Goal: Information Seeking & Learning: Learn about a topic

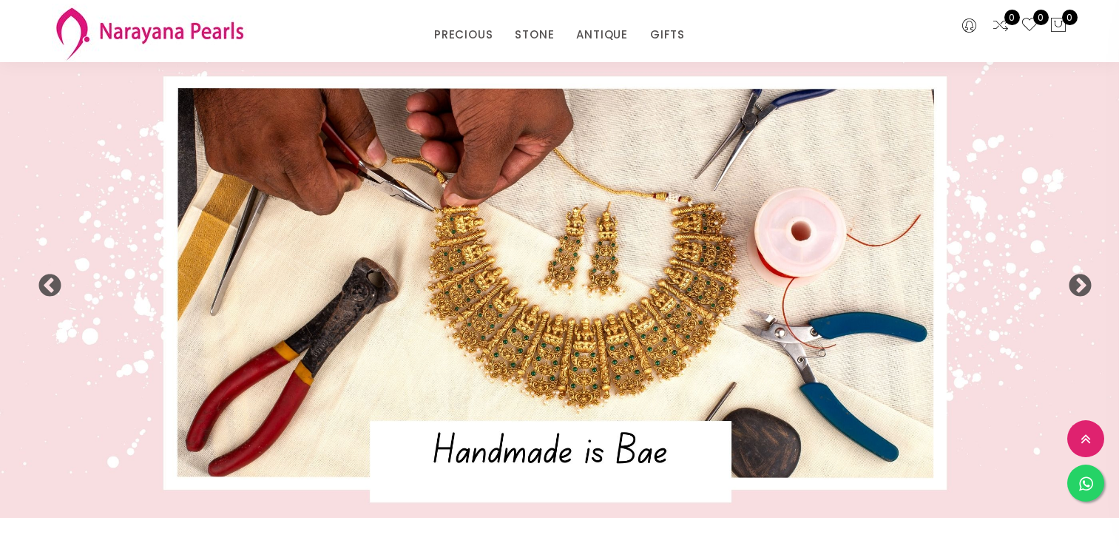
select select "INR"
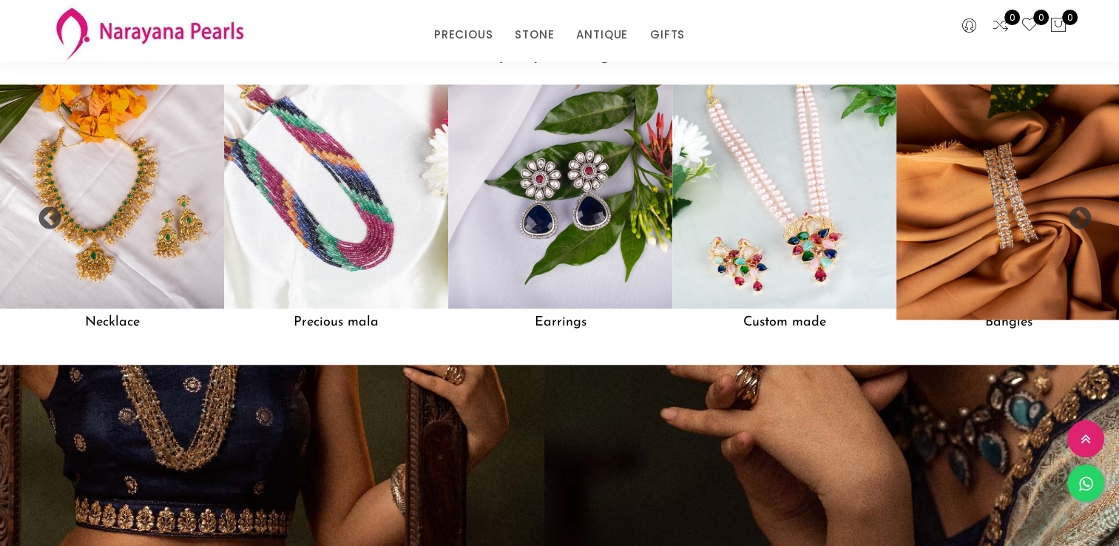
scroll to position [1318, 0]
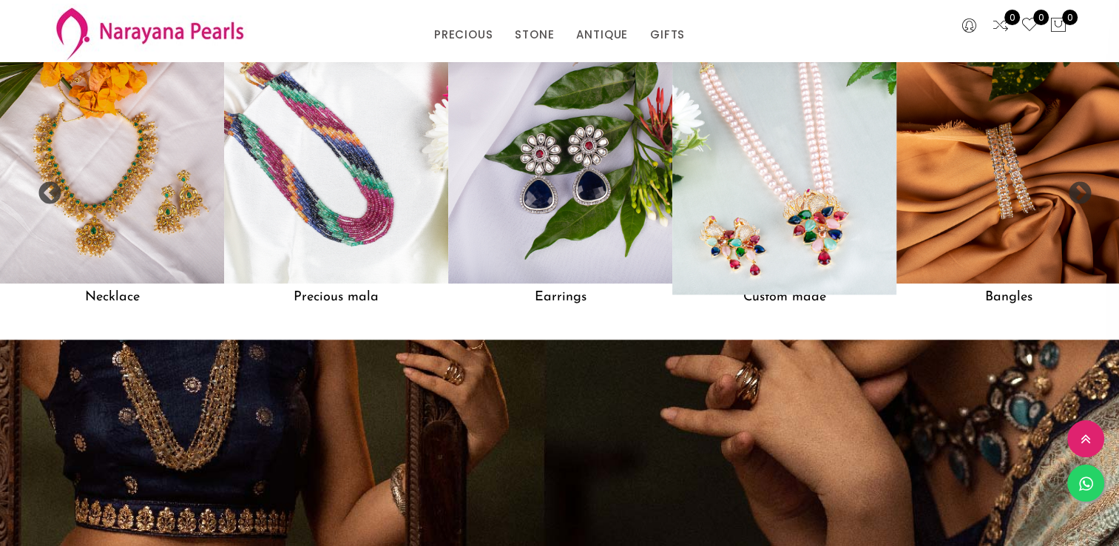
click at [800, 243] on img at bounding box center [784, 171] width 246 height 246
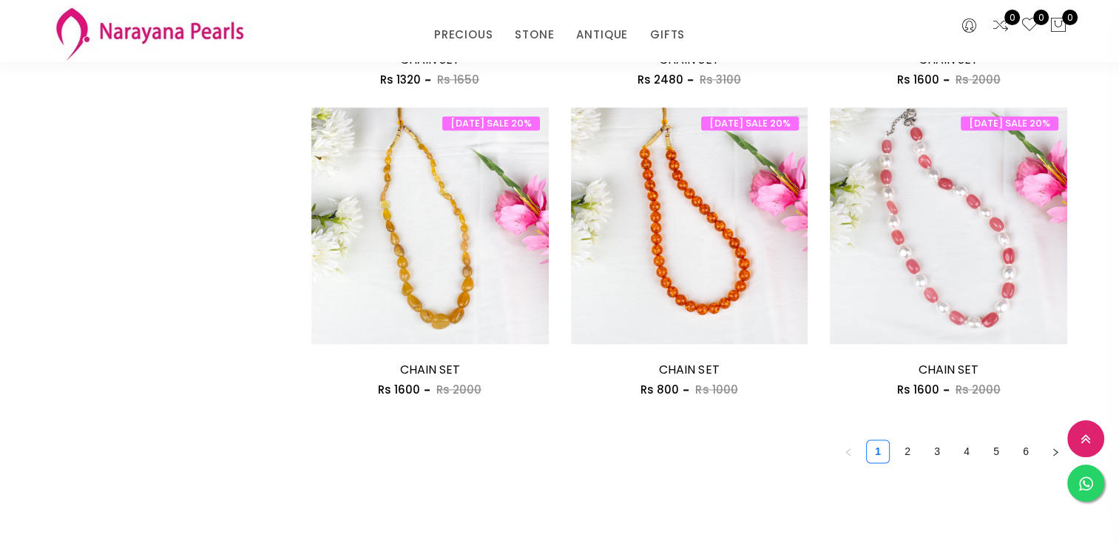
scroll to position [1997, 0]
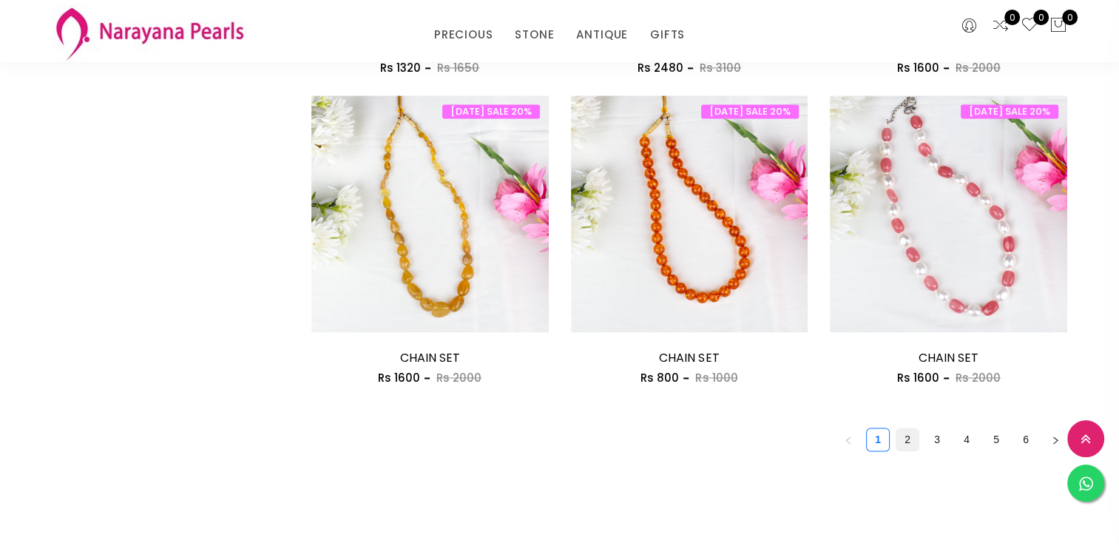
click at [911, 437] on link "2" at bounding box center [908, 439] width 22 height 22
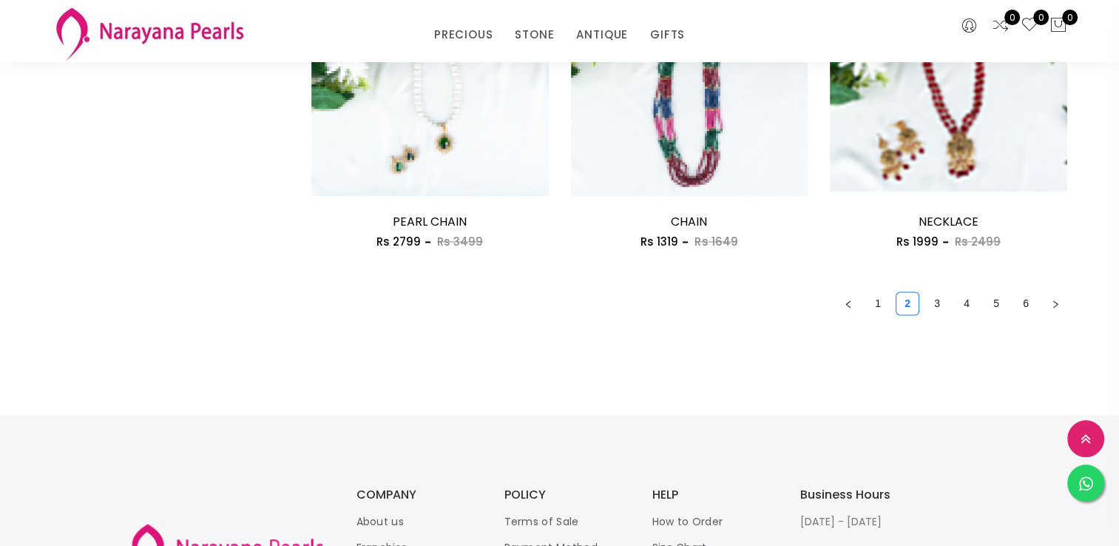
scroll to position [2145, 0]
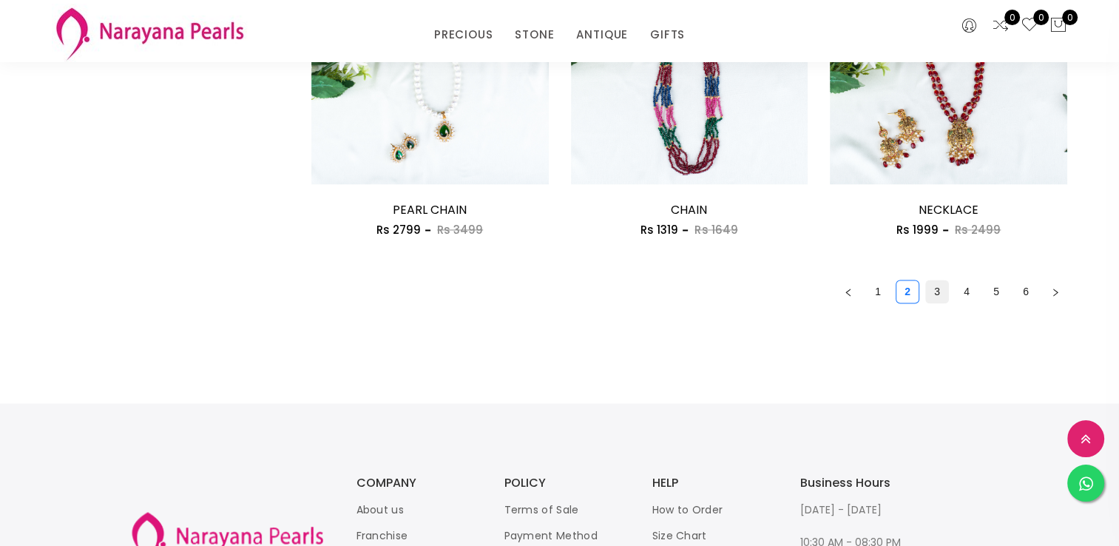
click at [942, 288] on link "3" at bounding box center [937, 291] width 22 height 22
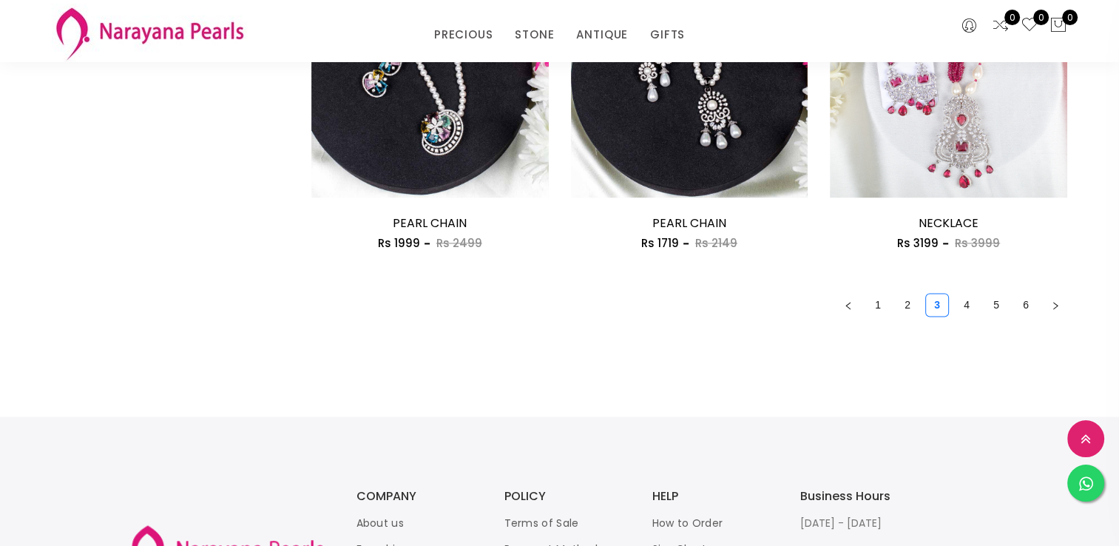
scroll to position [2145, 0]
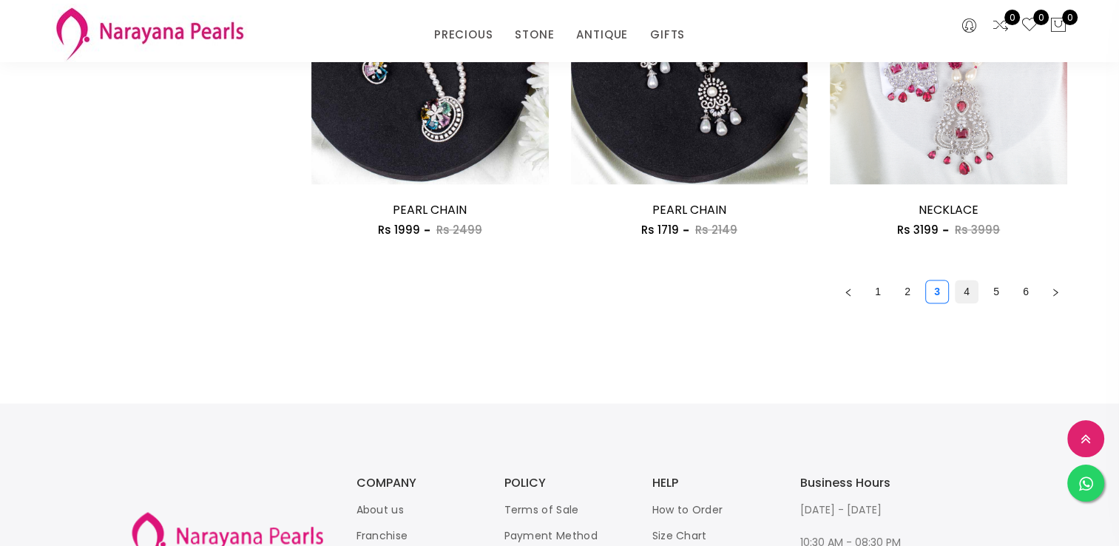
click at [966, 286] on link "4" at bounding box center [967, 291] width 22 height 22
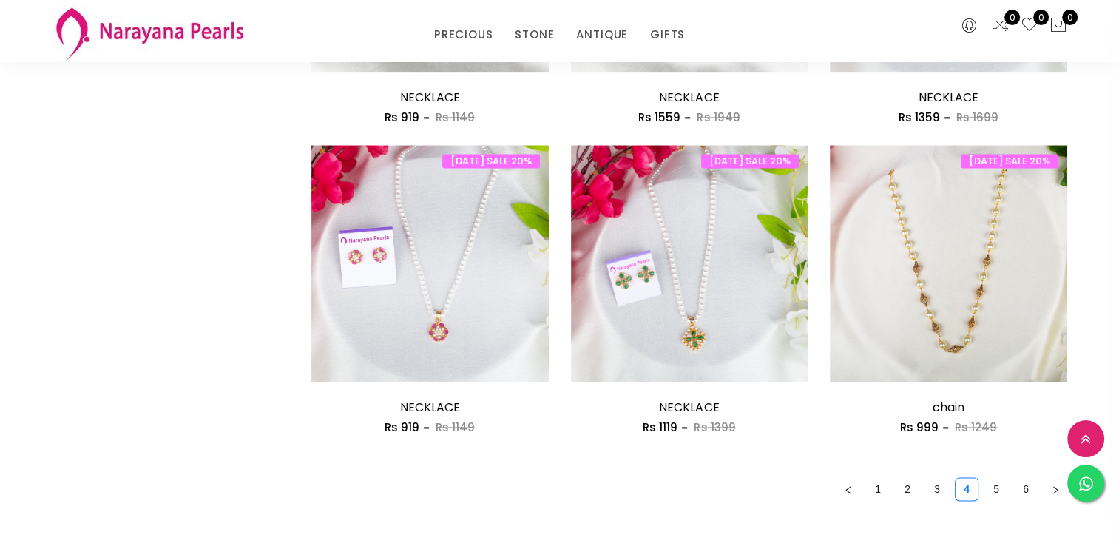
scroll to position [2145, 0]
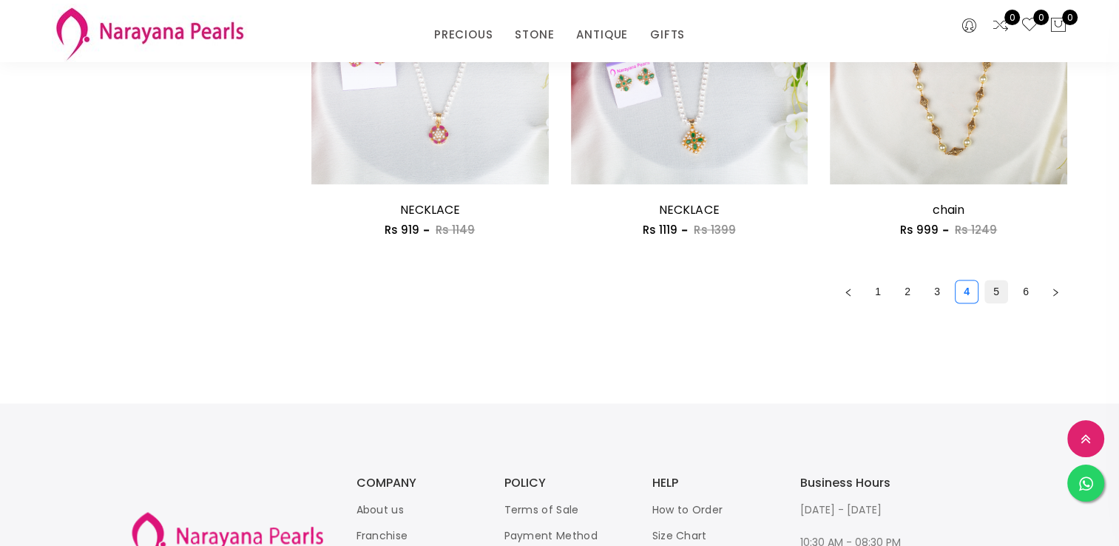
click at [993, 286] on link "5" at bounding box center [996, 291] width 22 height 22
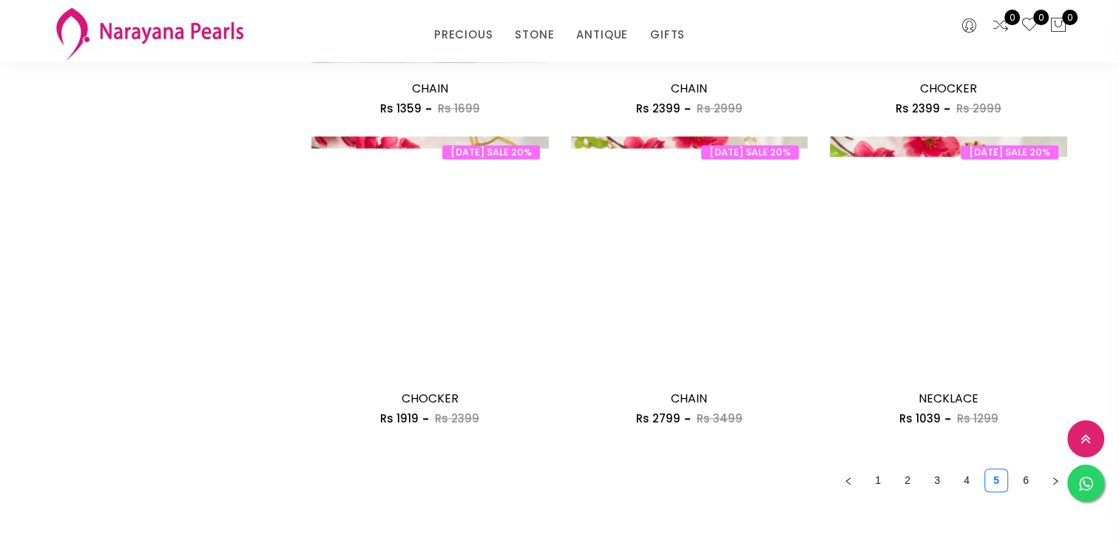
scroll to position [1997, 0]
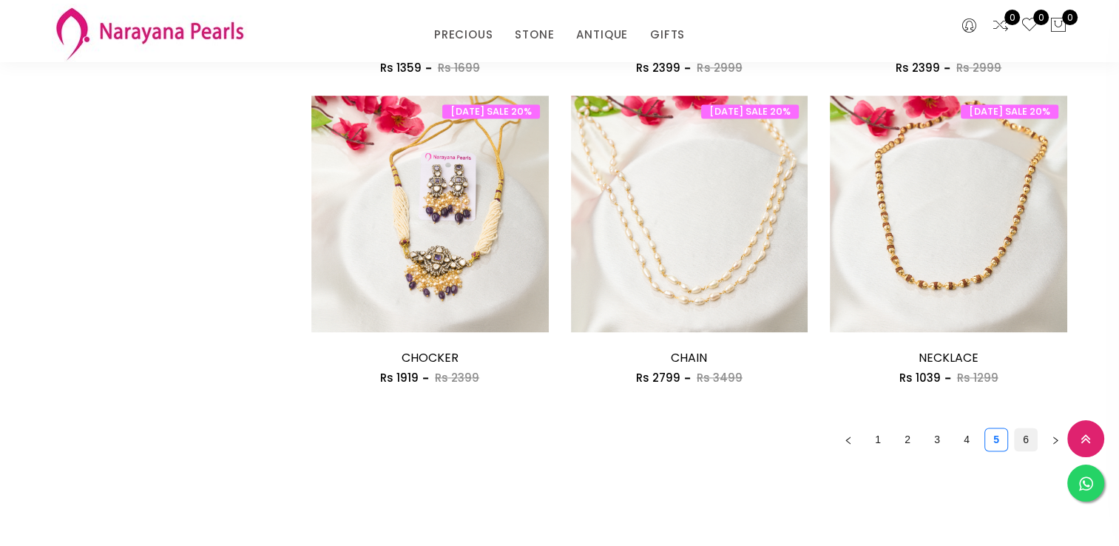
click at [1025, 433] on link "6" at bounding box center [1026, 439] width 22 height 22
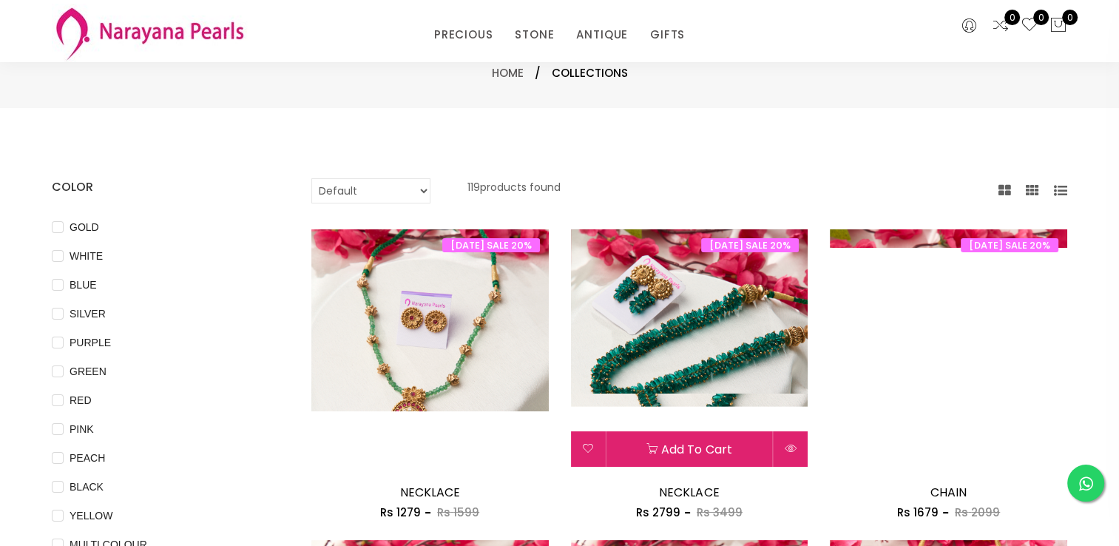
scroll to position [74, 0]
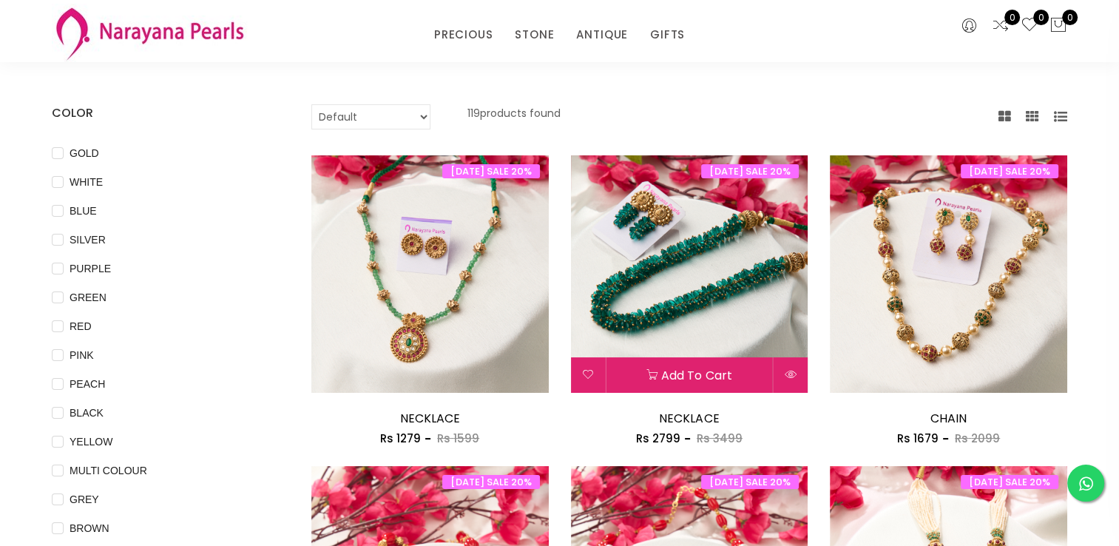
click at [713, 273] on img at bounding box center [689, 273] width 237 height 237
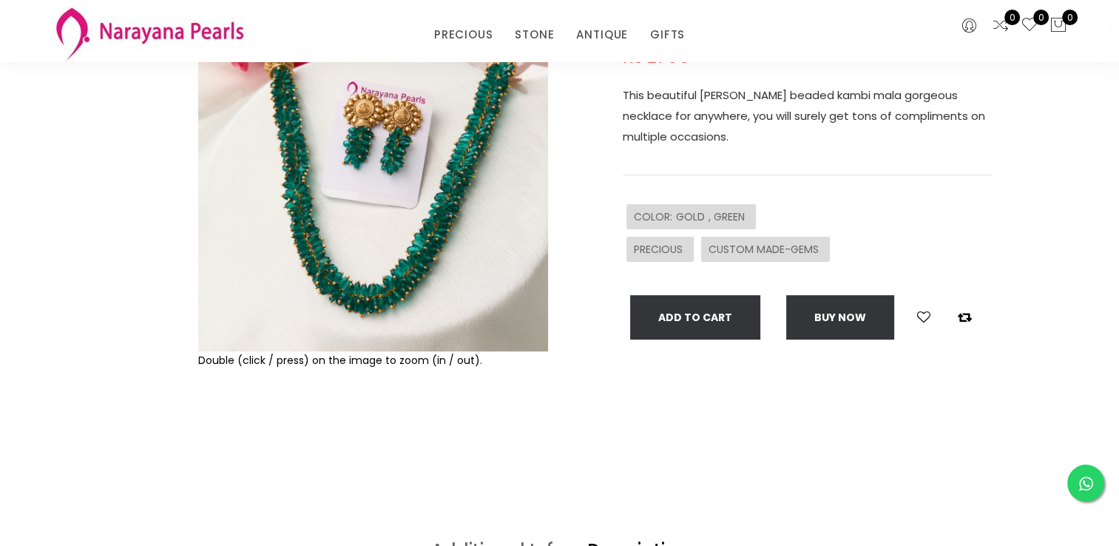
scroll to position [222, 0]
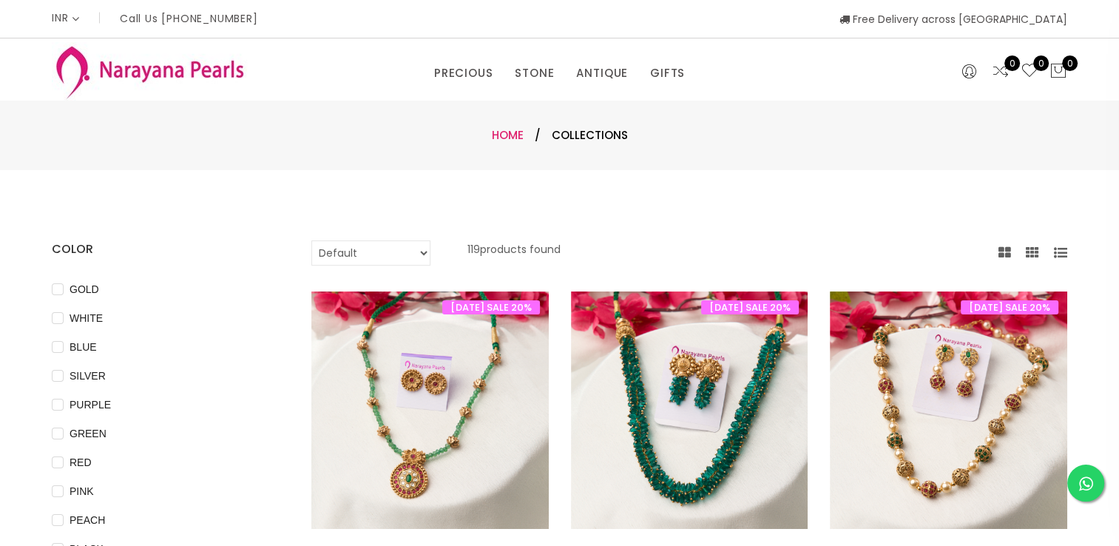
click at [504, 135] on link "Home" at bounding box center [508, 135] width 32 height 16
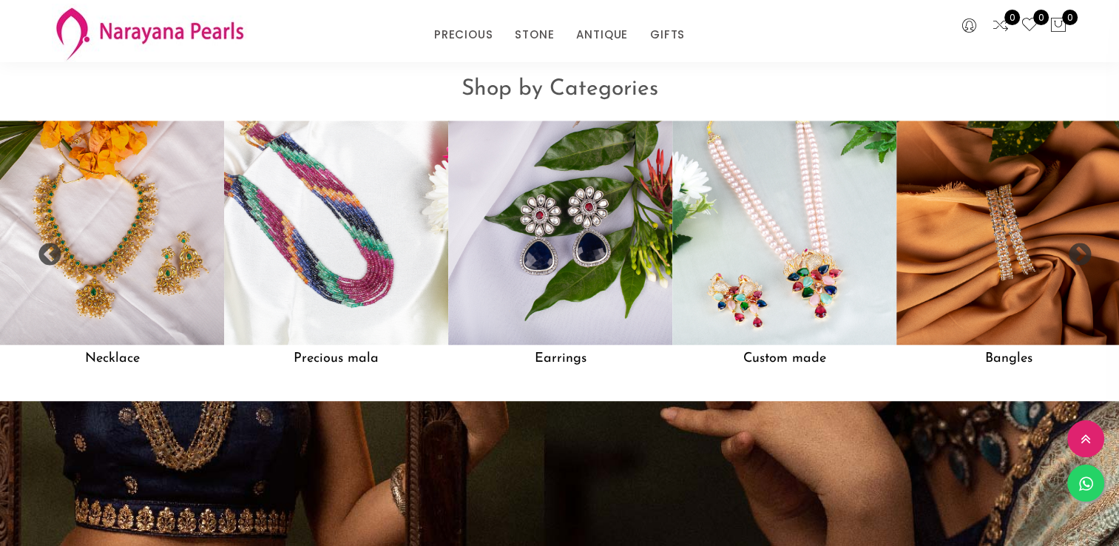
scroll to position [1344, 0]
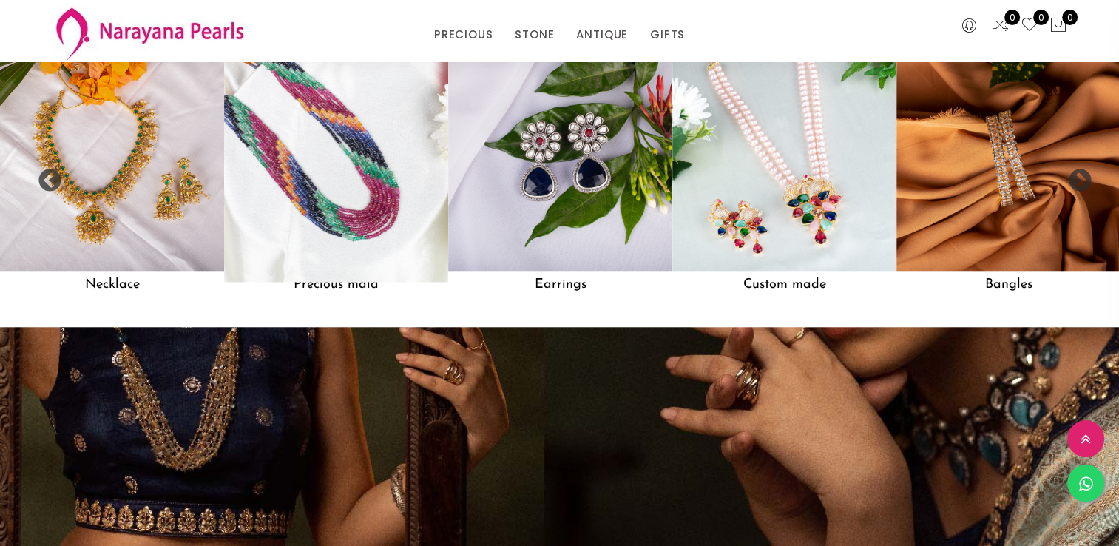
click at [326, 229] on img at bounding box center [336, 159] width 246 height 246
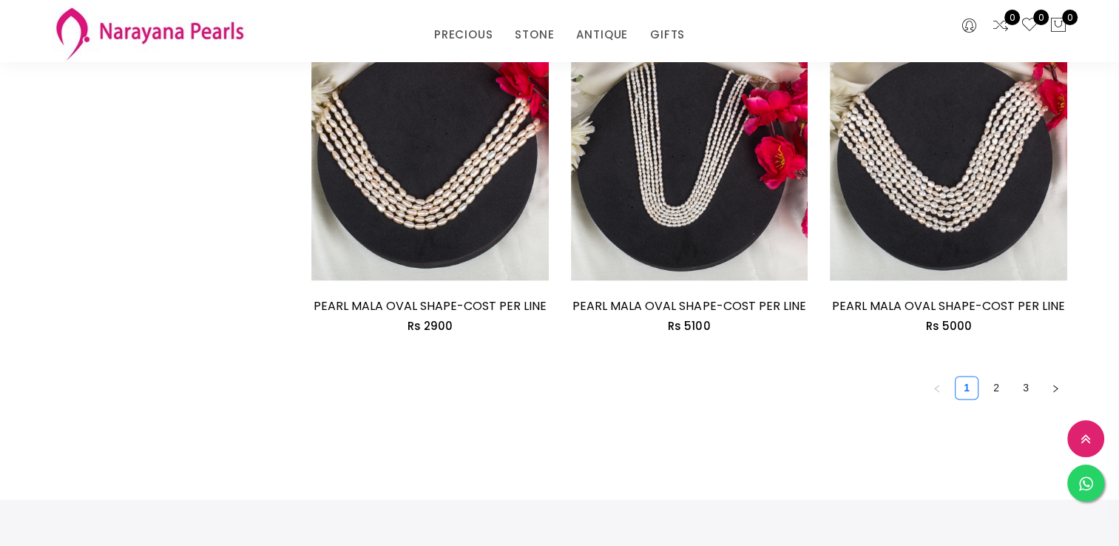
scroll to position [2219, 0]
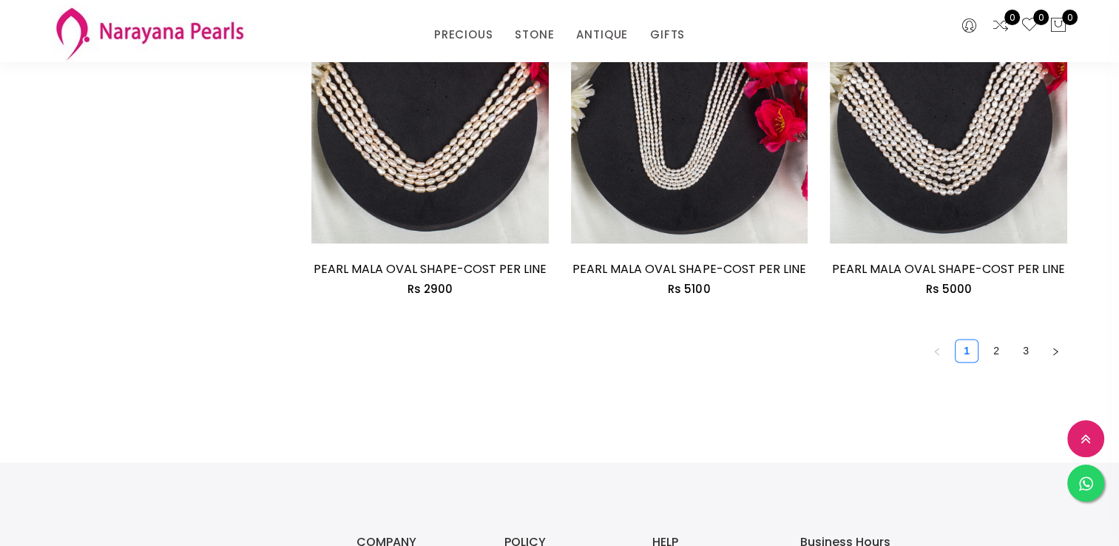
click at [989, 348] on link "2" at bounding box center [996, 351] width 22 height 22
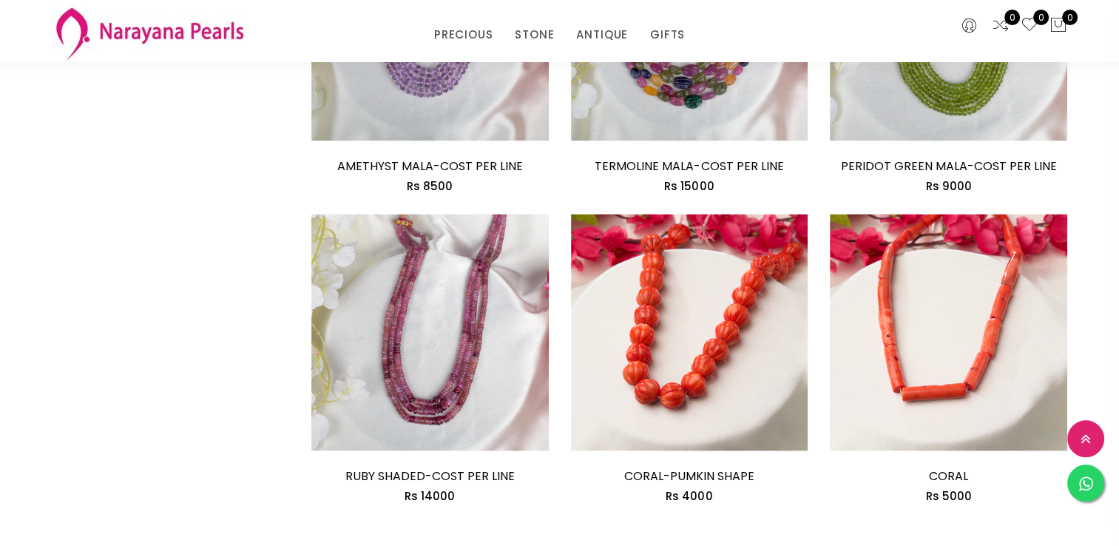
scroll to position [2071, 0]
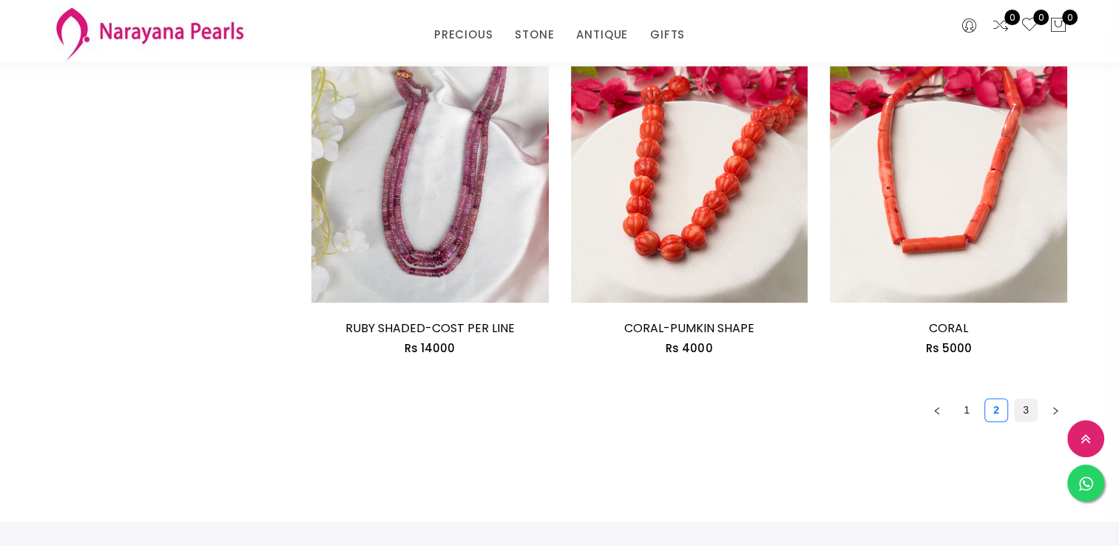
click at [1027, 408] on link "3" at bounding box center [1026, 410] width 22 height 22
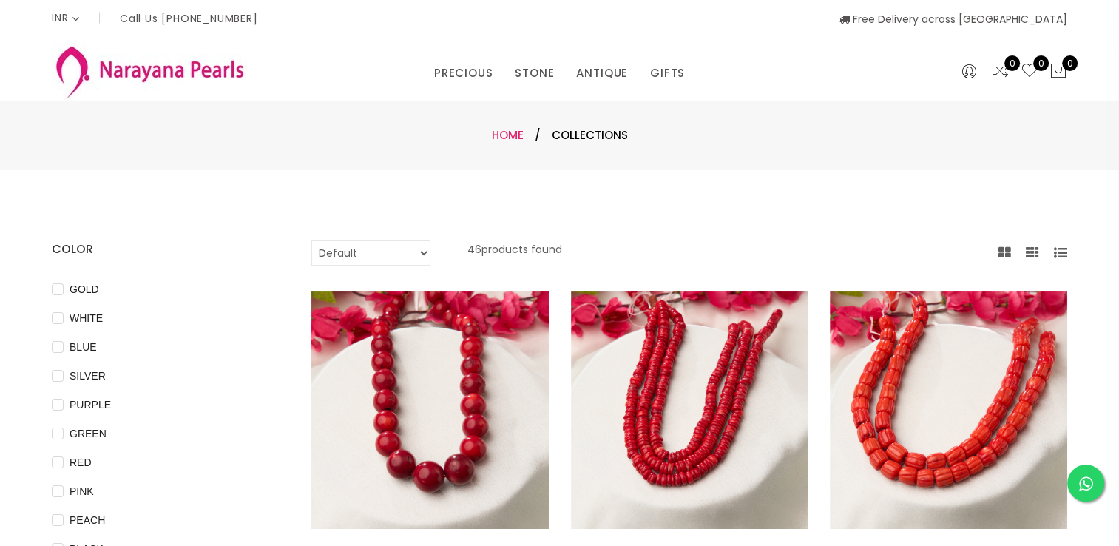
click at [507, 138] on link "Home" at bounding box center [508, 135] width 32 height 16
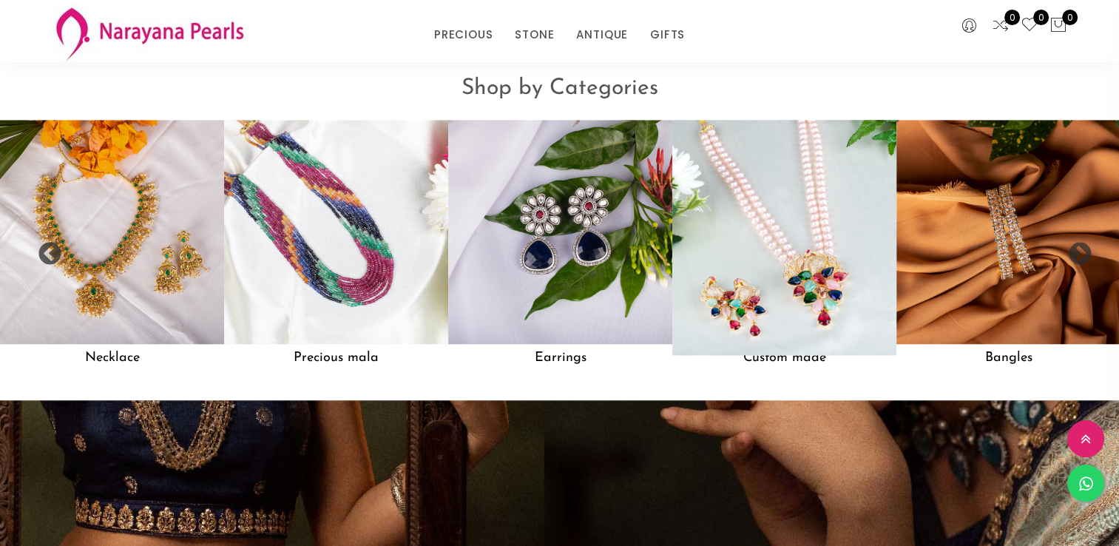
scroll to position [1258, 0]
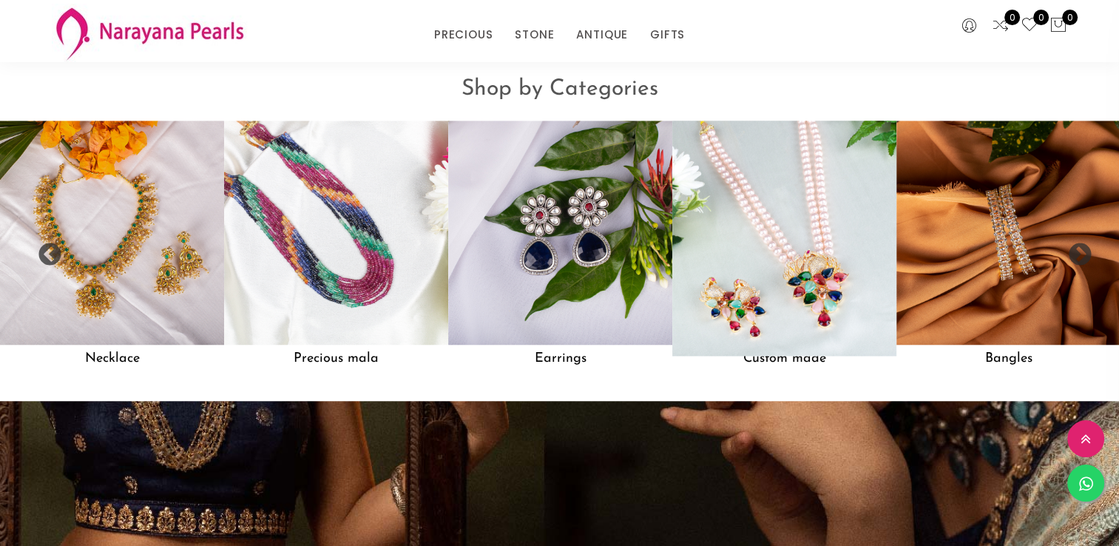
click at [757, 269] on img at bounding box center [784, 232] width 246 height 246
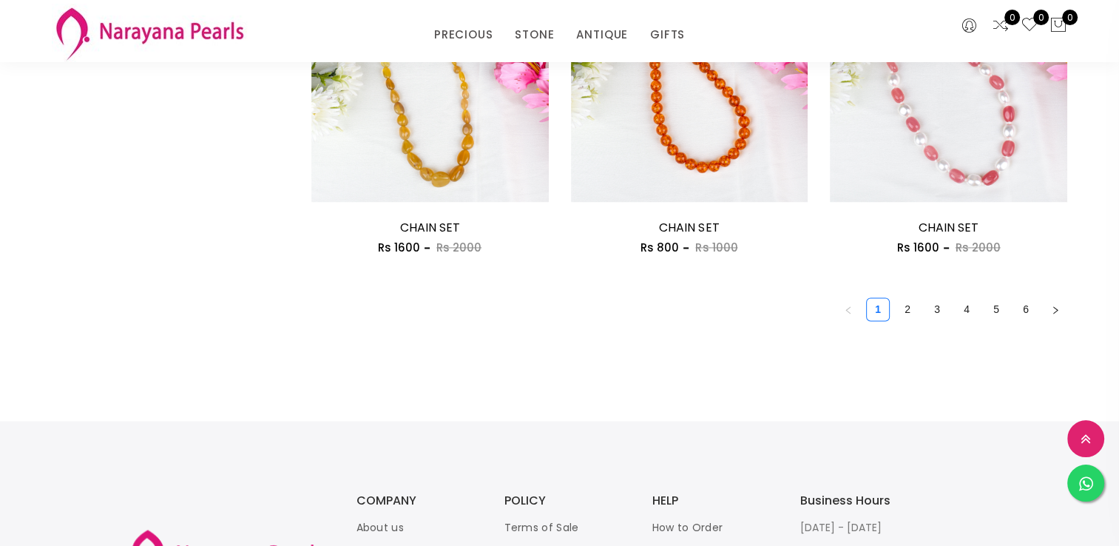
scroll to position [2145, 0]
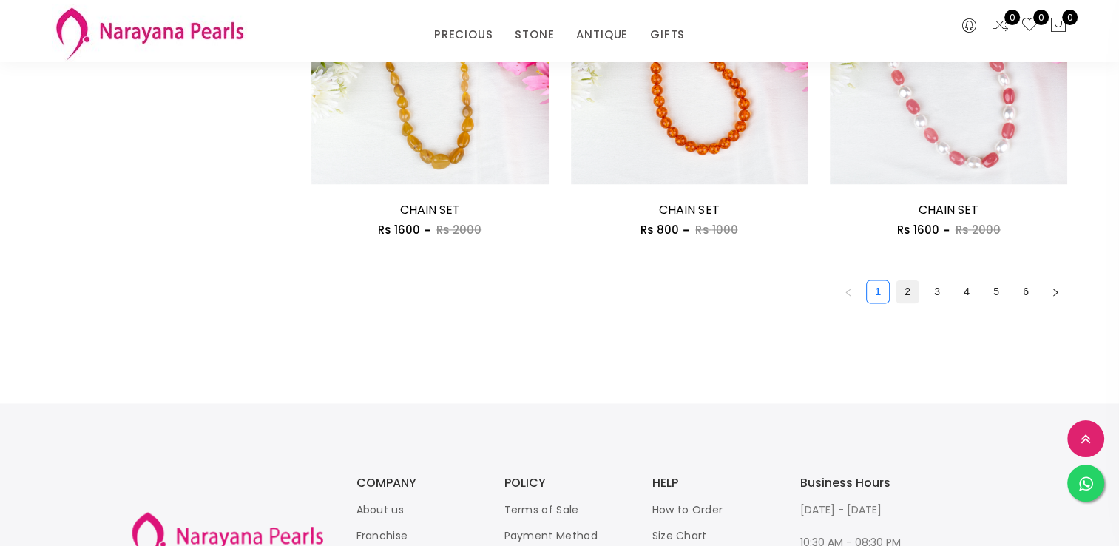
click at [914, 288] on link "2" at bounding box center [908, 291] width 22 height 22
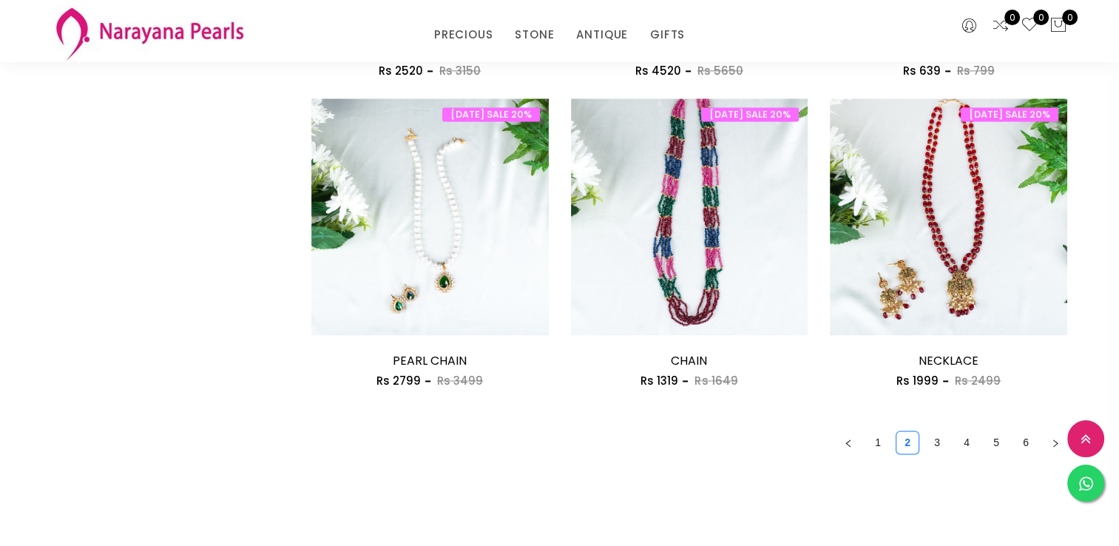
scroll to position [1997, 0]
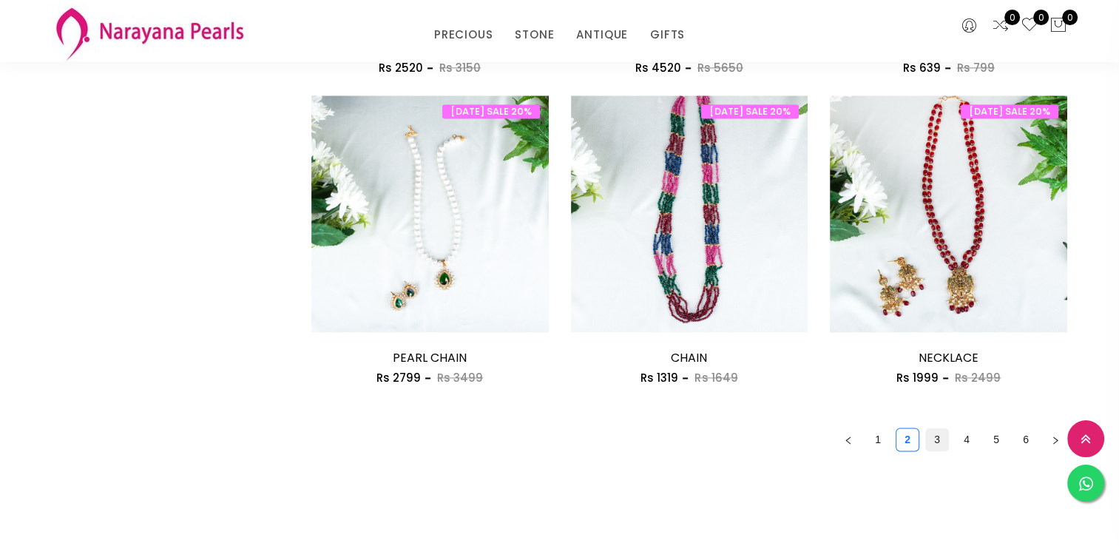
click at [940, 439] on link "3" at bounding box center [937, 439] width 22 height 22
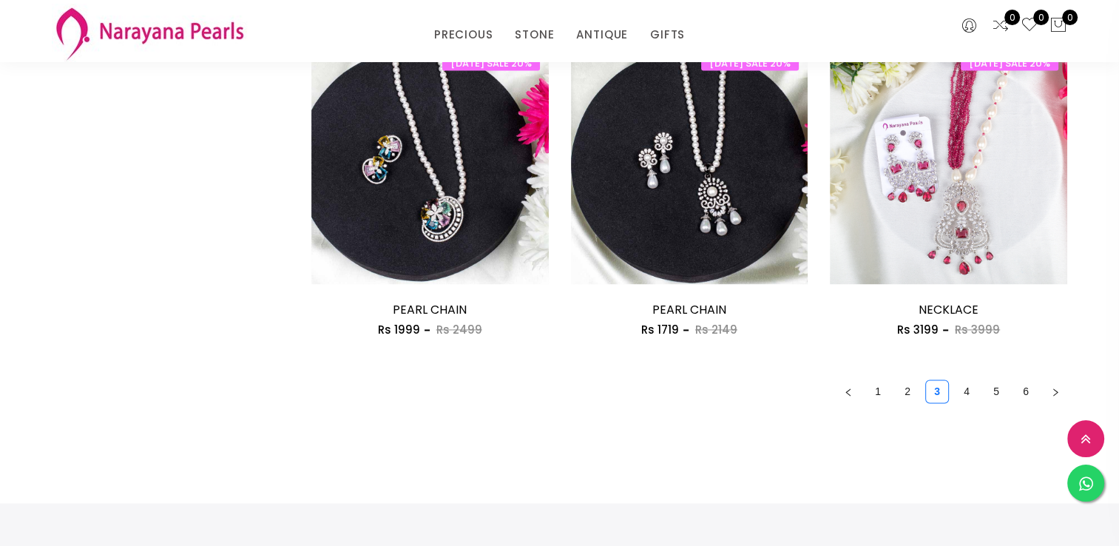
scroll to position [2071, 0]
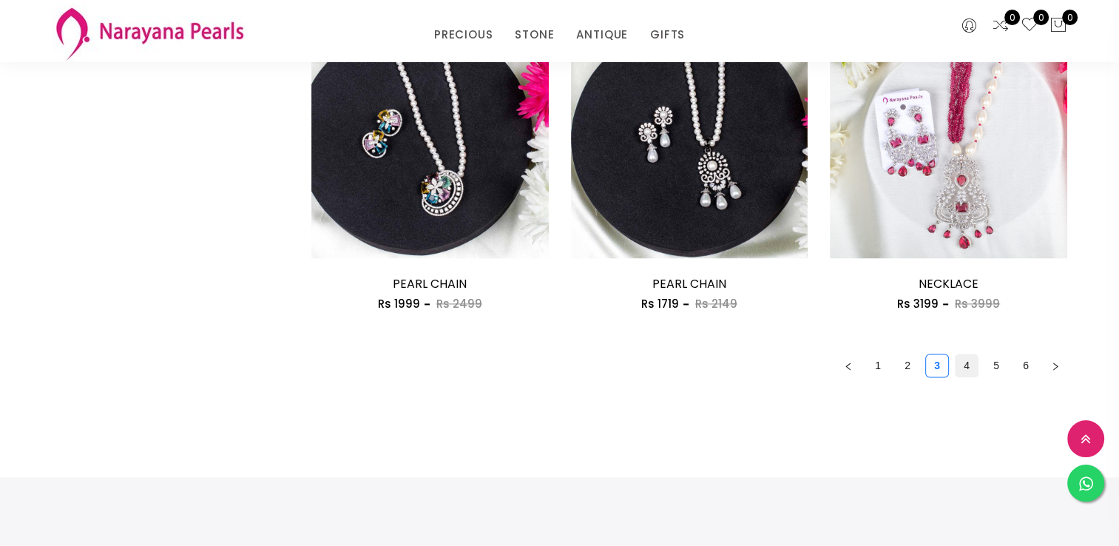
click at [971, 357] on link "4" at bounding box center [967, 365] width 22 height 22
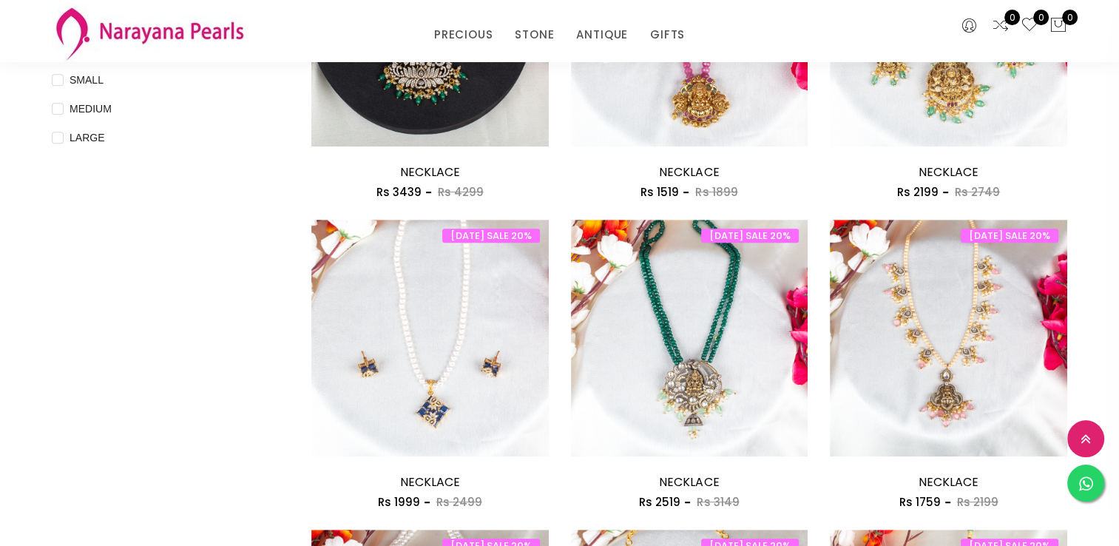
scroll to position [666, 0]
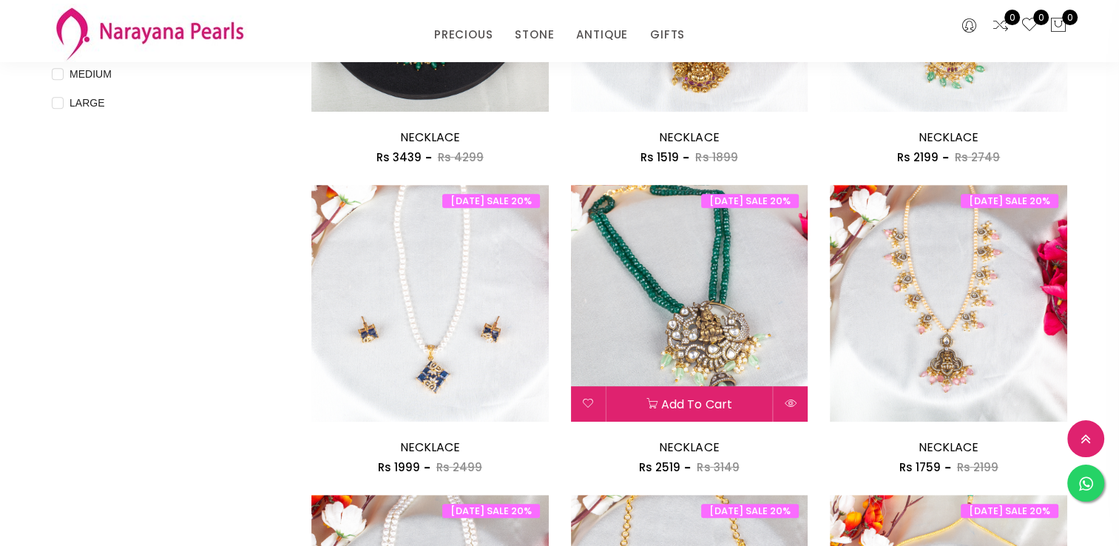
click at [716, 265] on img at bounding box center [689, 303] width 237 height 237
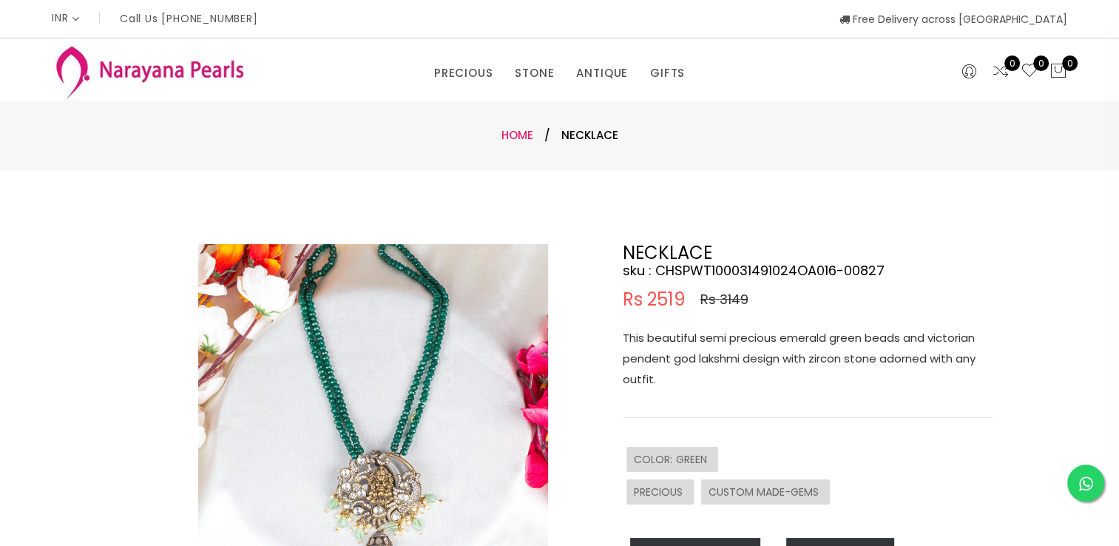
click at [519, 138] on link "Home" at bounding box center [518, 135] width 32 height 16
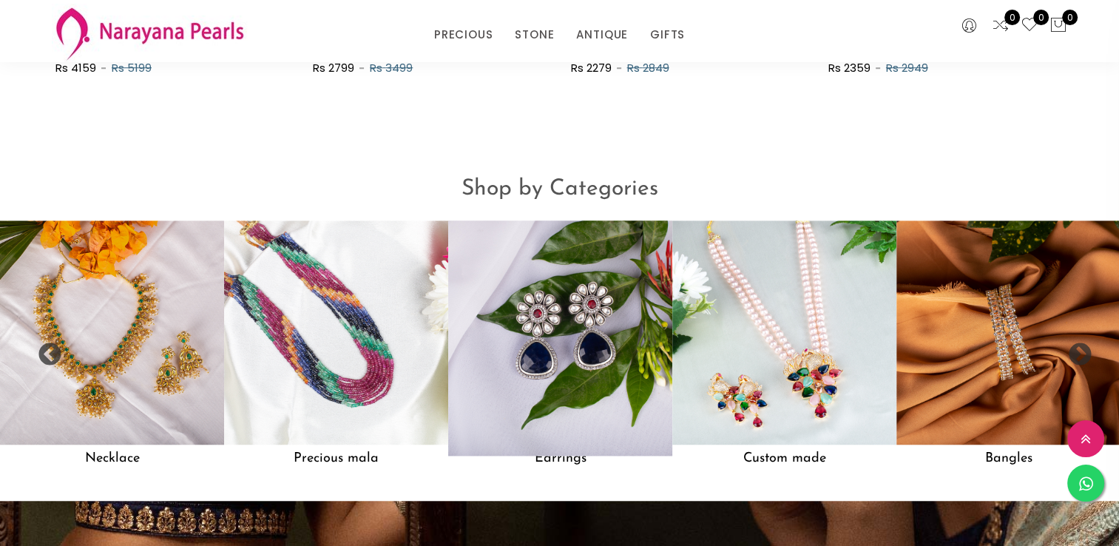
scroll to position [1184, 0]
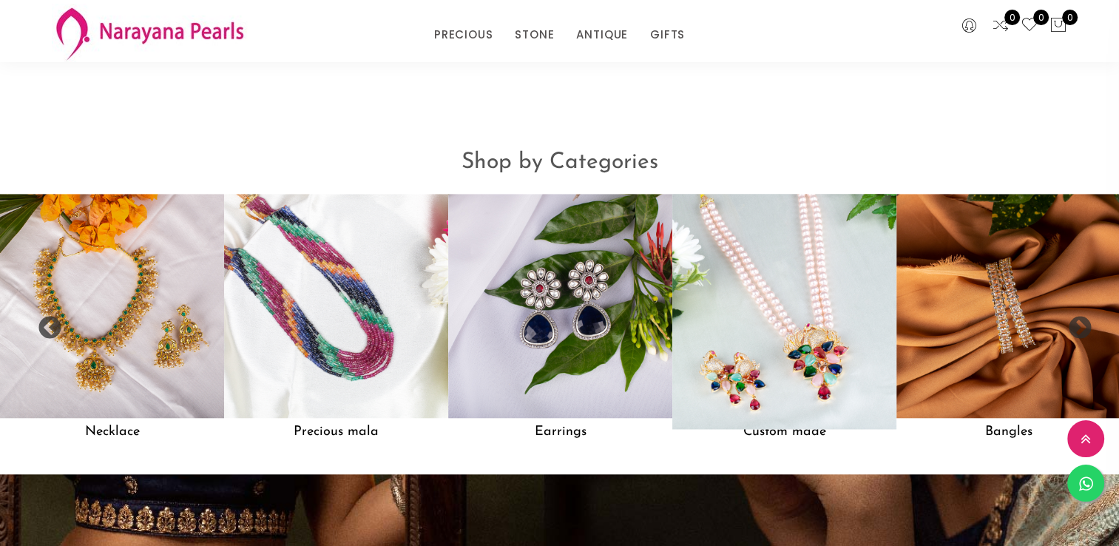
click at [755, 353] on img at bounding box center [784, 306] width 246 height 246
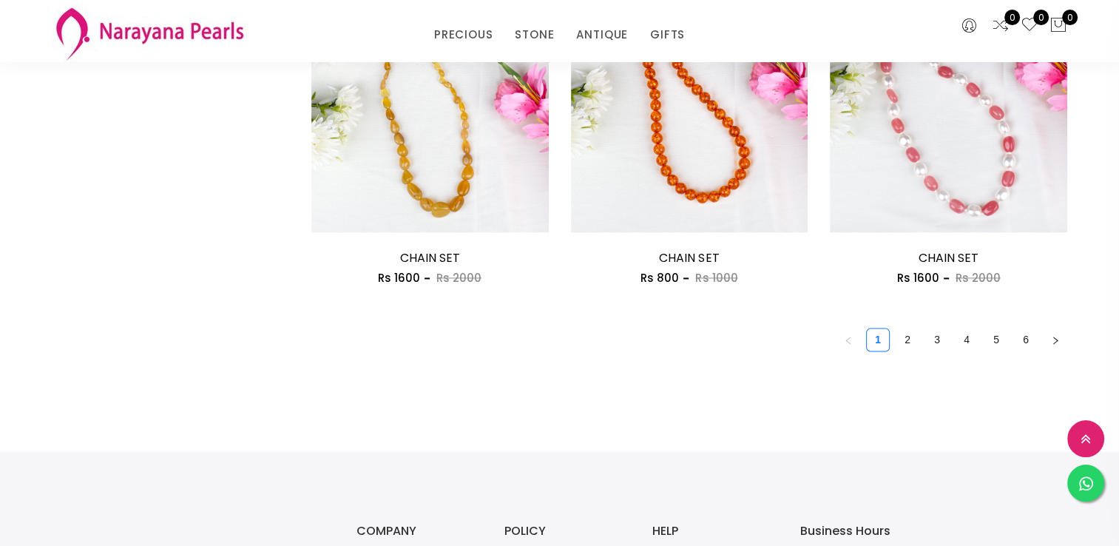
scroll to position [2145, 0]
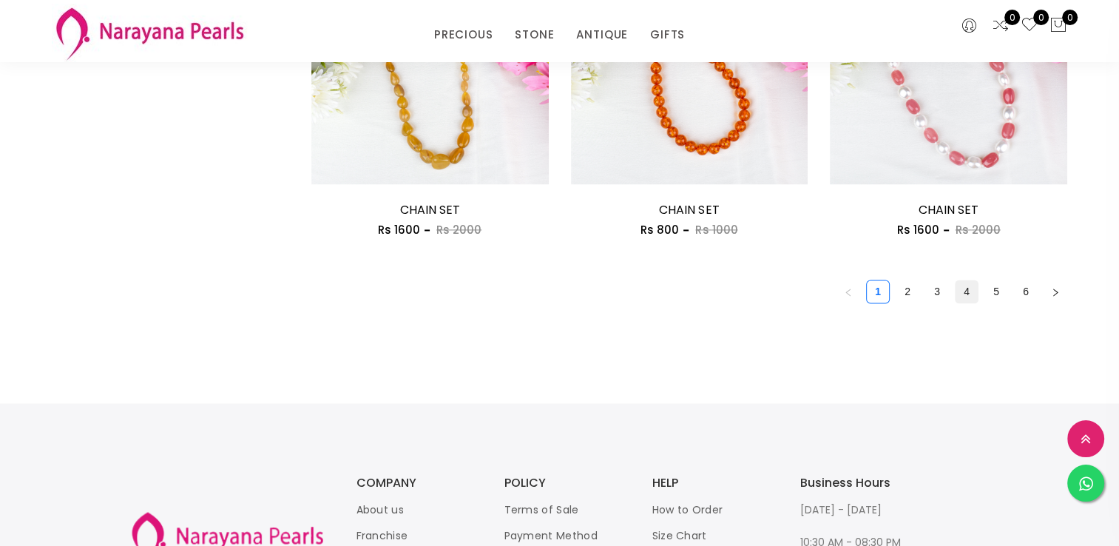
click at [965, 291] on link "4" at bounding box center [967, 291] width 22 height 22
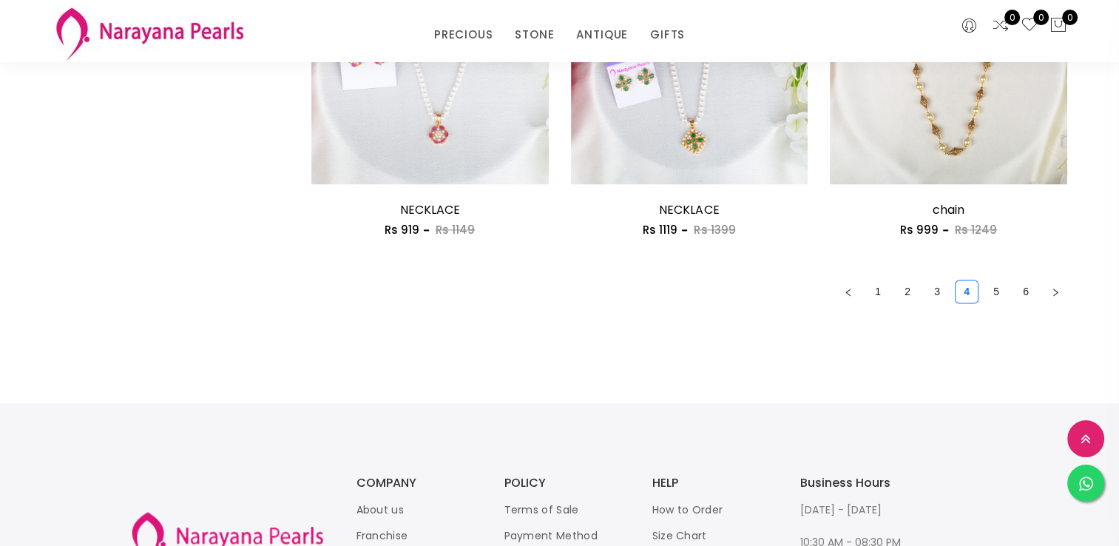
scroll to position [1997, 0]
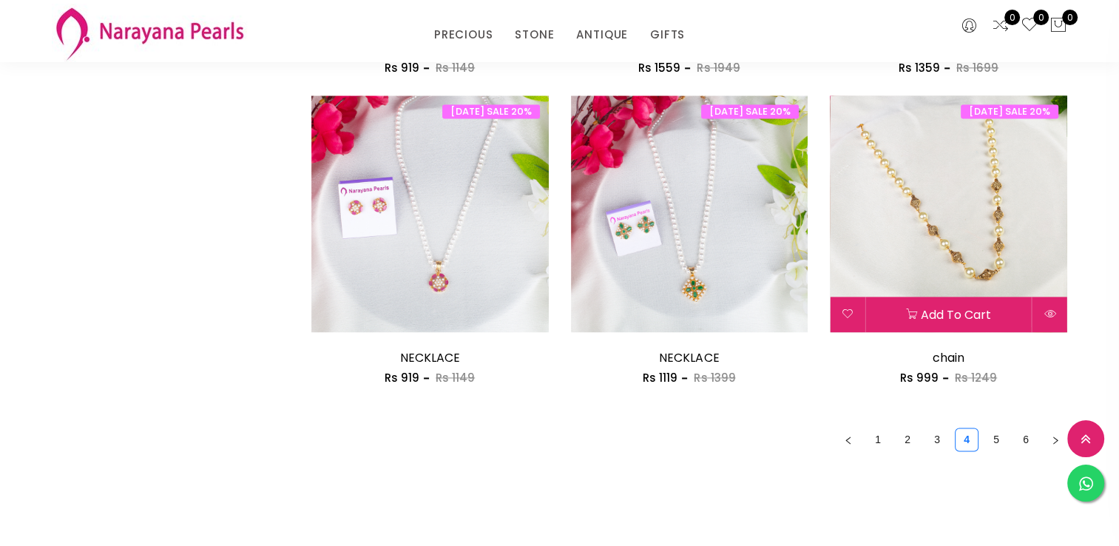
click at [975, 262] on img at bounding box center [948, 213] width 237 height 237
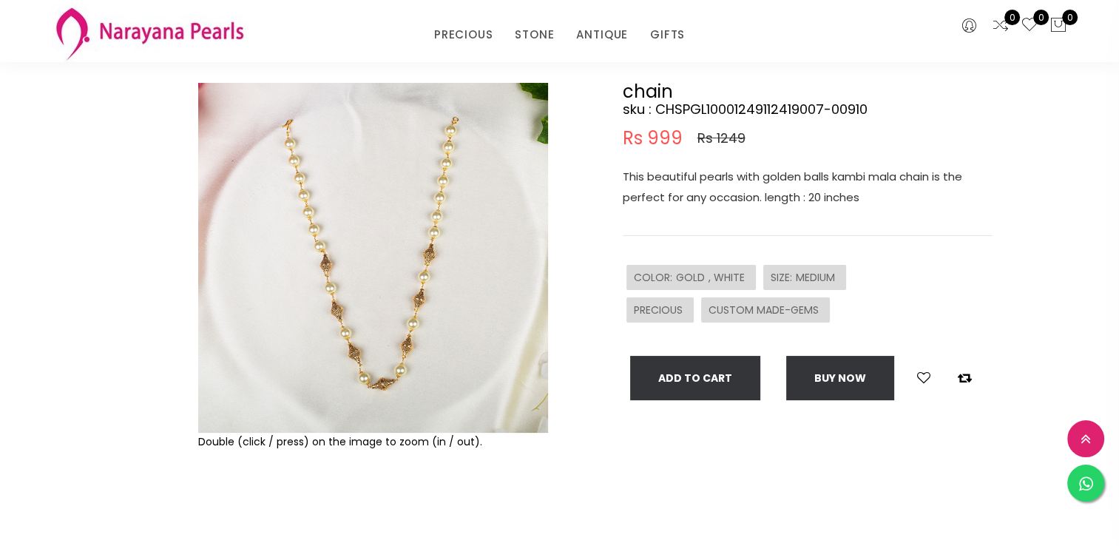
scroll to position [74, 0]
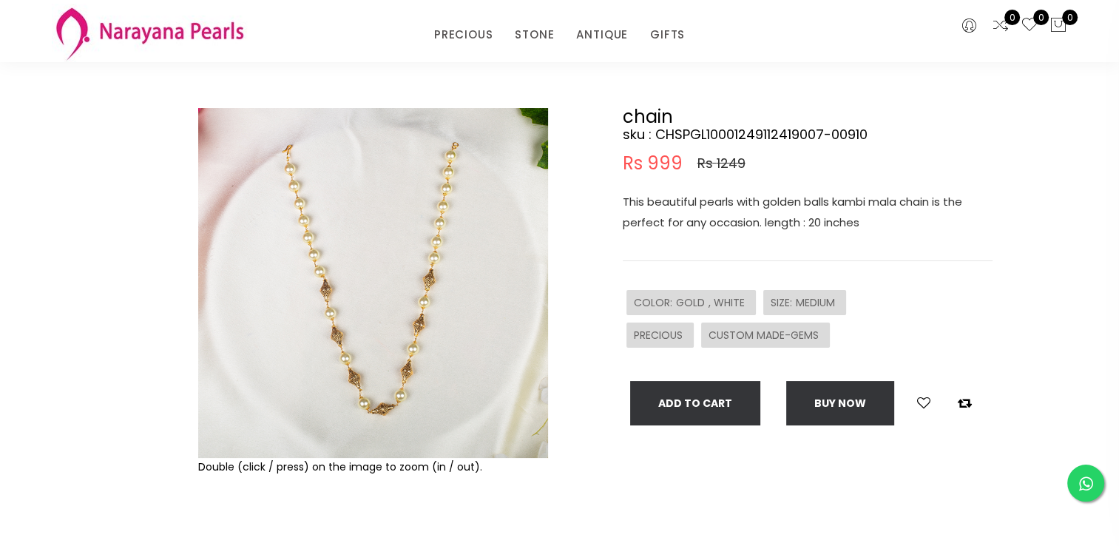
click at [369, 330] on img at bounding box center [373, 283] width 350 height 350
click at [306, 365] on img at bounding box center [373, 283] width 350 height 350
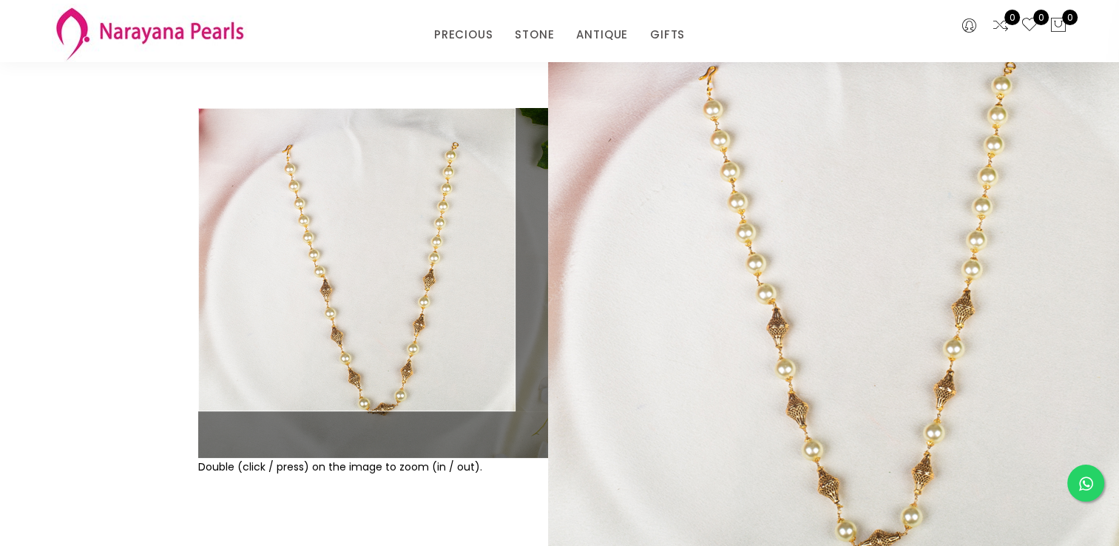
click at [92, 198] on div "Double (click / press) on the image to zoom (in / out). chain sku : CHSPGL10001…" at bounding box center [559, 341] width 1119 height 614
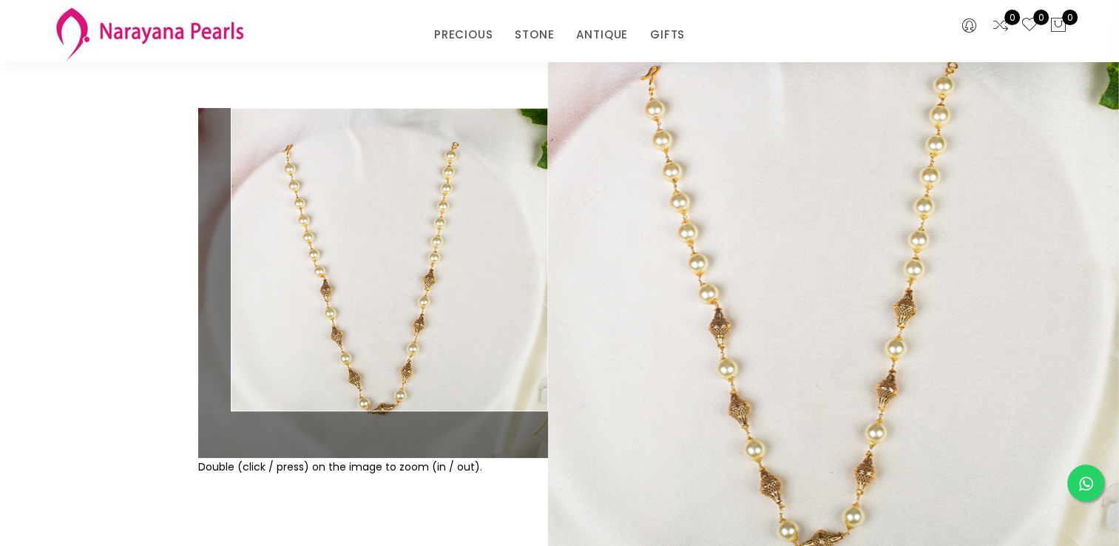
click at [1107, 267] on div "Double (click / press) on the image to zoom (in / out). chain sku : CHSPGL10001…" at bounding box center [559, 341] width 1119 height 614
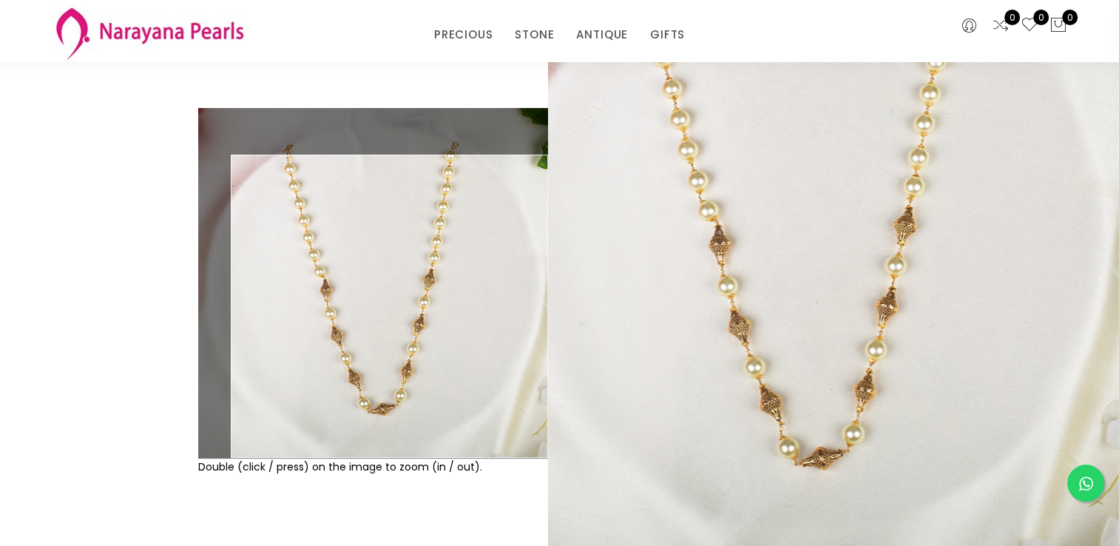
click at [398, 383] on img at bounding box center [373, 283] width 350 height 350
click at [413, 524] on div "Double (click / press) on the image to zoom (in / out)." at bounding box center [373, 341] width 357 height 466
click at [413, 521] on div "Double (click / press) on the image to zoom (in / out)." at bounding box center [373, 341] width 357 height 466
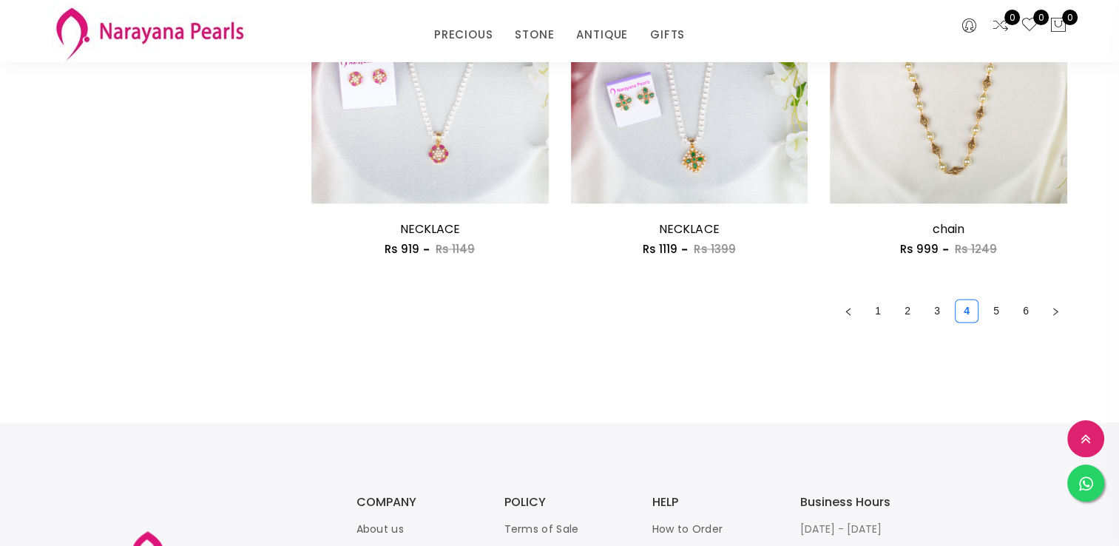
scroll to position [2151, 0]
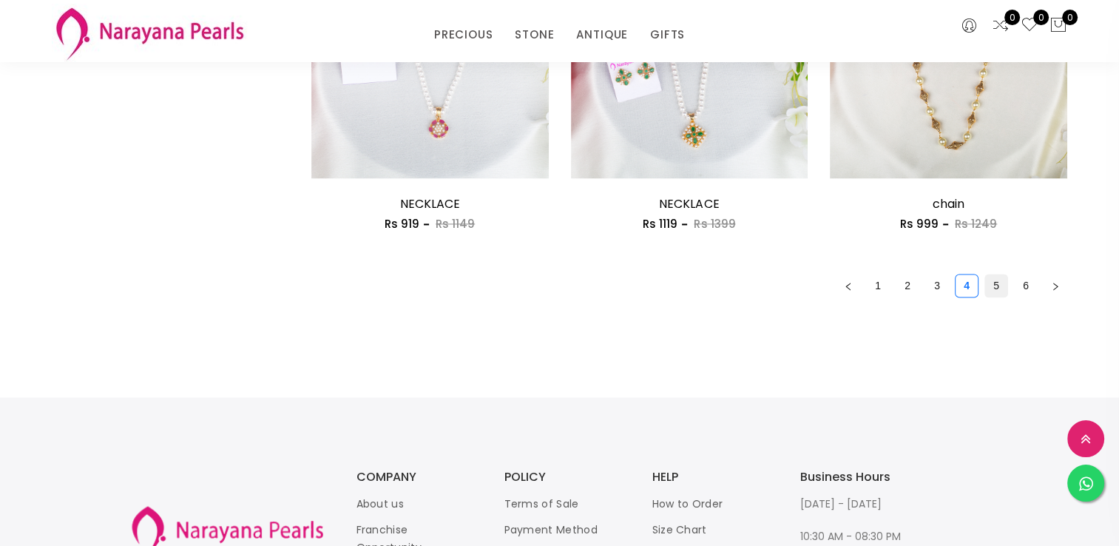
click at [997, 284] on link "5" at bounding box center [996, 285] width 22 height 22
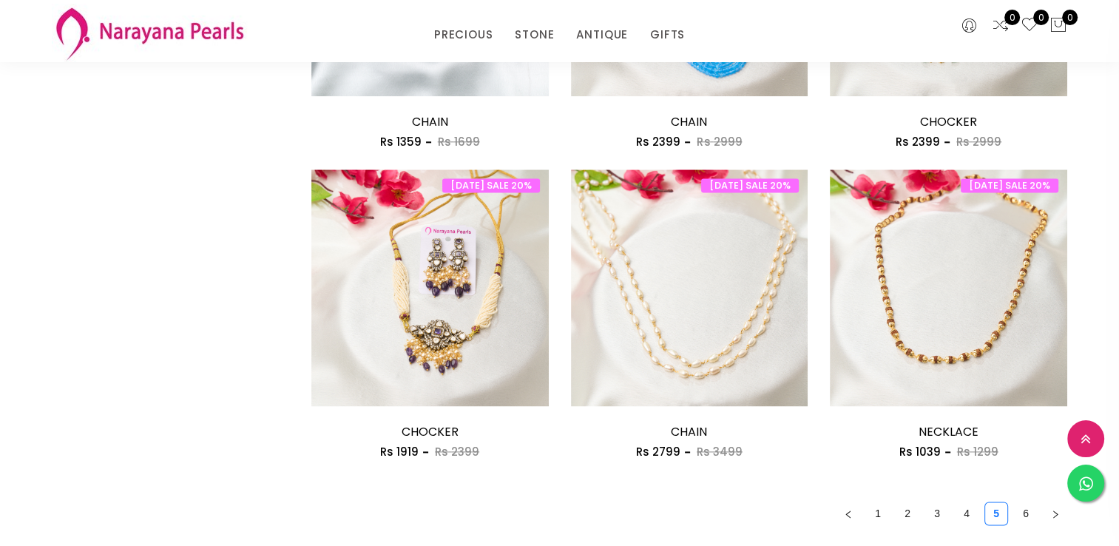
scroll to position [1997, 0]
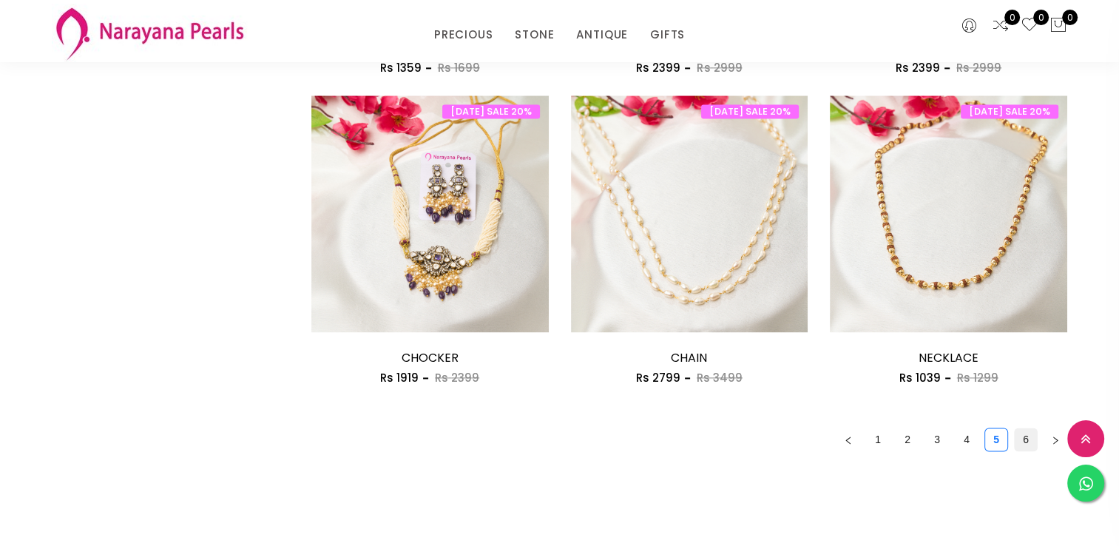
click at [1029, 434] on link "6" at bounding box center [1026, 439] width 22 height 22
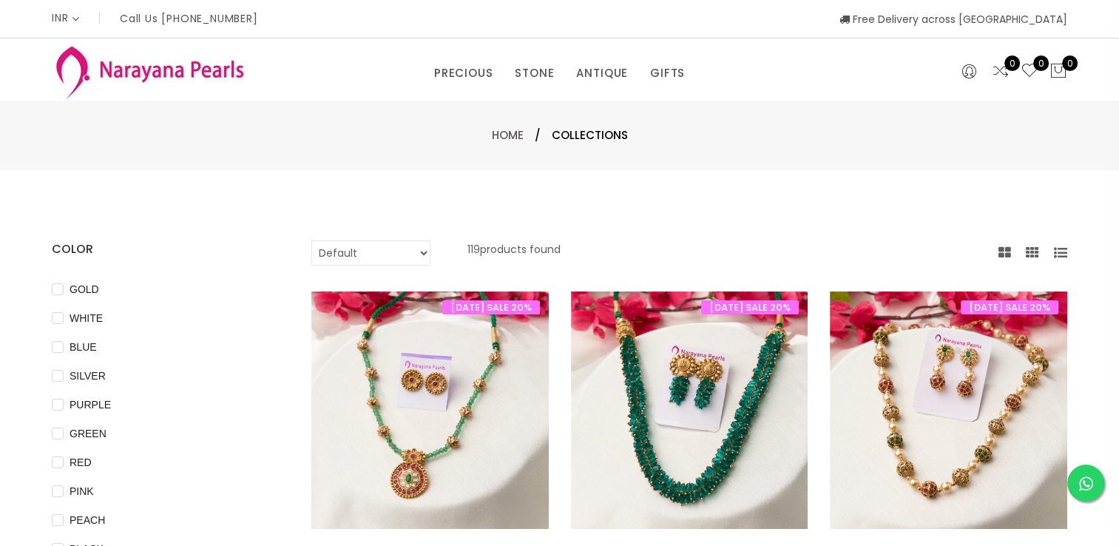
click at [512, 126] on span "Home /" at bounding box center [522, 135] width 60 height 18
click at [509, 132] on link "Home" at bounding box center [508, 135] width 32 height 16
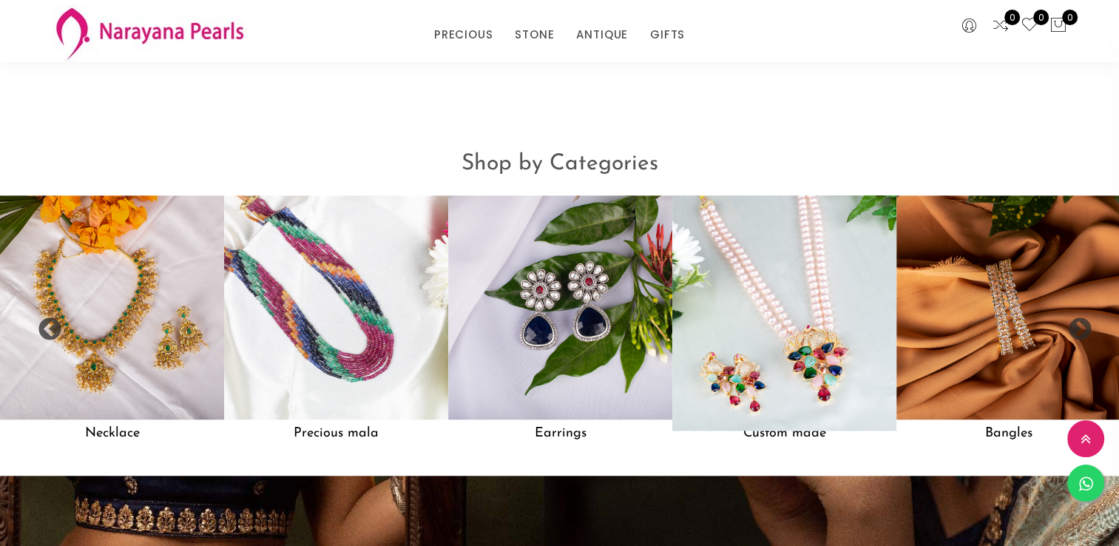
scroll to position [1185, 0]
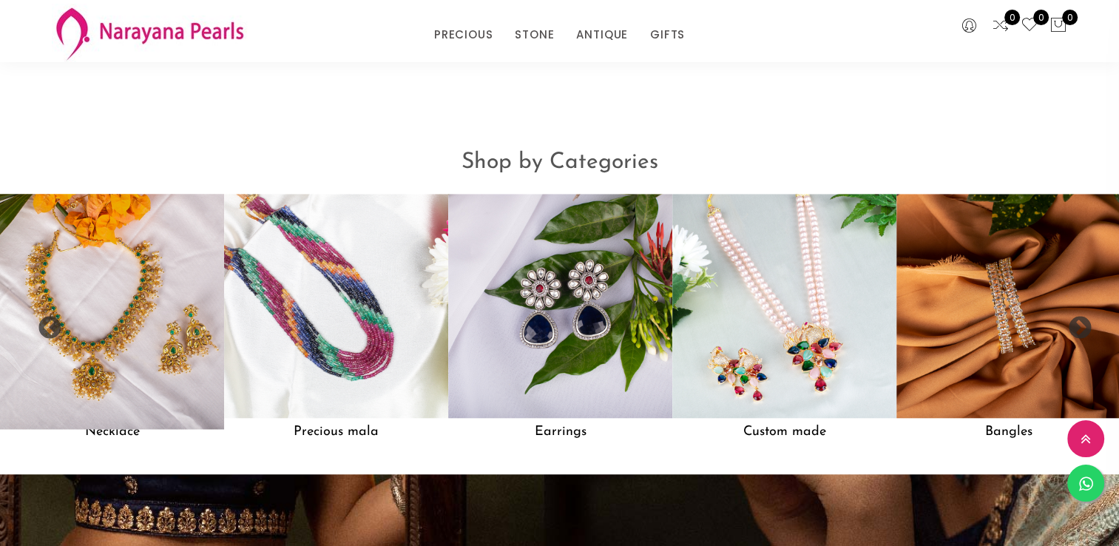
click at [112, 342] on img at bounding box center [112, 306] width 246 height 246
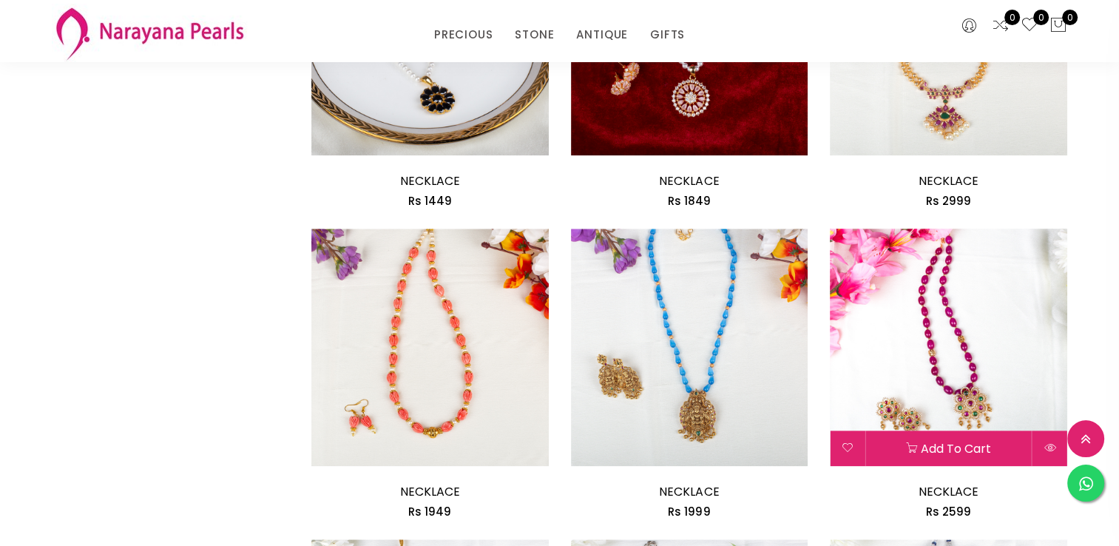
scroll to position [1627, 0]
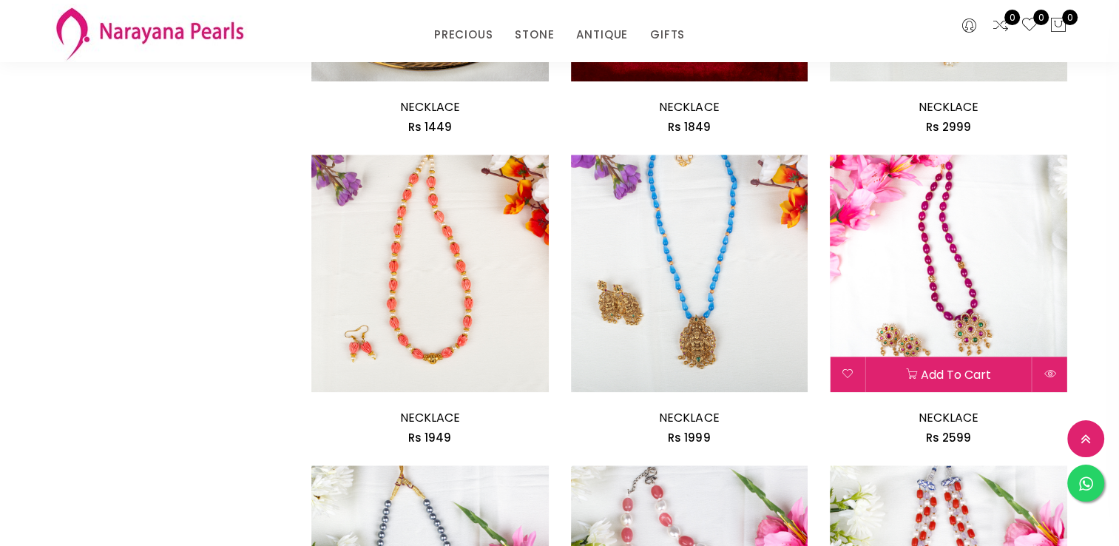
click at [971, 289] on img at bounding box center [948, 273] width 237 height 237
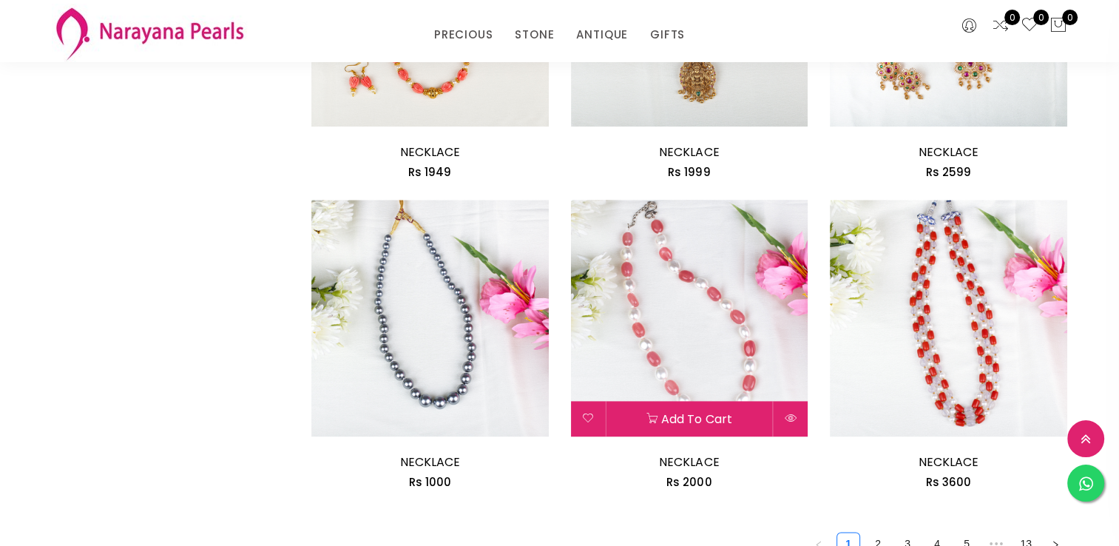
scroll to position [2003, 0]
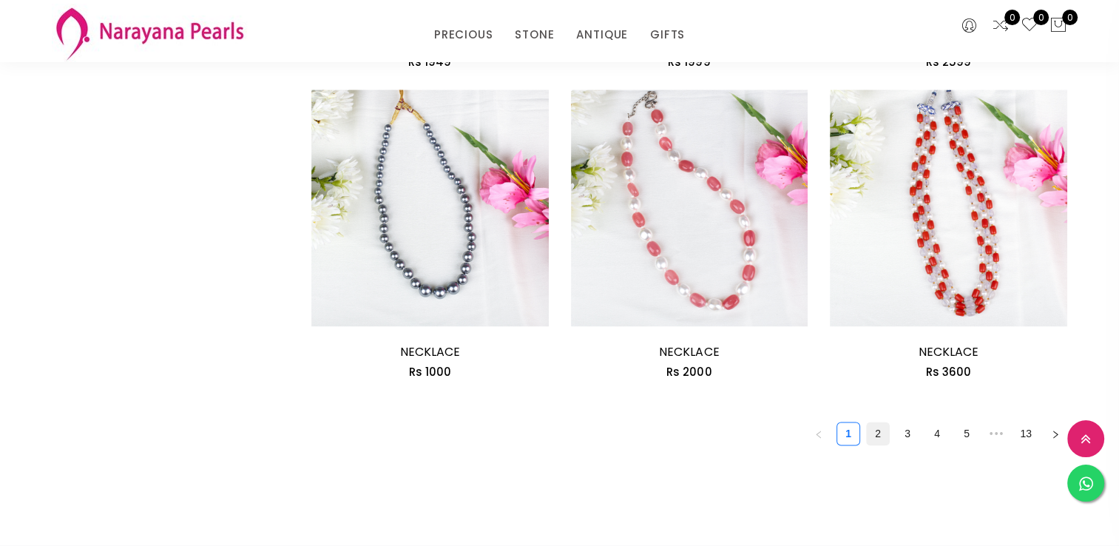
click at [879, 436] on link "2" at bounding box center [878, 433] width 22 height 22
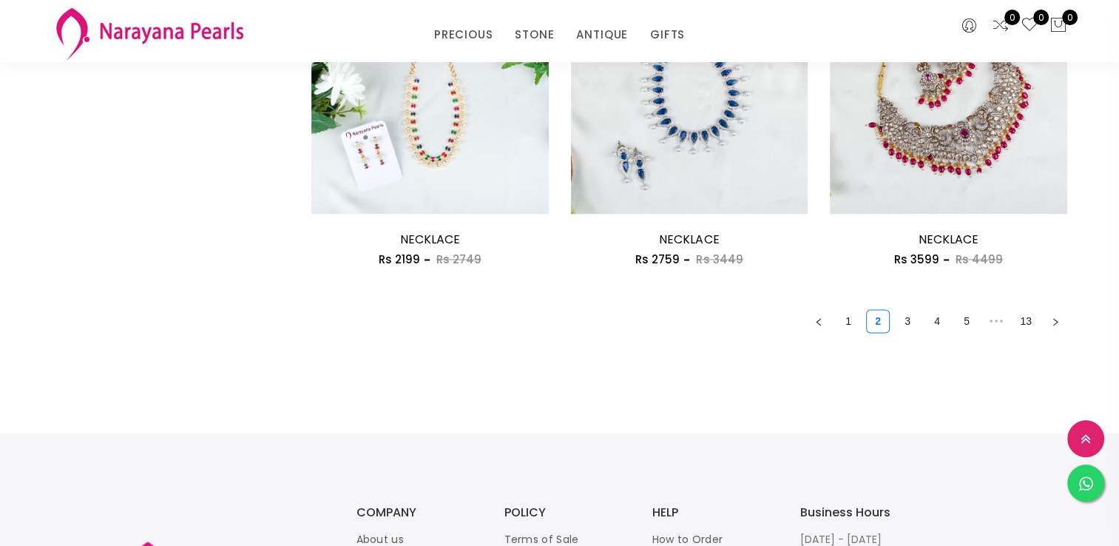
scroll to position [2145, 0]
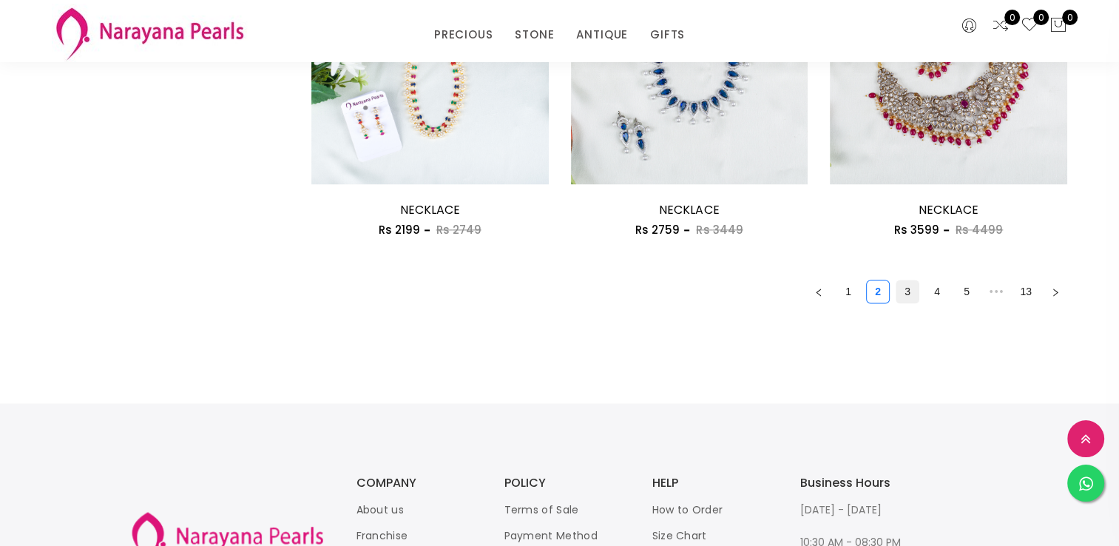
click at [906, 291] on link "3" at bounding box center [908, 291] width 22 height 22
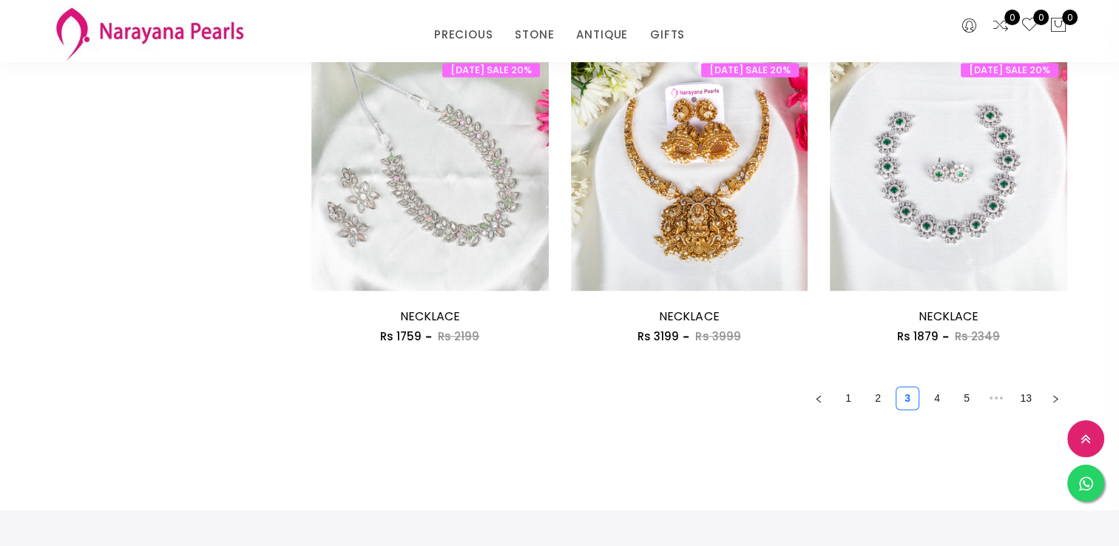
scroll to position [2071, 0]
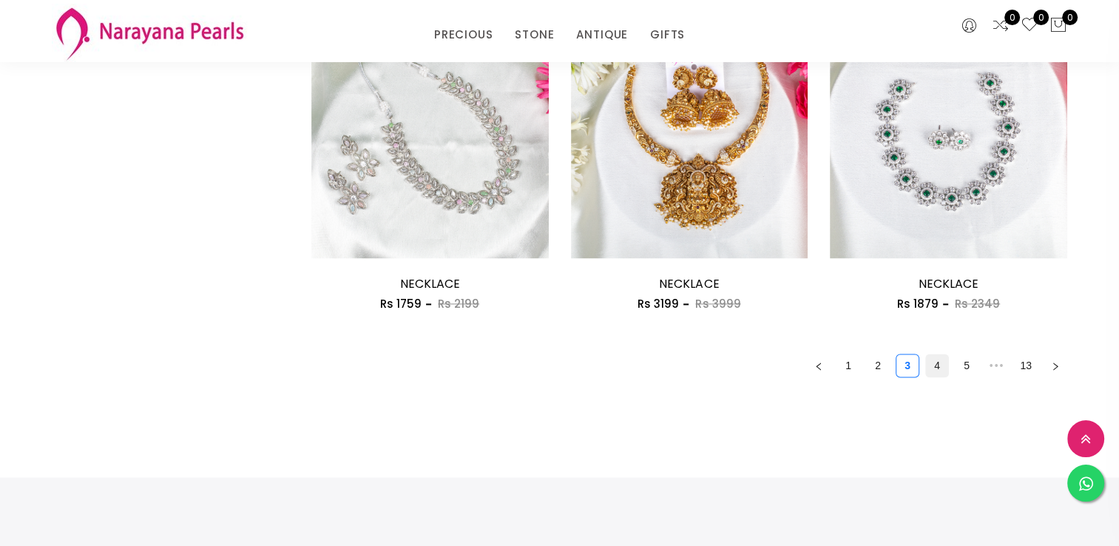
click at [938, 362] on link "4" at bounding box center [937, 365] width 22 height 22
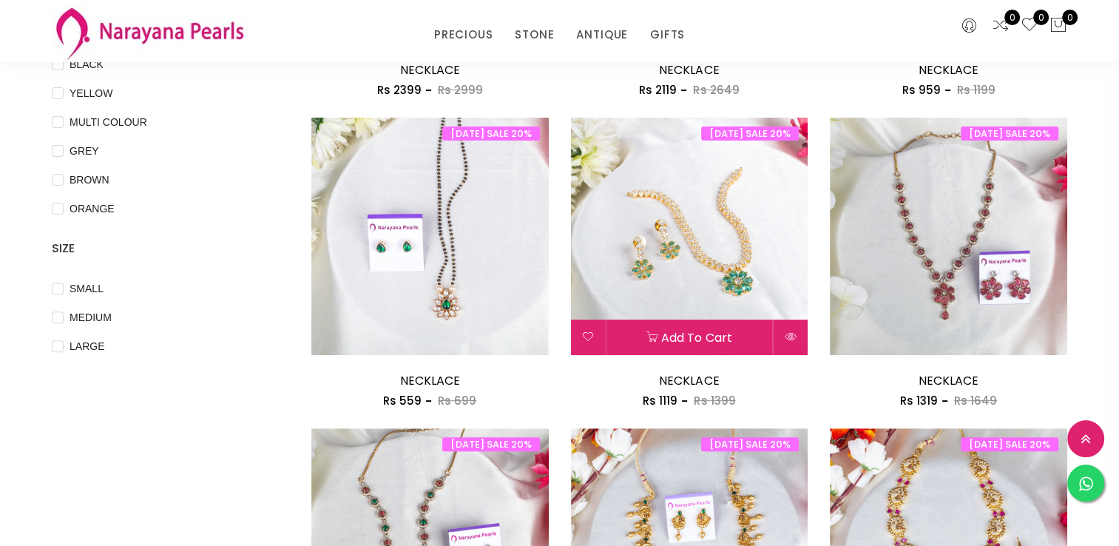
scroll to position [444, 0]
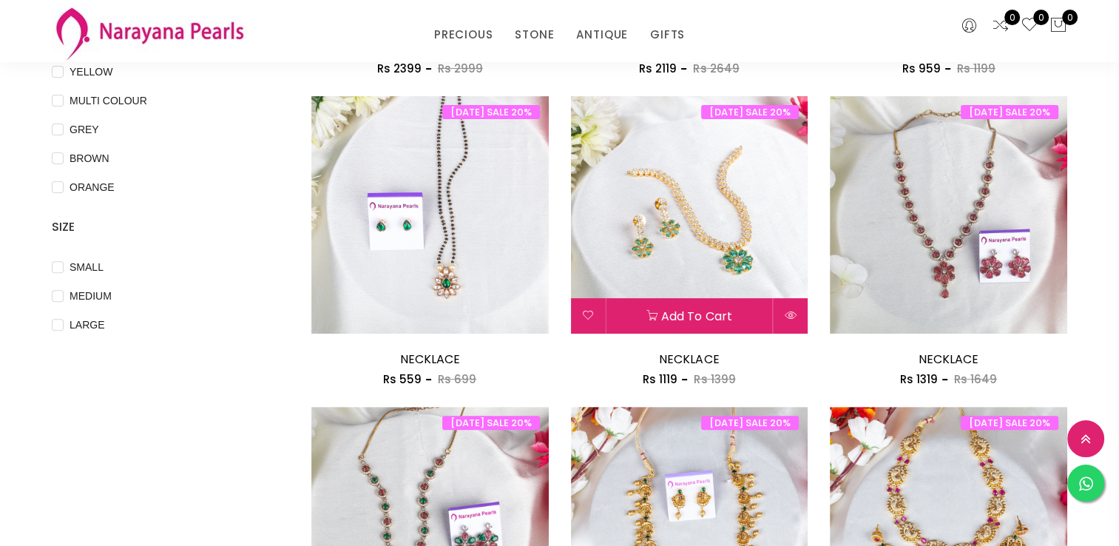
click at [749, 265] on img at bounding box center [689, 214] width 237 height 237
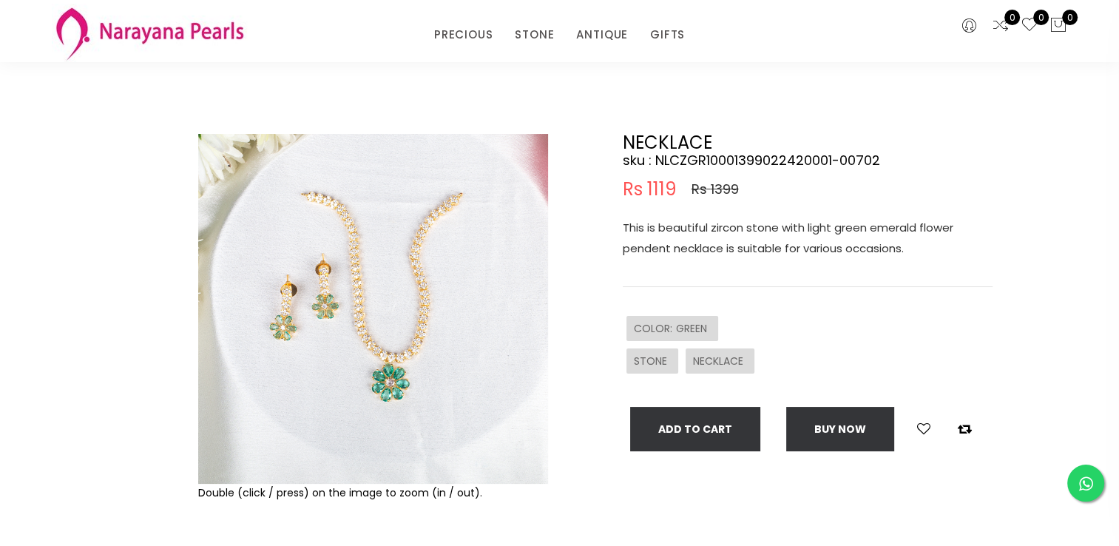
scroll to position [74, 0]
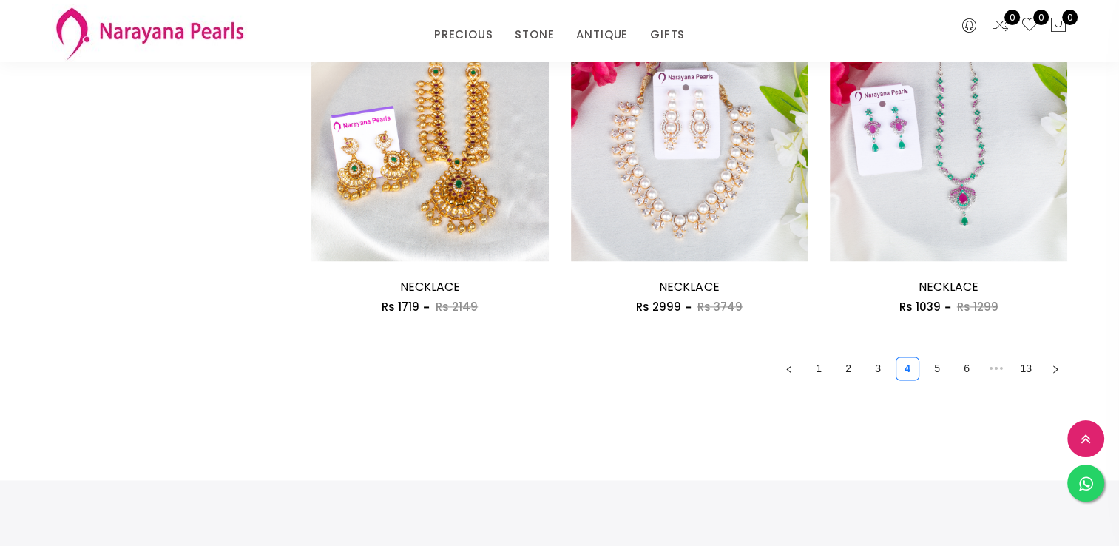
scroll to position [2071, 0]
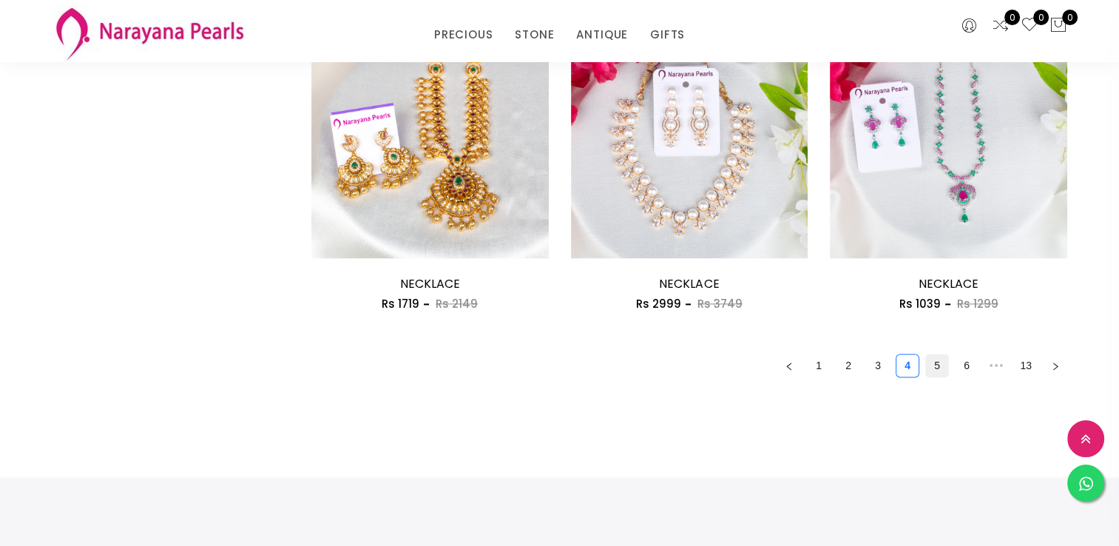
click at [943, 367] on link "5" at bounding box center [937, 365] width 22 height 22
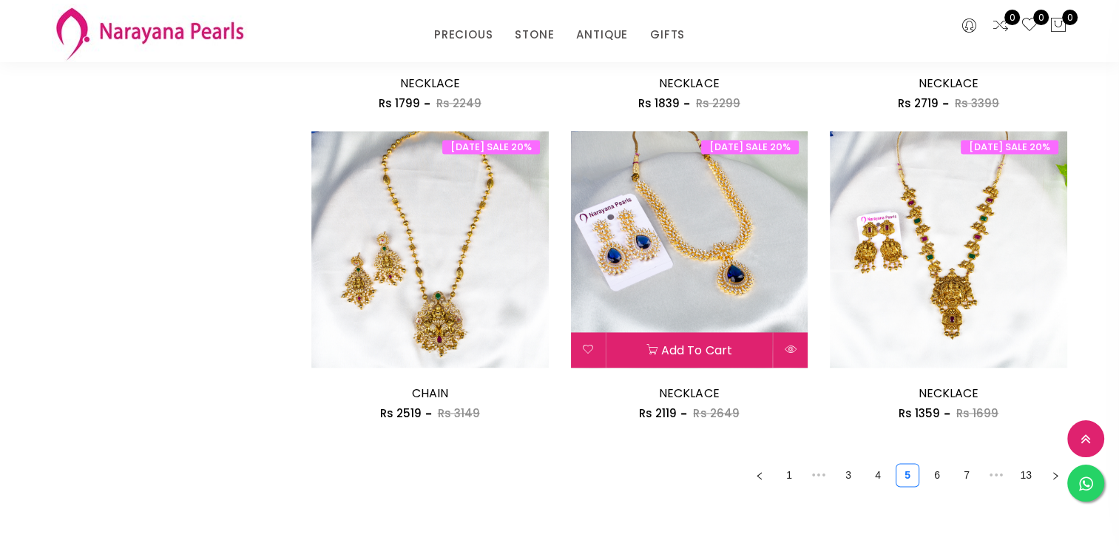
scroll to position [1997, 0]
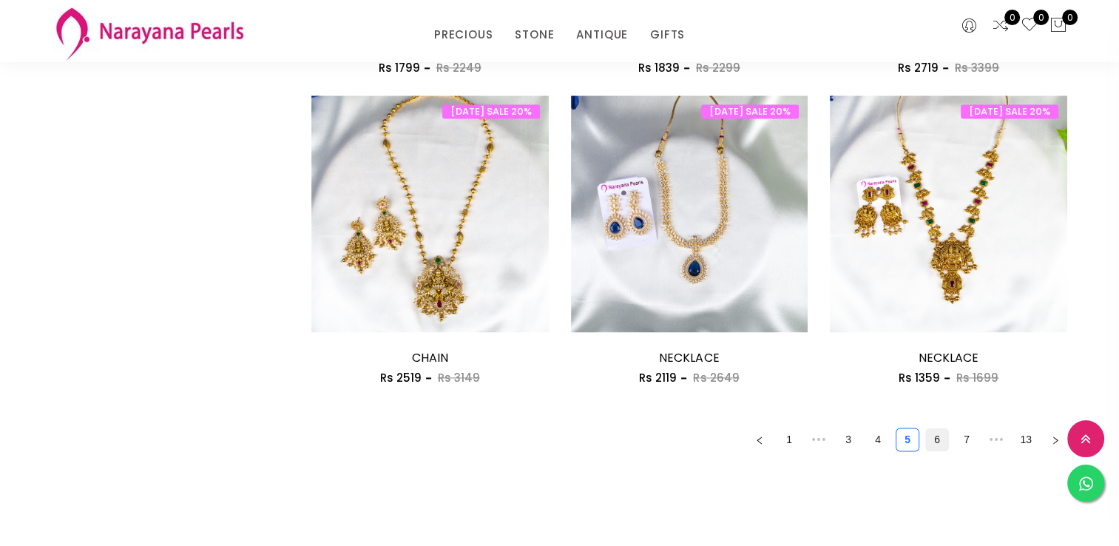
click at [928, 442] on link "6" at bounding box center [937, 439] width 22 height 22
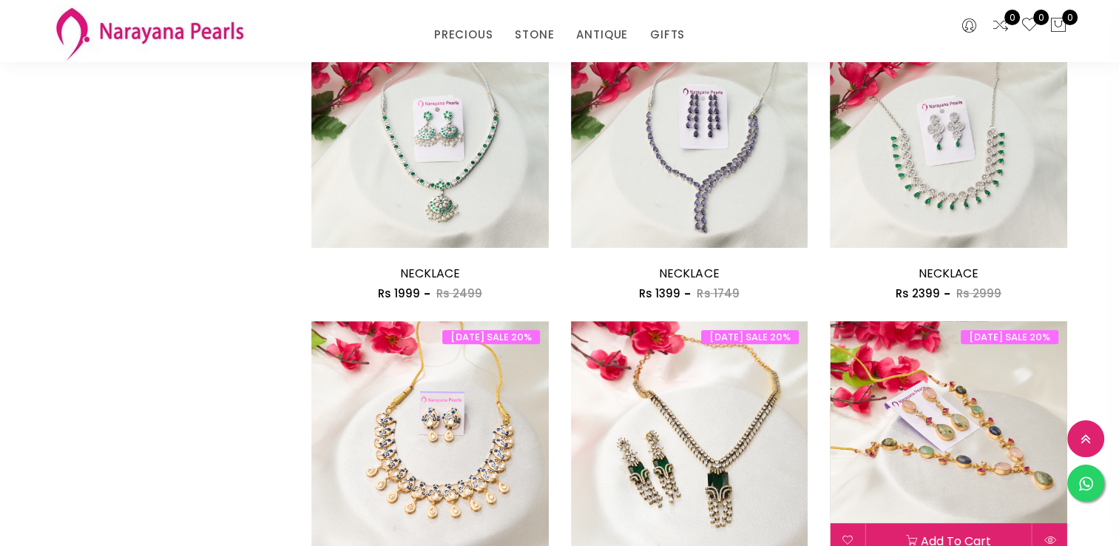
scroll to position [814, 0]
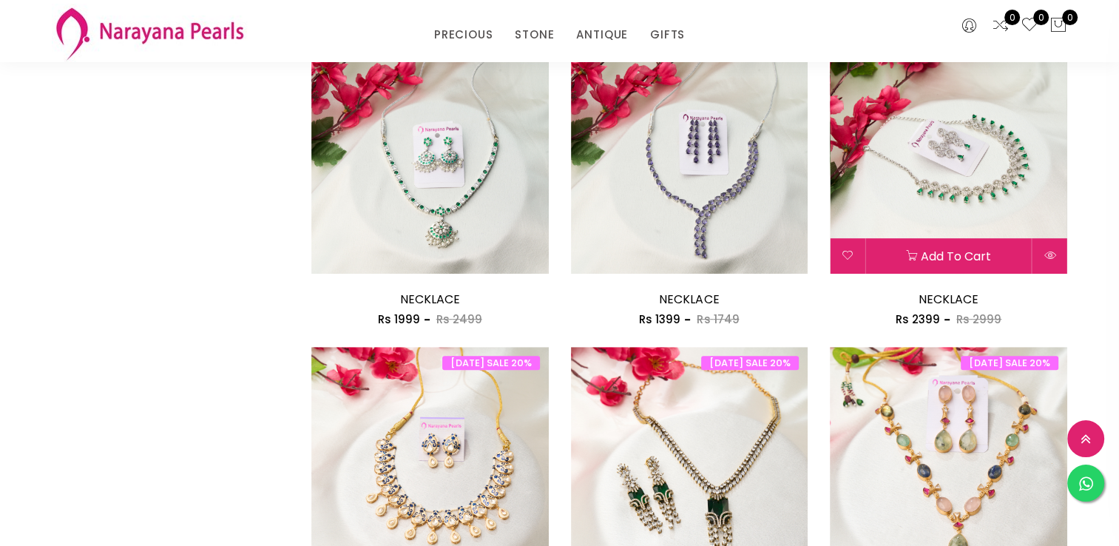
click at [979, 189] on img at bounding box center [948, 155] width 237 height 237
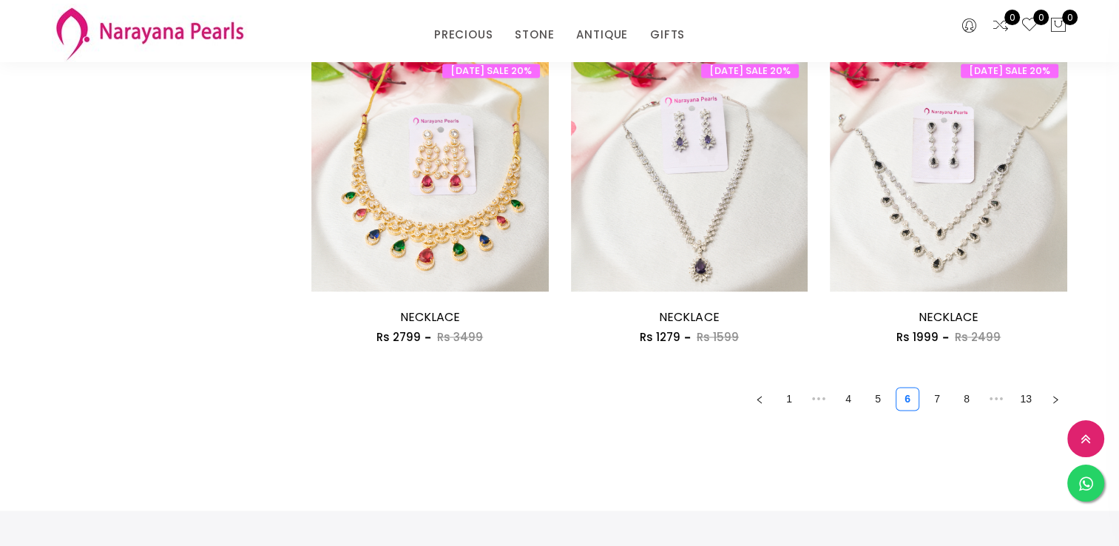
scroll to position [2077, 0]
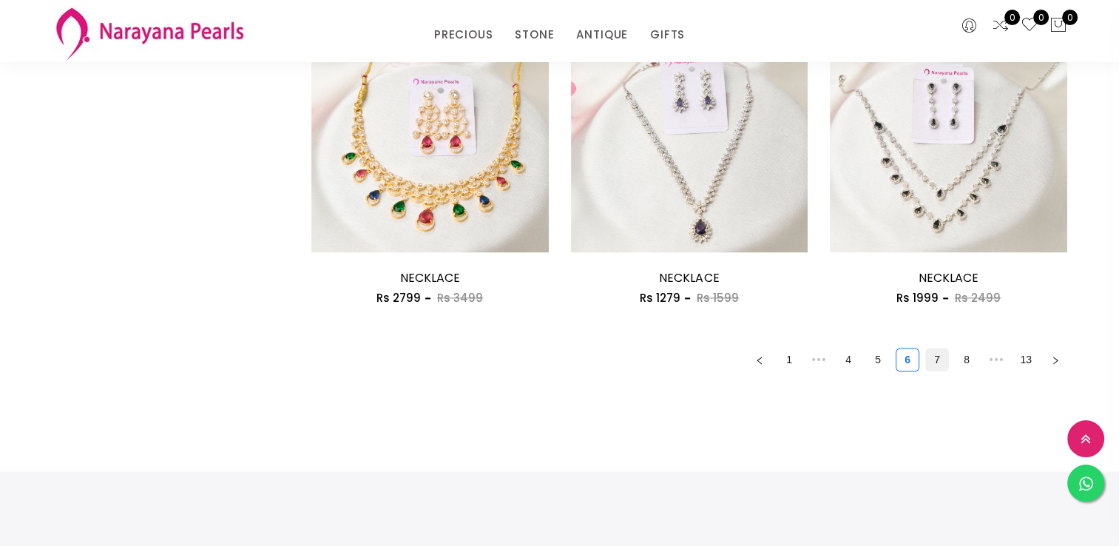
click at [944, 359] on link "7" at bounding box center [937, 359] width 22 height 22
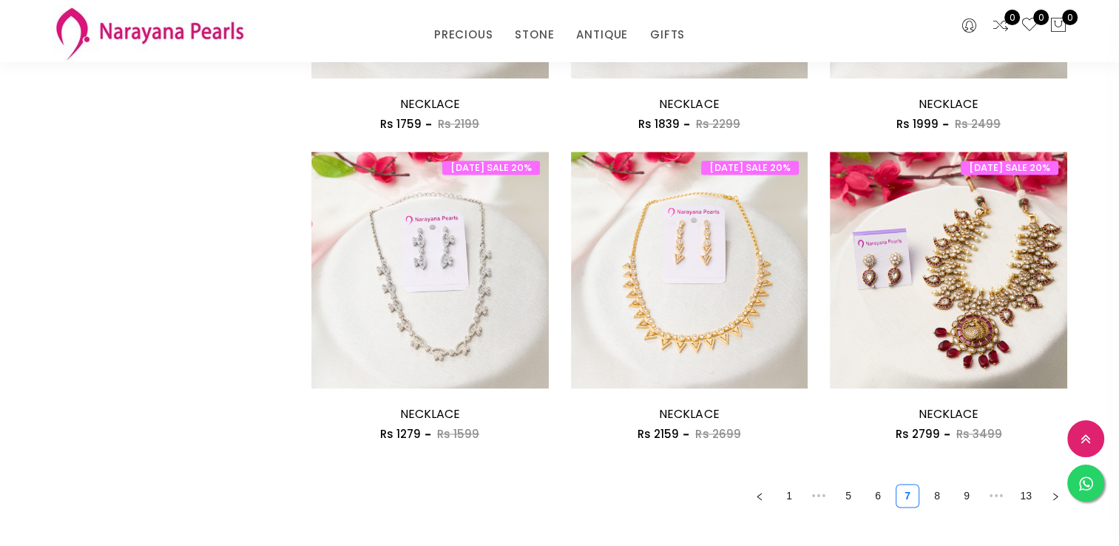
scroll to position [1997, 0]
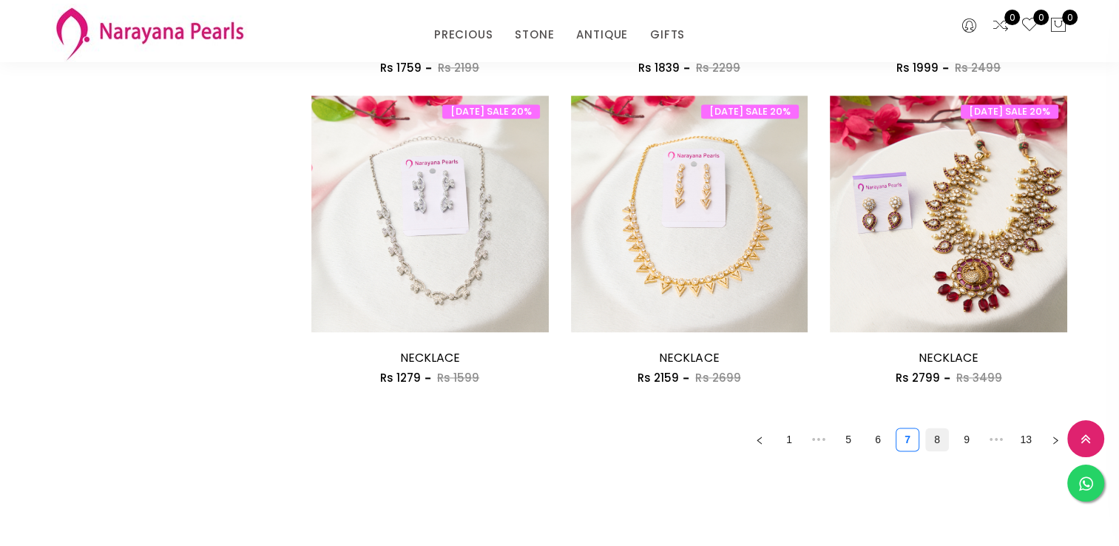
click at [938, 436] on link "8" at bounding box center [937, 439] width 22 height 22
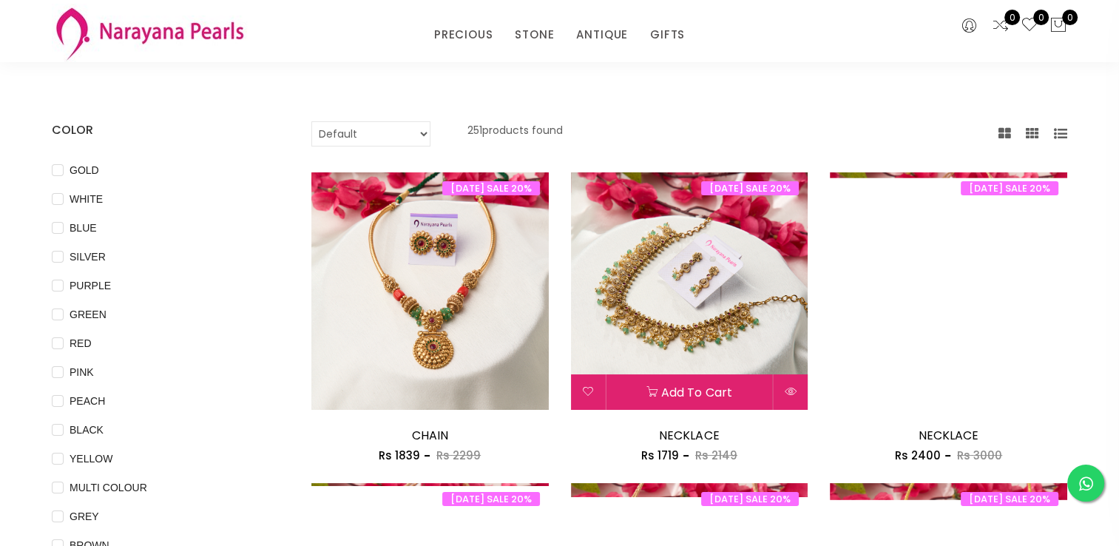
scroll to position [74, 0]
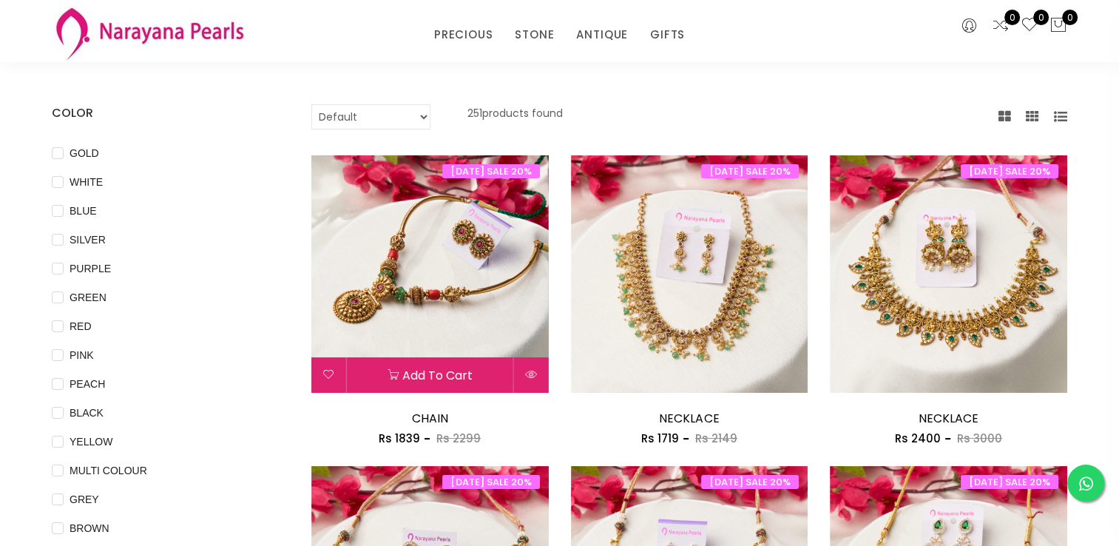
click at [461, 318] on img at bounding box center [429, 273] width 237 height 237
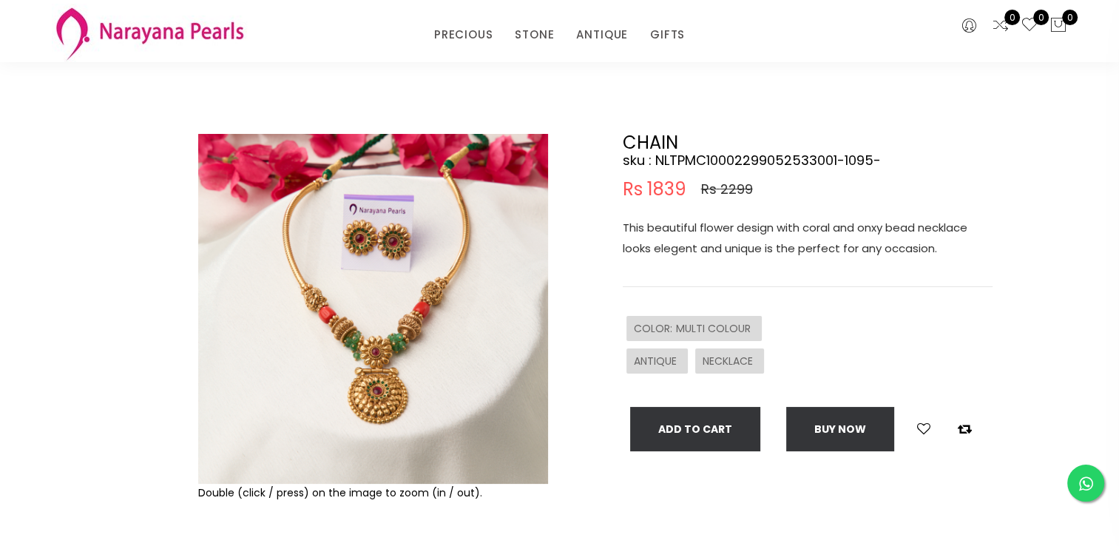
scroll to position [74, 0]
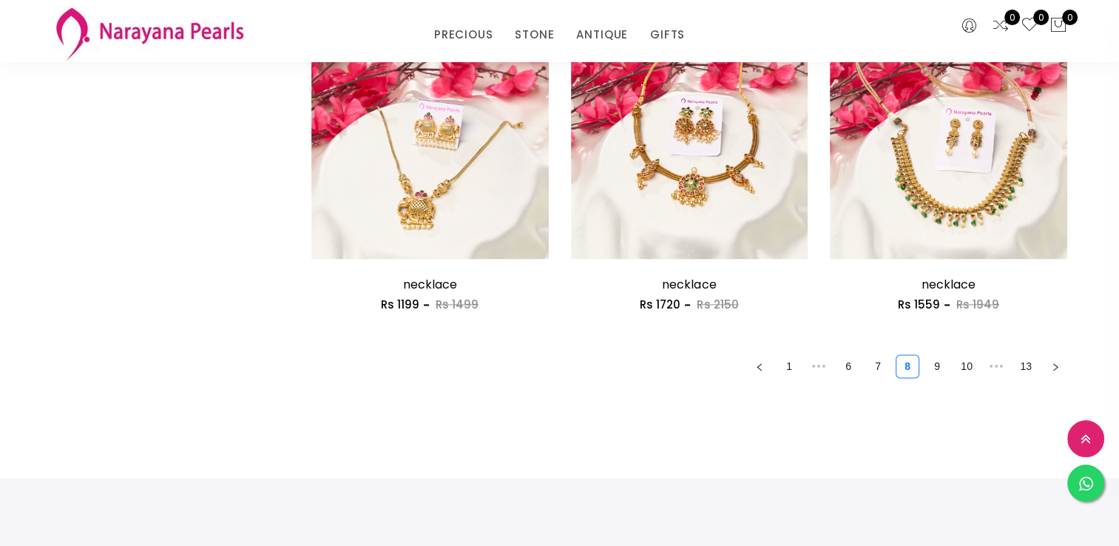
scroll to position [2071, 0]
click at [927, 365] on link "9" at bounding box center [937, 365] width 22 height 22
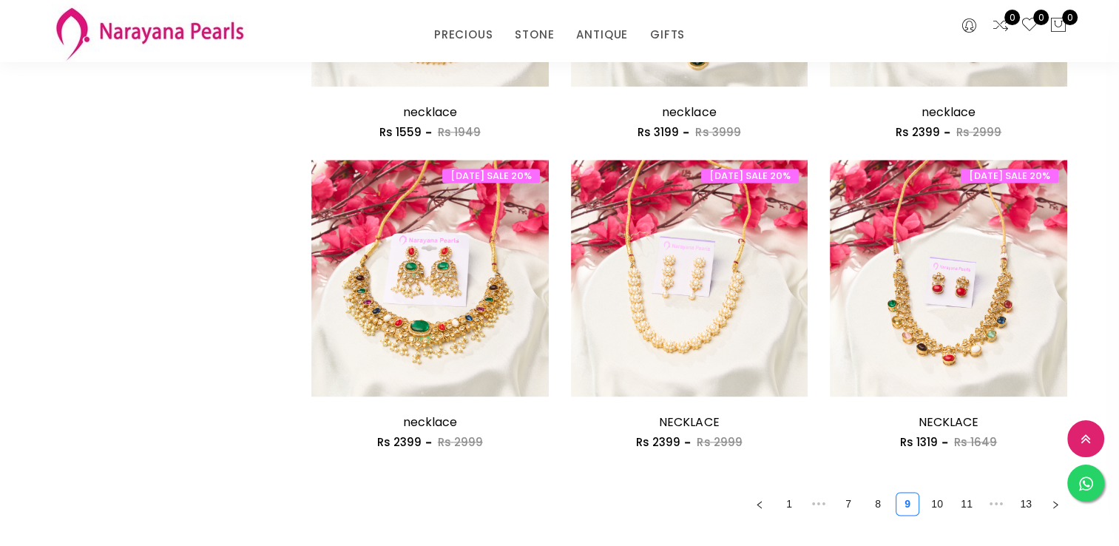
scroll to position [2071, 0]
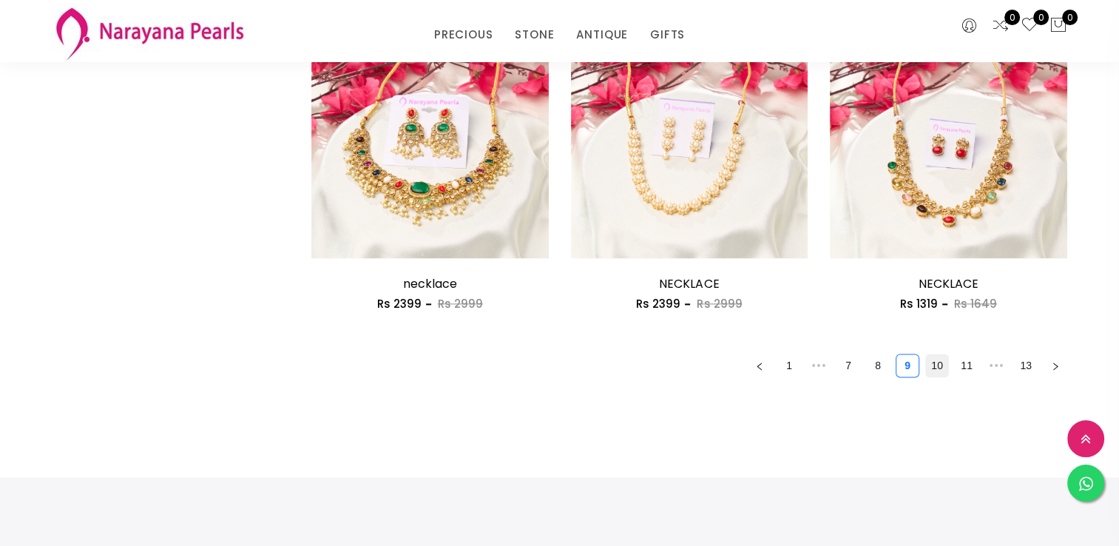
click at [944, 365] on link "10" at bounding box center [937, 365] width 22 height 22
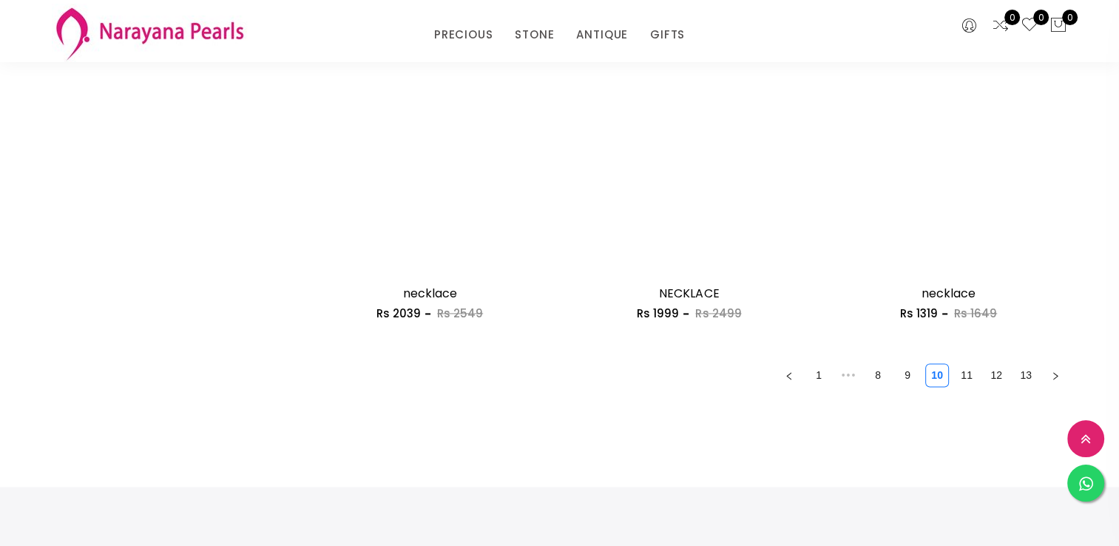
scroll to position [2071, 0]
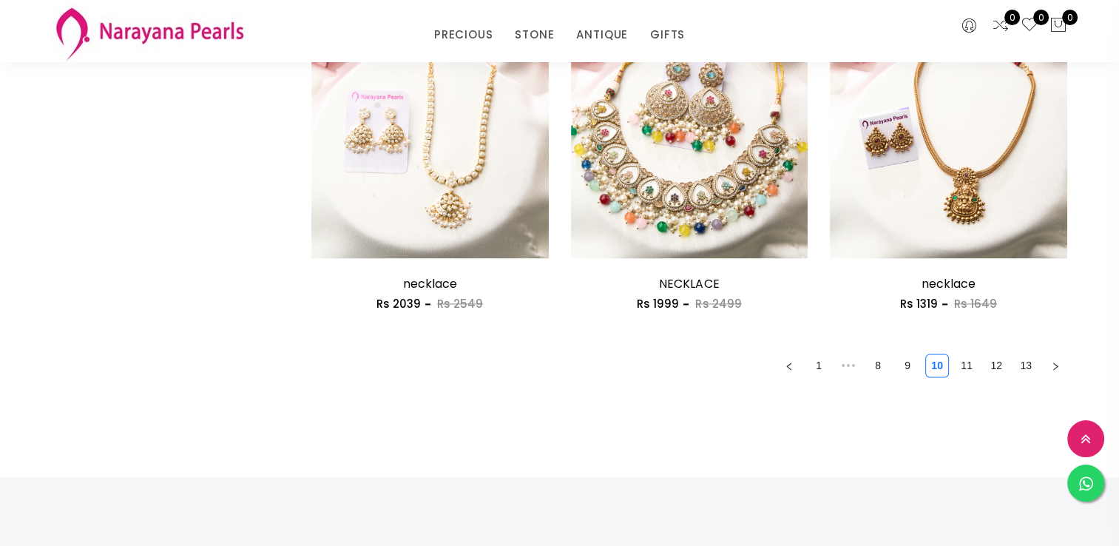
click at [965, 360] on link "11" at bounding box center [967, 365] width 22 height 22
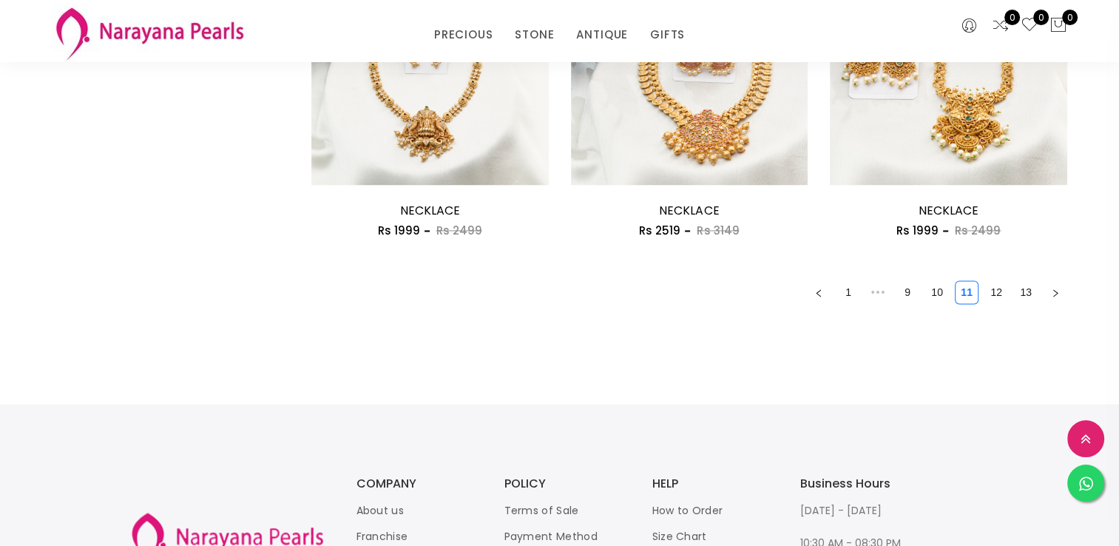
scroll to position [2145, 0]
click at [991, 294] on link "12" at bounding box center [996, 291] width 22 height 22
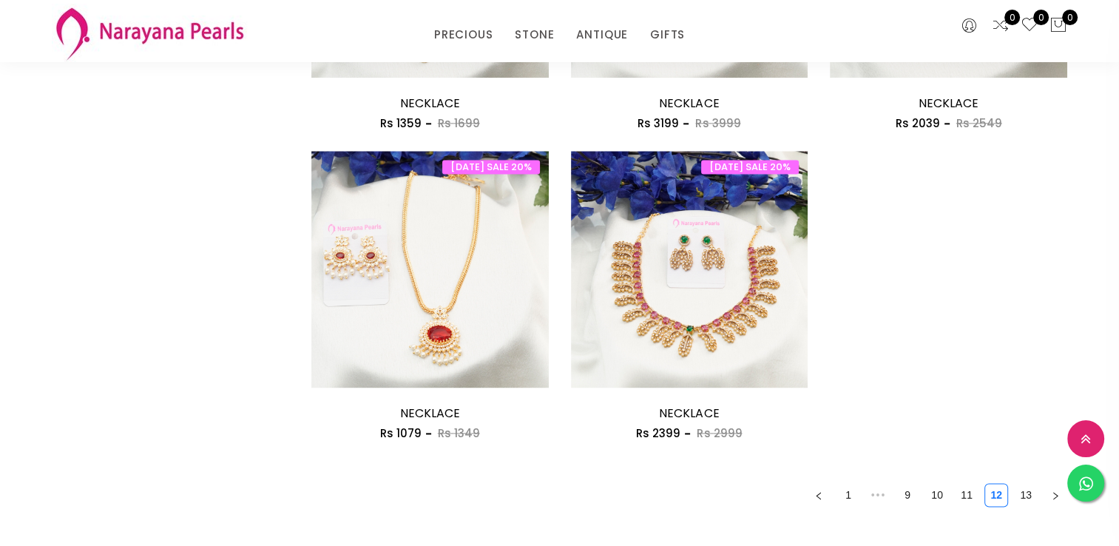
scroll to position [1997, 0]
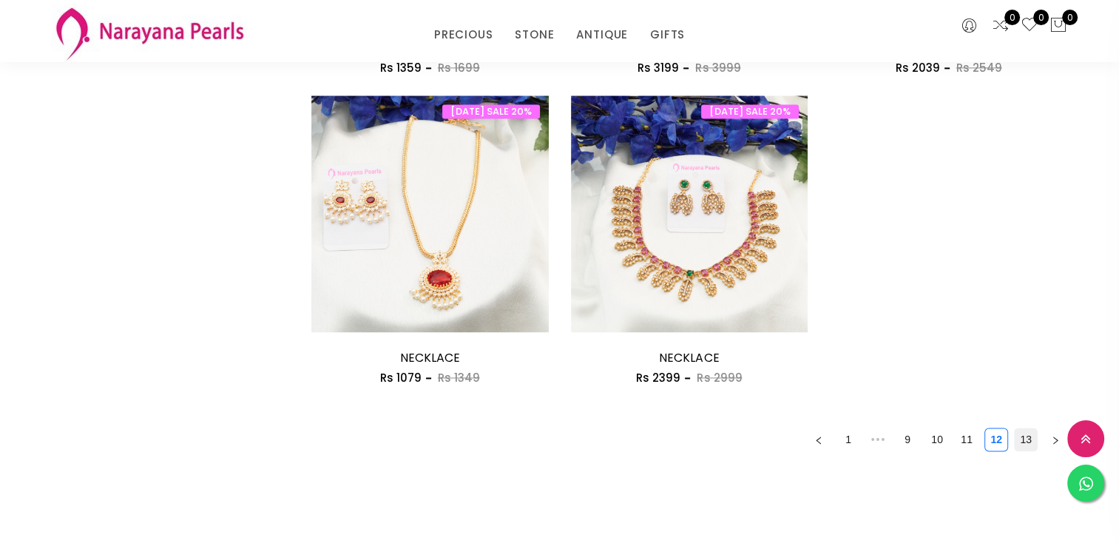
click at [1024, 433] on link "13" at bounding box center [1026, 439] width 22 height 22
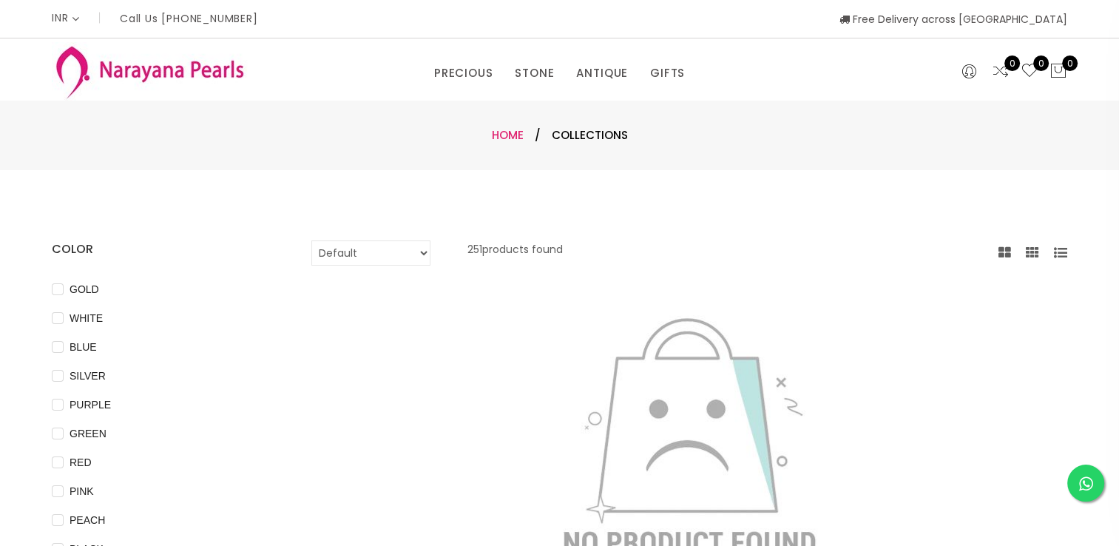
click at [504, 135] on link "Home" at bounding box center [508, 135] width 32 height 16
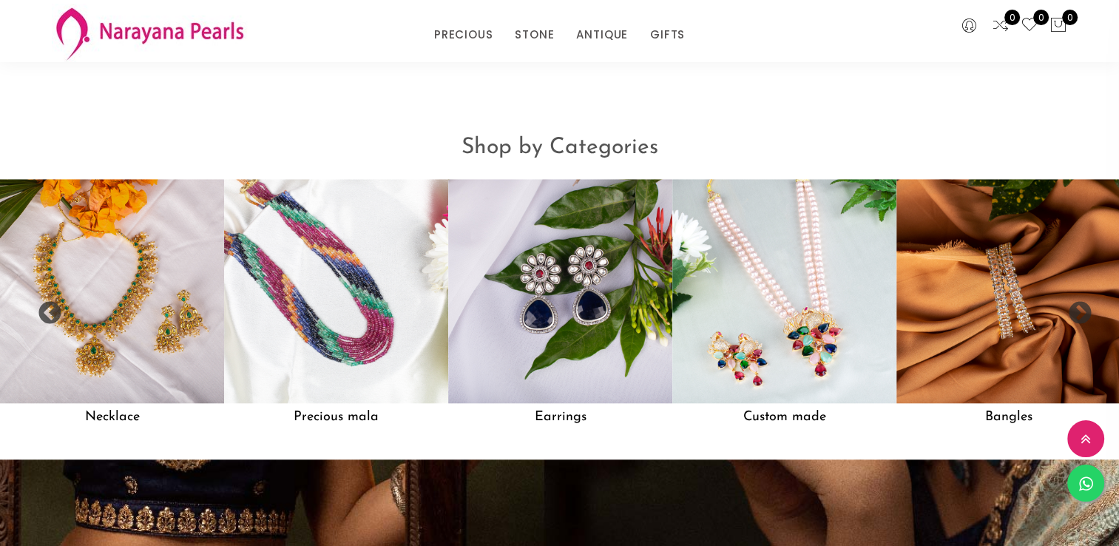
scroll to position [1258, 0]
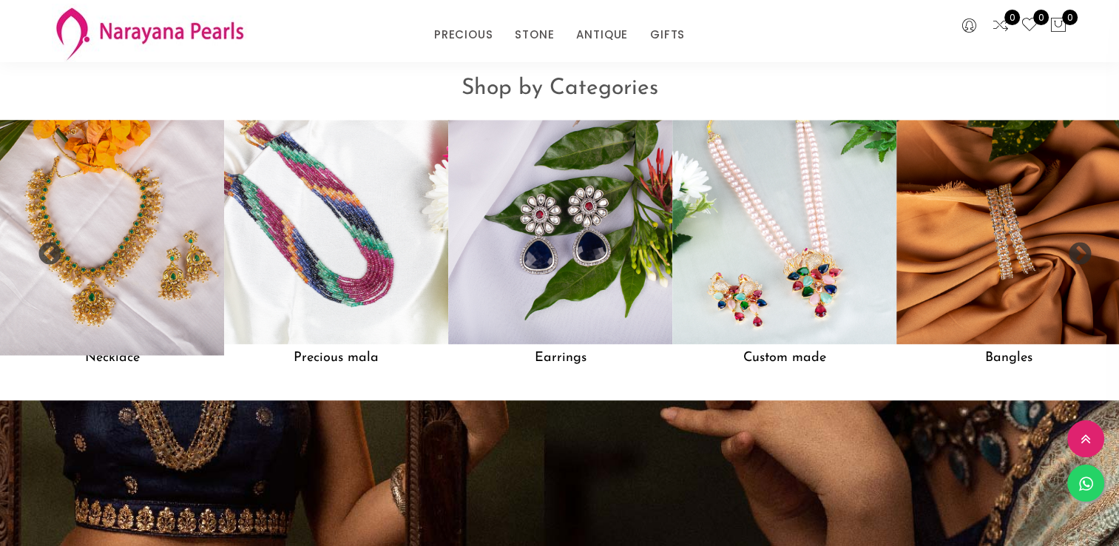
click at [142, 321] on img at bounding box center [112, 232] width 246 height 246
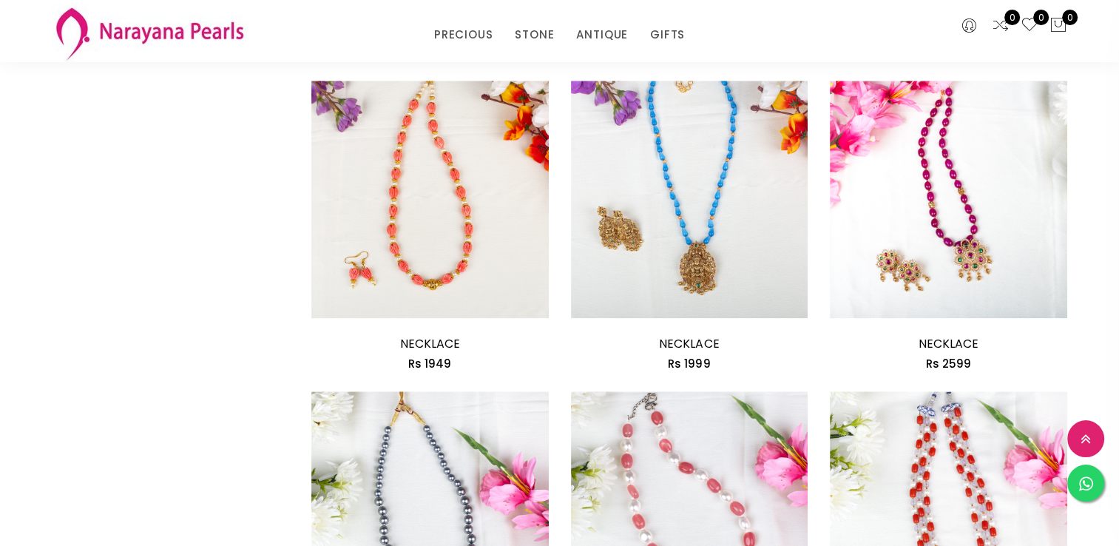
scroll to position [1775, 0]
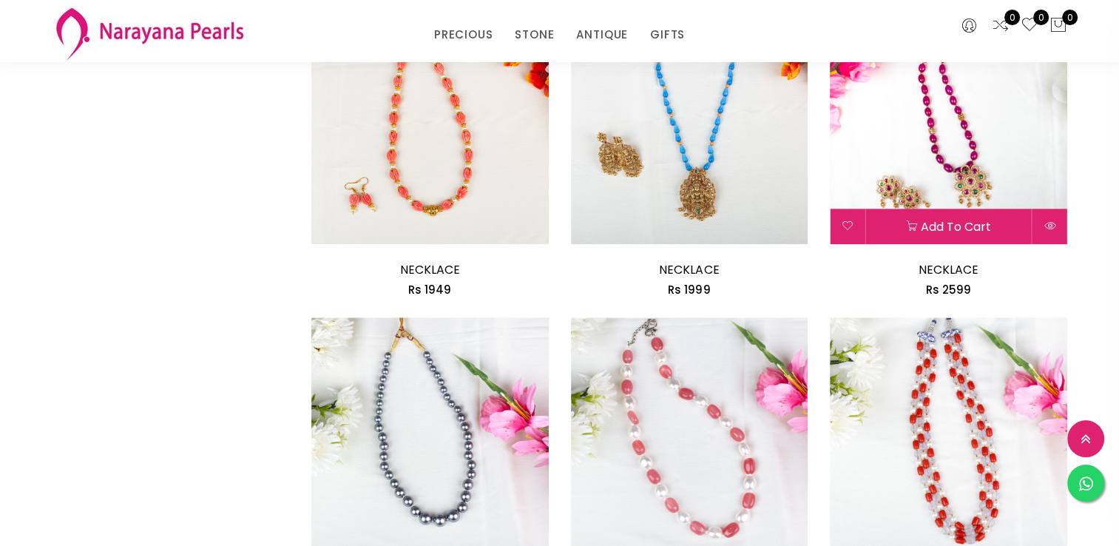
click at [938, 152] on img at bounding box center [948, 125] width 237 height 237
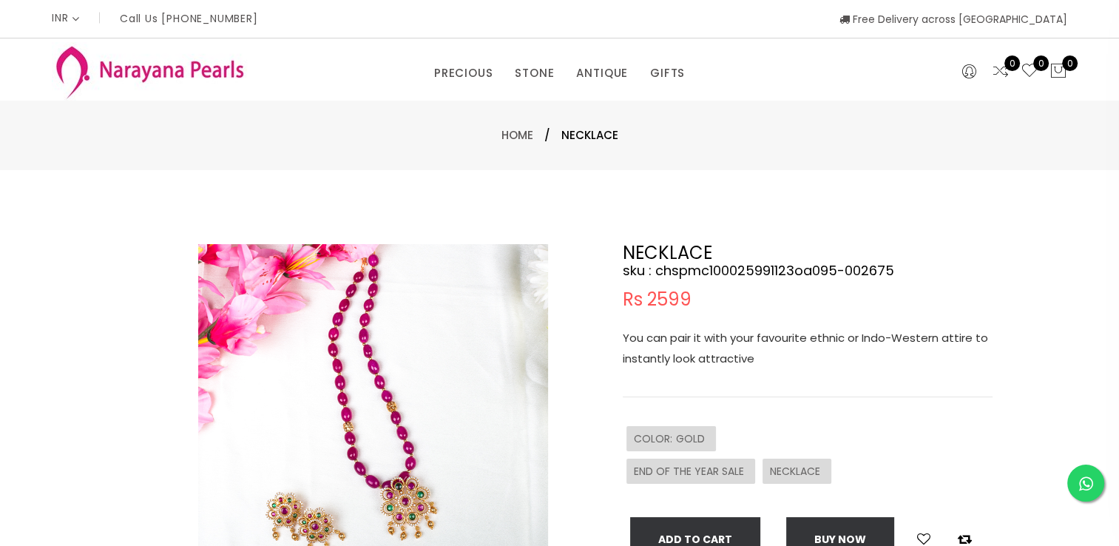
click at [429, 367] on img at bounding box center [373, 419] width 350 height 350
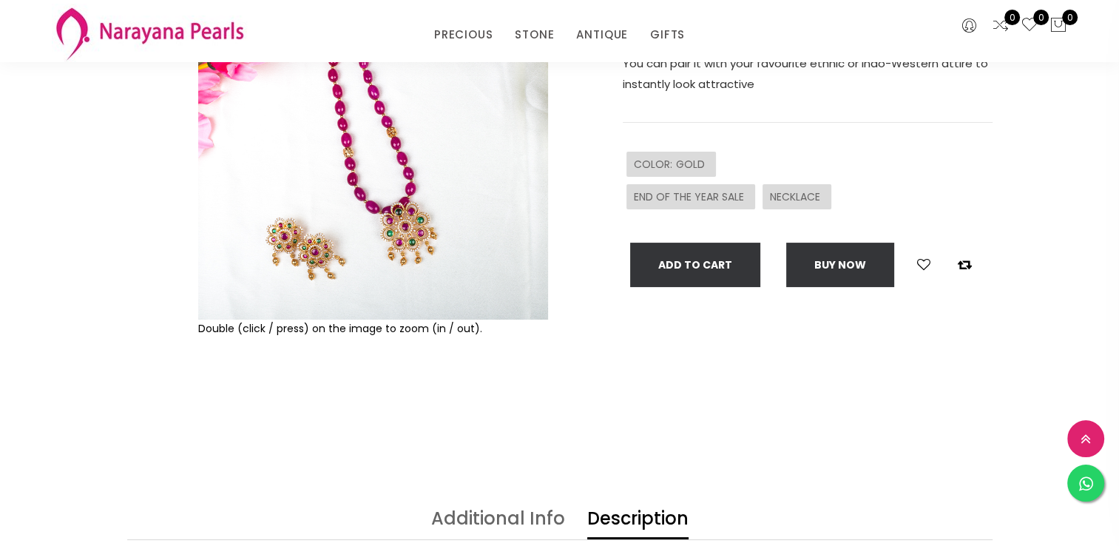
scroll to position [222, 0]
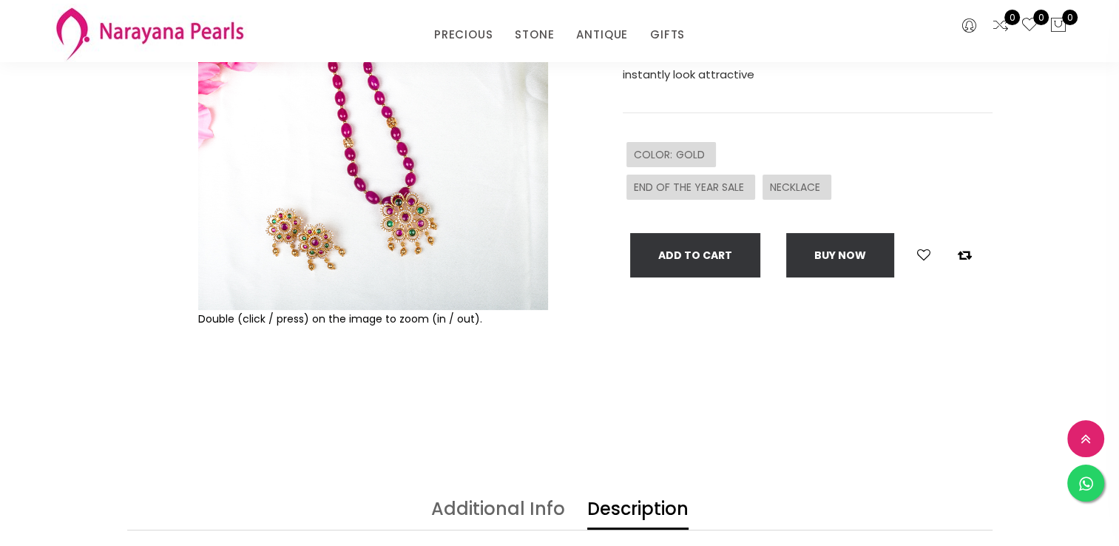
click at [352, 277] on img at bounding box center [373, 135] width 350 height 350
click at [348, 216] on img at bounding box center [373, 135] width 350 height 350
click at [359, 172] on img at bounding box center [373, 135] width 350 height 350
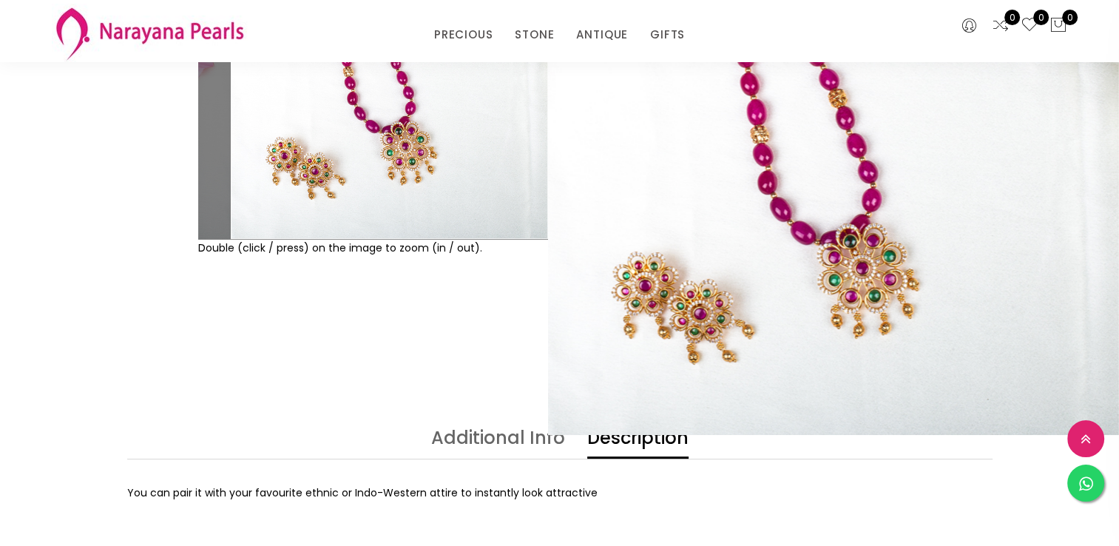
scroll to position [296, 0]
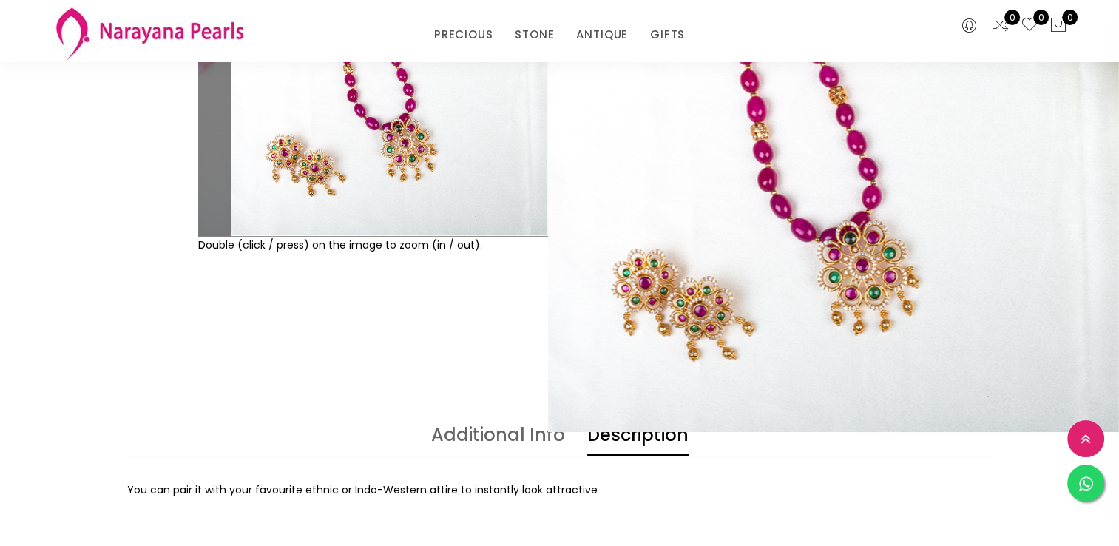
click at [883, 340] on div "NECKLACE sku : chspmc100025991123oa095-002675 Rs 2599 You can pair it with your…" at bounding box center [782, 119] width 444 height 466
click at [694, 493] on div "You can pair it with your favourite ethnic or Indo-Western attire to instantly …" at bounding box center [559, 490] width 865 height 18
click at [466, 351] on div "Double (click / press) on the image to zoom (in / out)." at bounding box center [373, 119] width 357 height 466
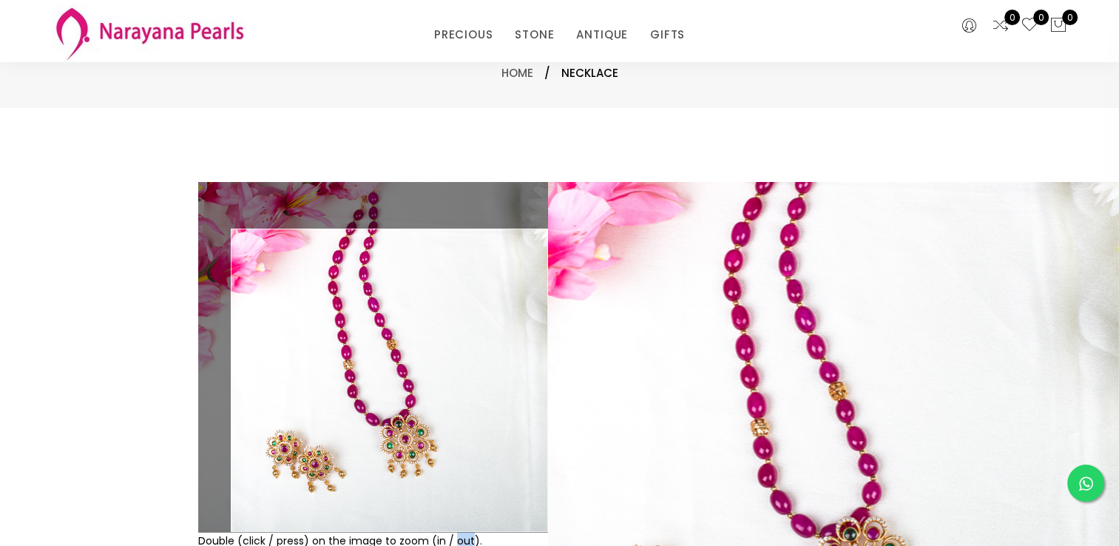
scroll to position [0, 0]
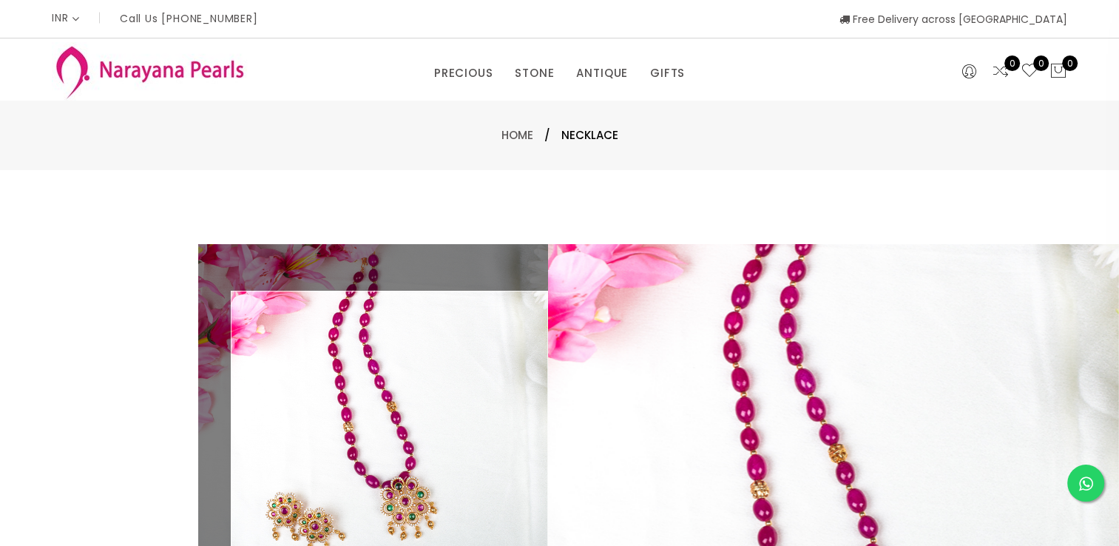
click at [612, 169] on div "Home / NECKLACE" at bounding box center [559, 136] width 1119 height 70
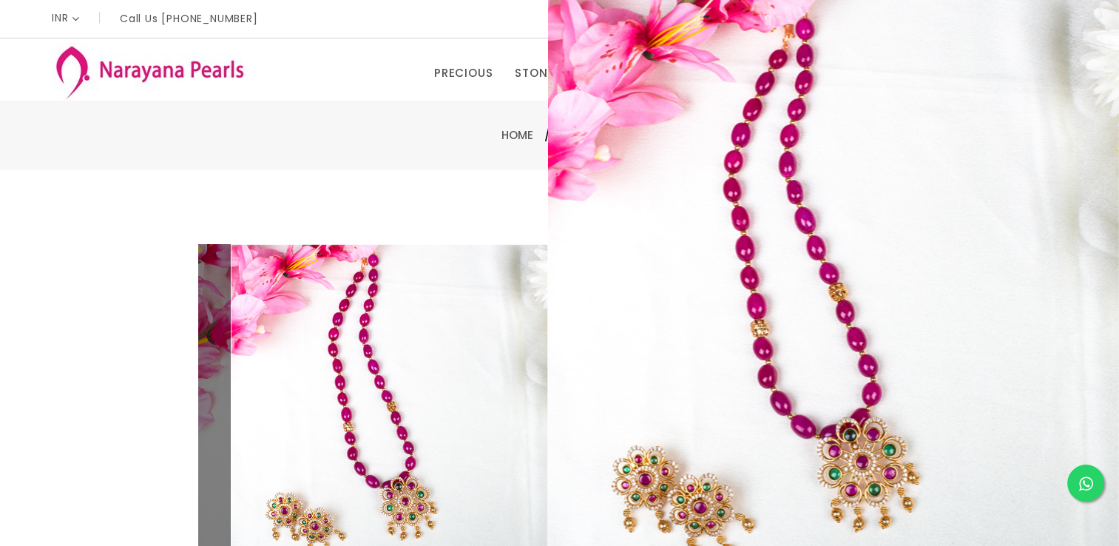
click at [414, 323] on img at bounding box center [373, 419] width 350 height 350
click at [402, 209] on div "Double (click / press) on the image to zoom (in / out). NECKLACE sku : chspmc10…" at bounding box center [559, 477] width 1119 height 614
click at [697, 259] on h2 "NECKLACE" at bounding box center [808, 253] width 370 height 18
click at [499, 323] on img at bounding box center [373, 419] width 350 height 350
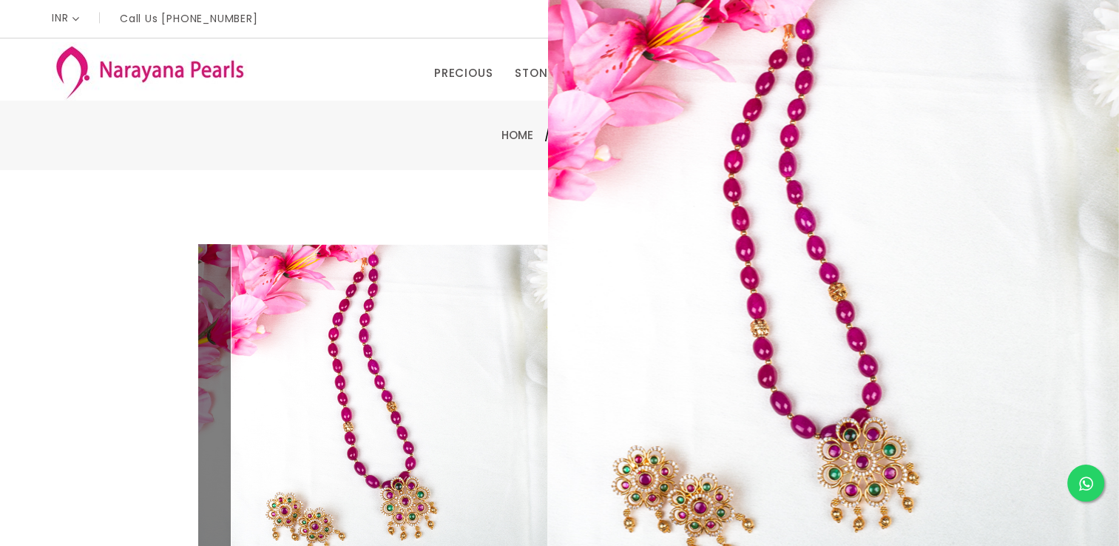
click at [354, 205] on div "Double (click / press) on the image to zoom (in / out). NECKLACE sku : chspmc10…" at bounding box center [559, 477] width 1119 height 614
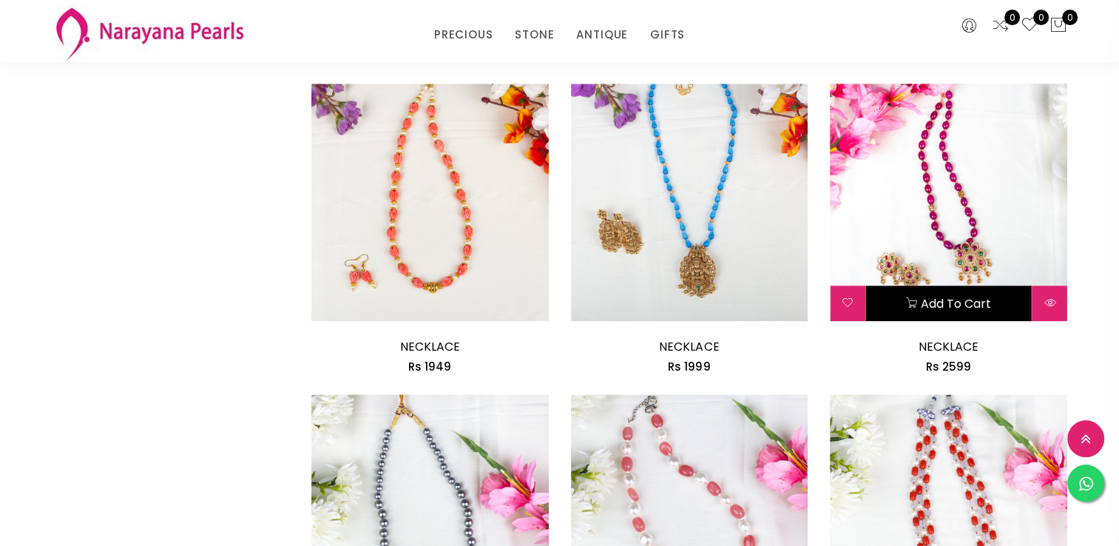
scroll to position [1707, 0]
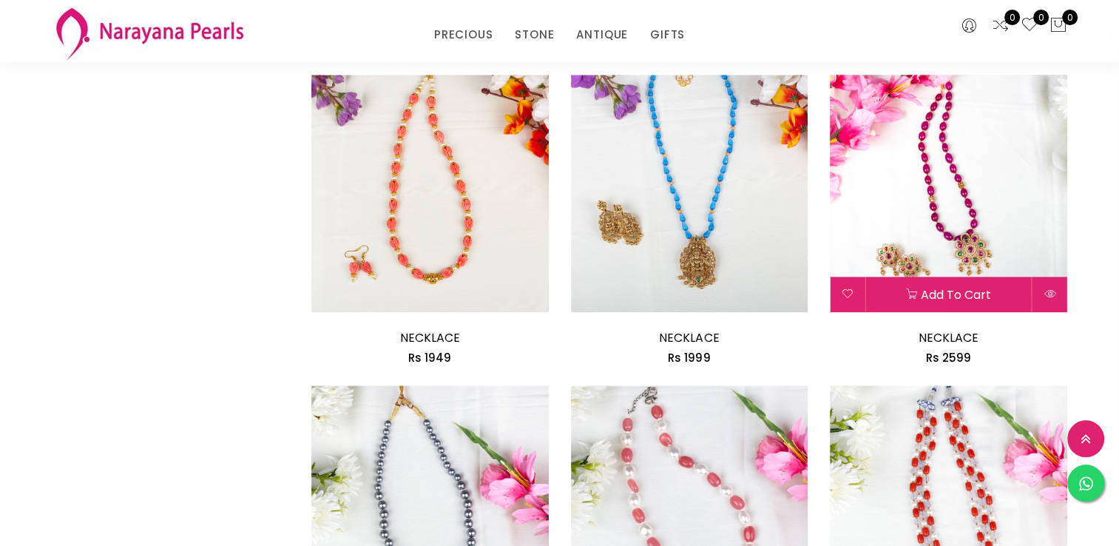
click at [918, 209] on img at bounding box center [948, 193] width 237 height 237
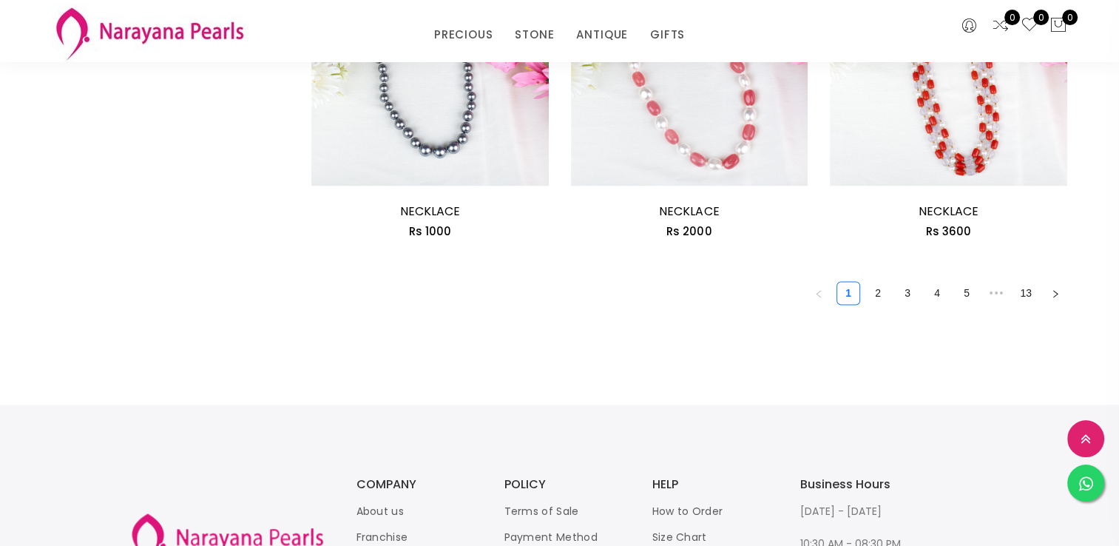
scroll to position [2151, 0]
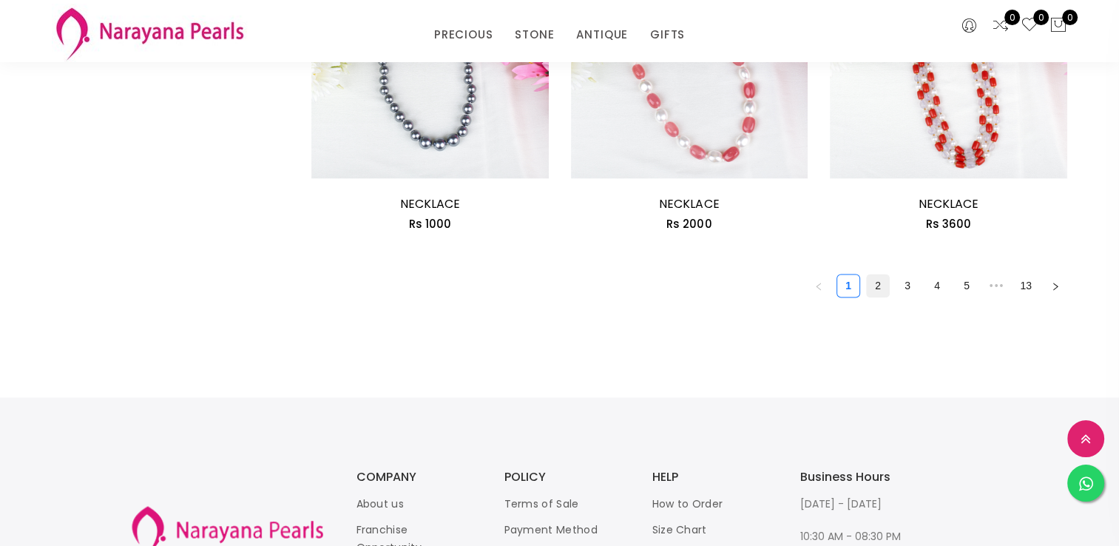
click at [882, 283] on link "2" at bounding box center [878, 285] width 22 height 22
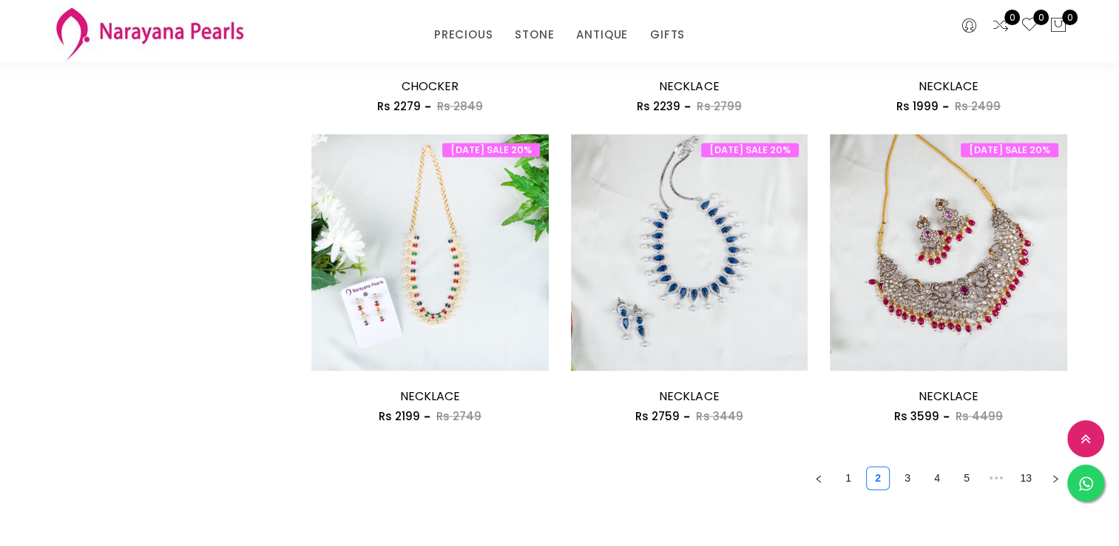
scroll to position [1997, 0]
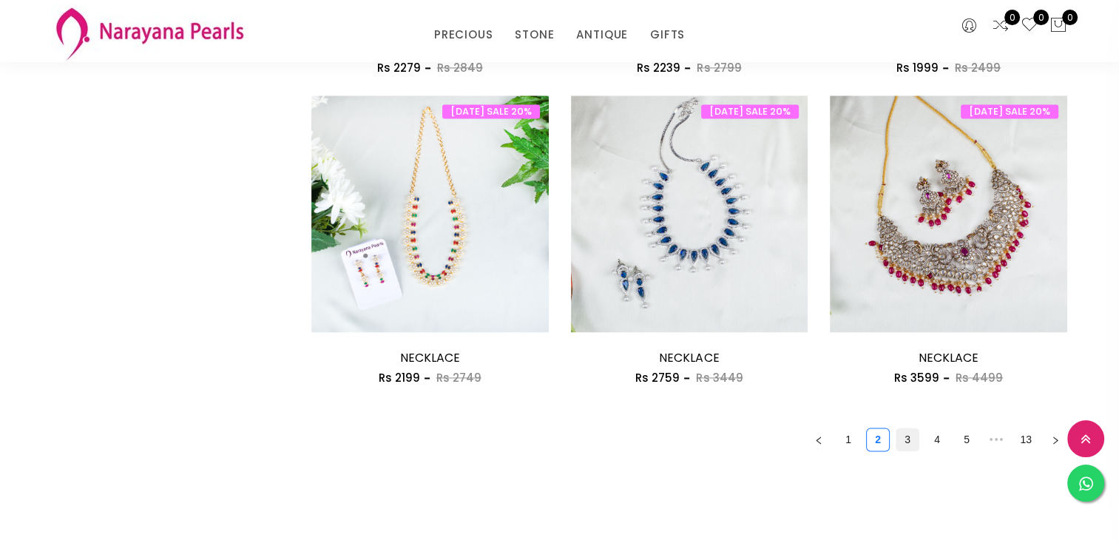
click at [902, 436] on link "3" at bounding box center [908, 439] width 22 height 22
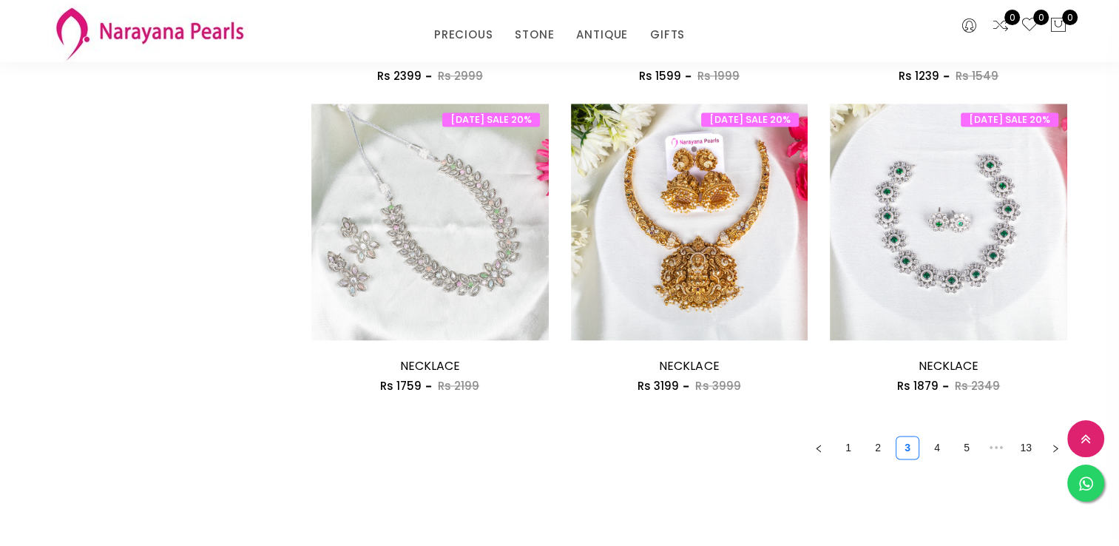
scroll to position [1997, 0]
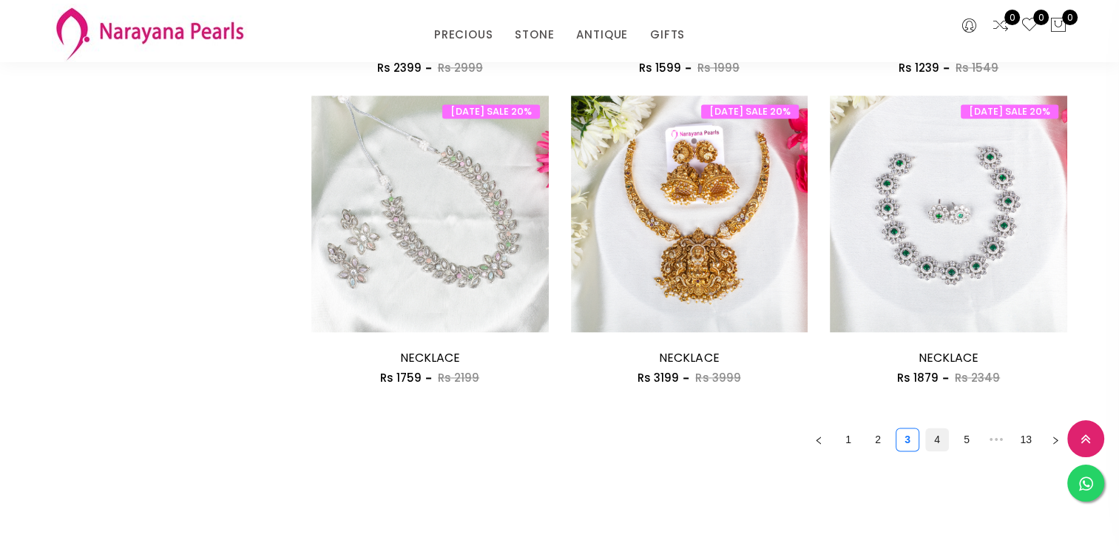
click at [939, 439] on link "4" at bounding box center [937, 439] width 22 height 22
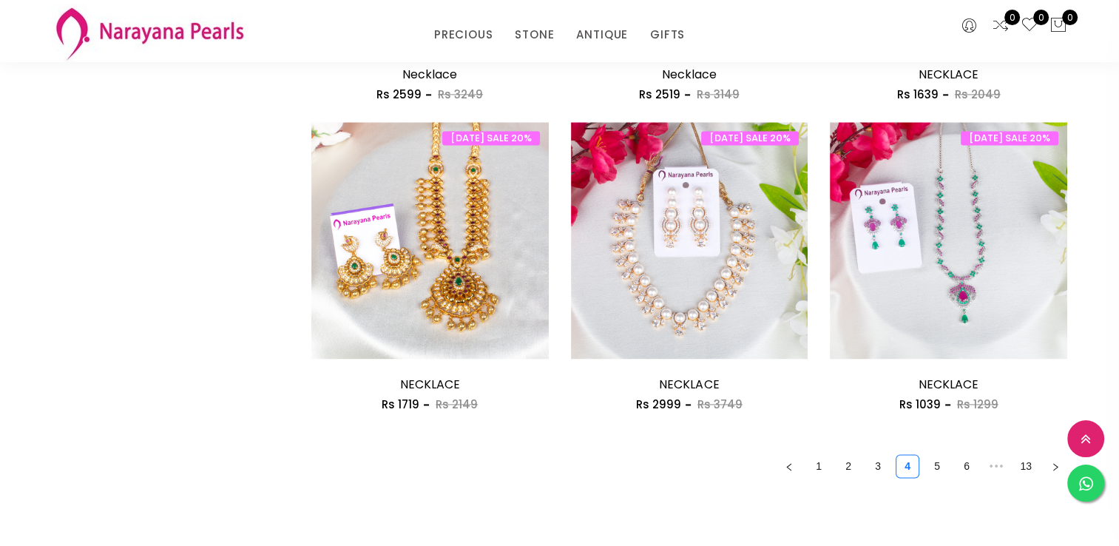
scroll to position [1997, 0]
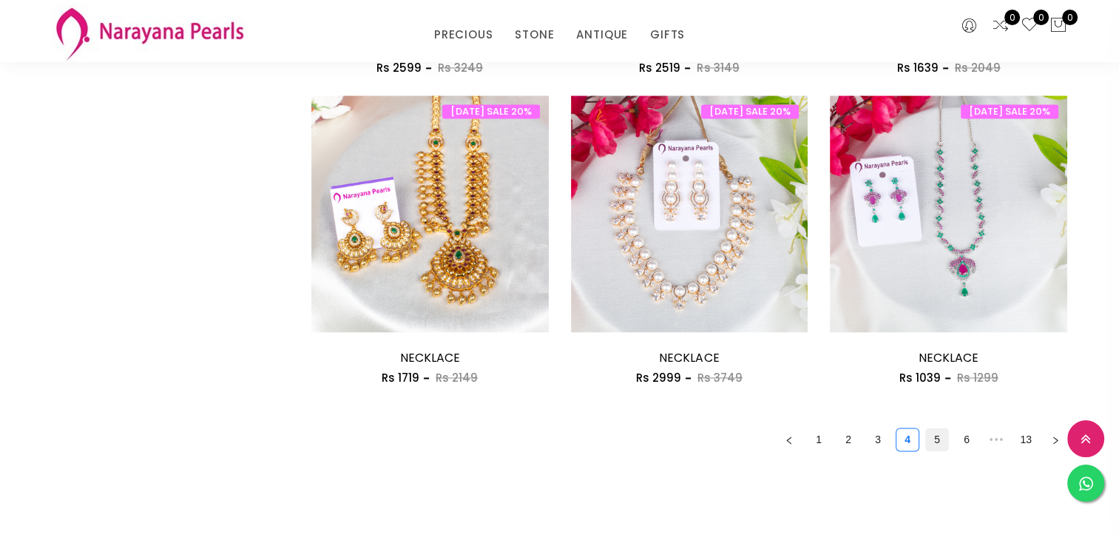
click at [939, 436] on link "5" at bounding box center [937, 439] width 22 height 22
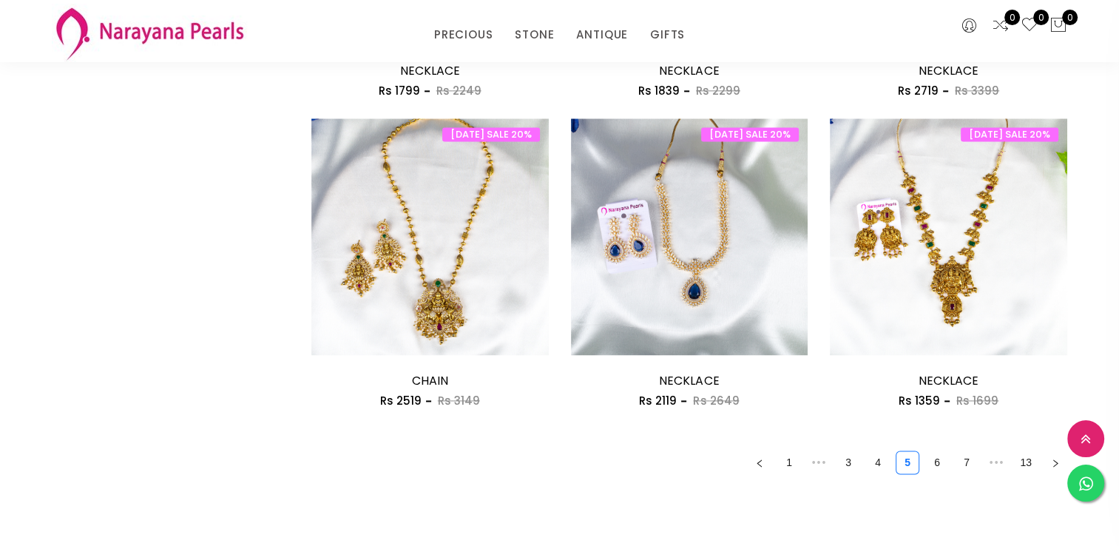
scroll to position [1997, 0]
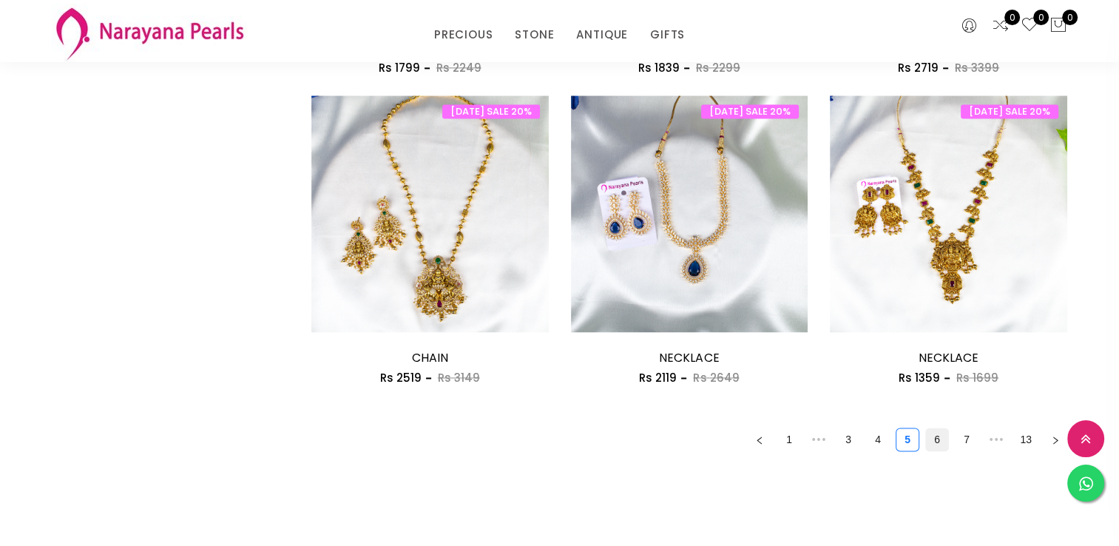
click at [940, 444] on link "6" at bounding box center [937, 439] width 22 height 22
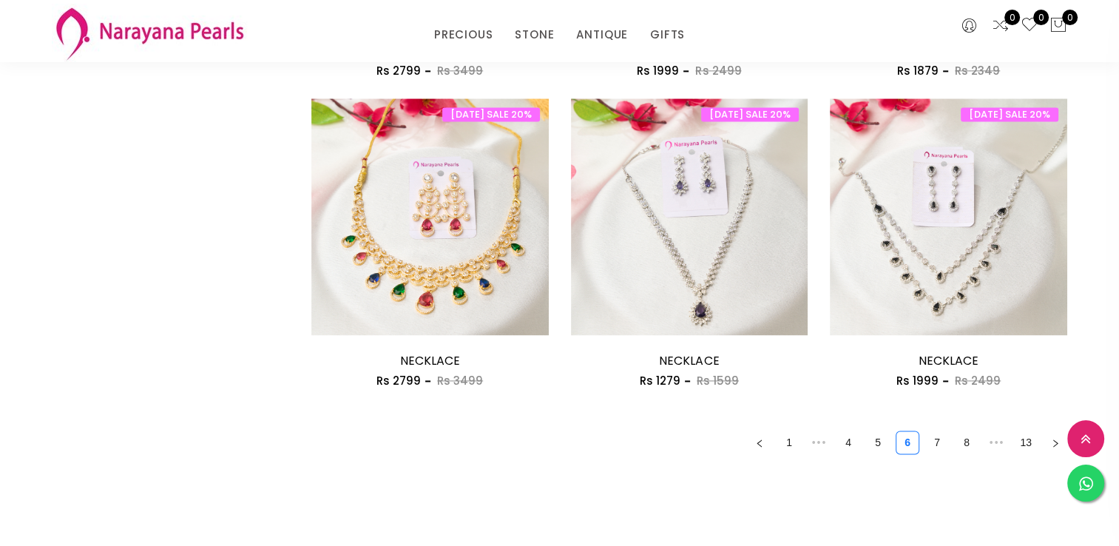
scroll to position [1997, 0]
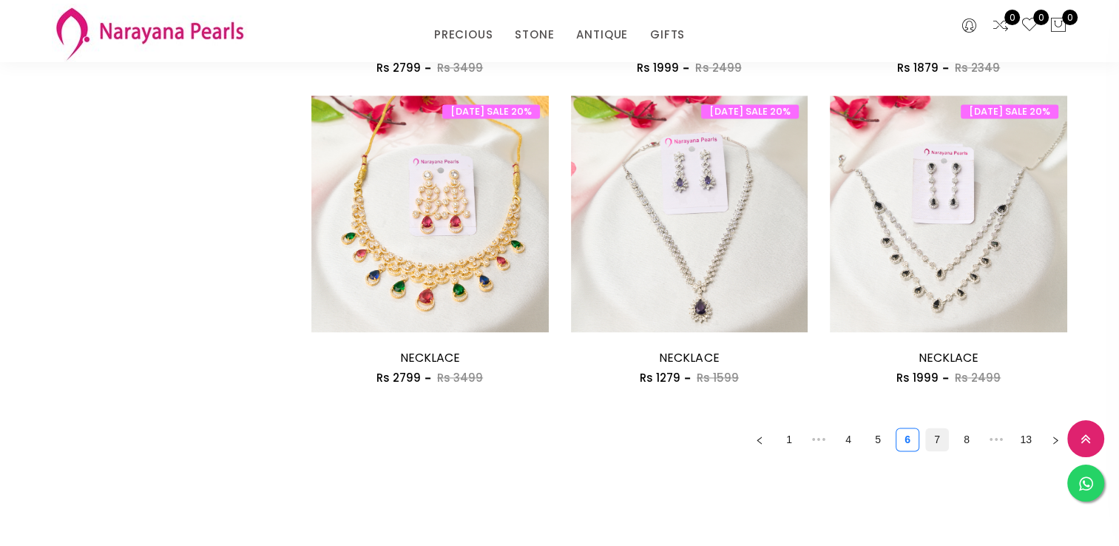
click at [934, 439] on link "7" at bounding box center [937, 439] width 22 height 22
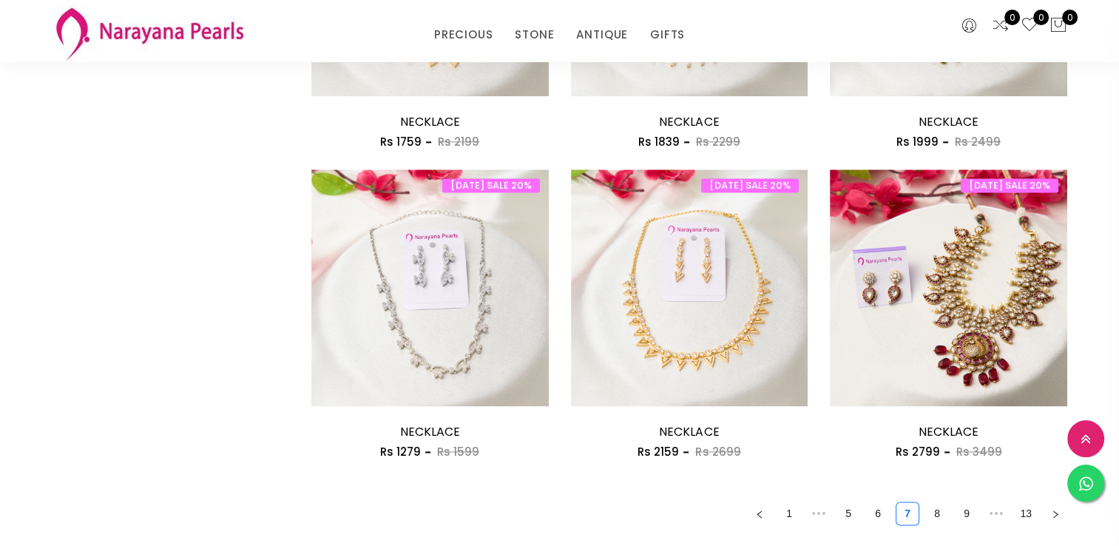
scroll to position [1997, 0]
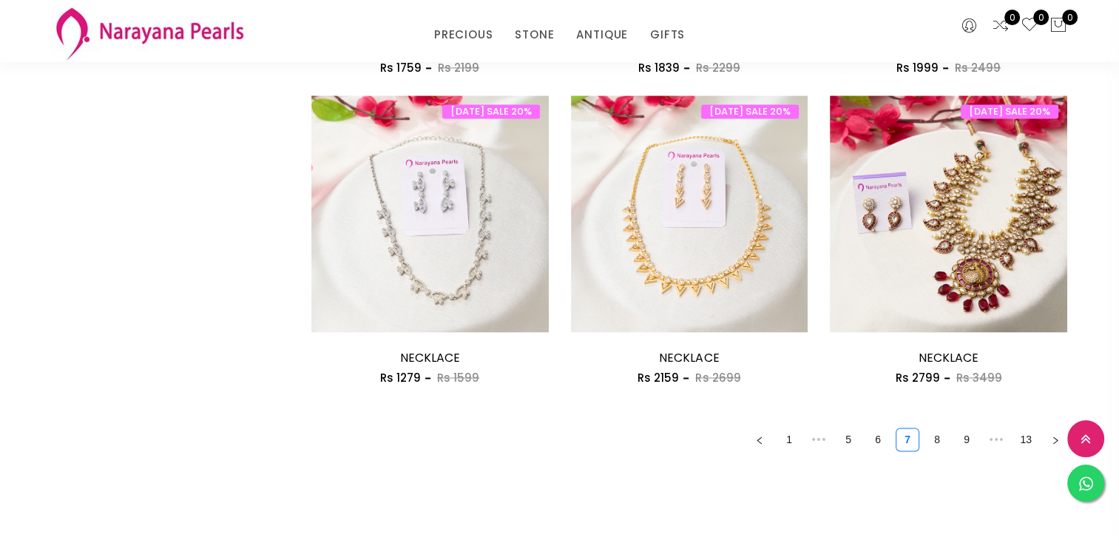
click at [936, 434] on link "8" at bounding box center [937, 439] width 22 height 22
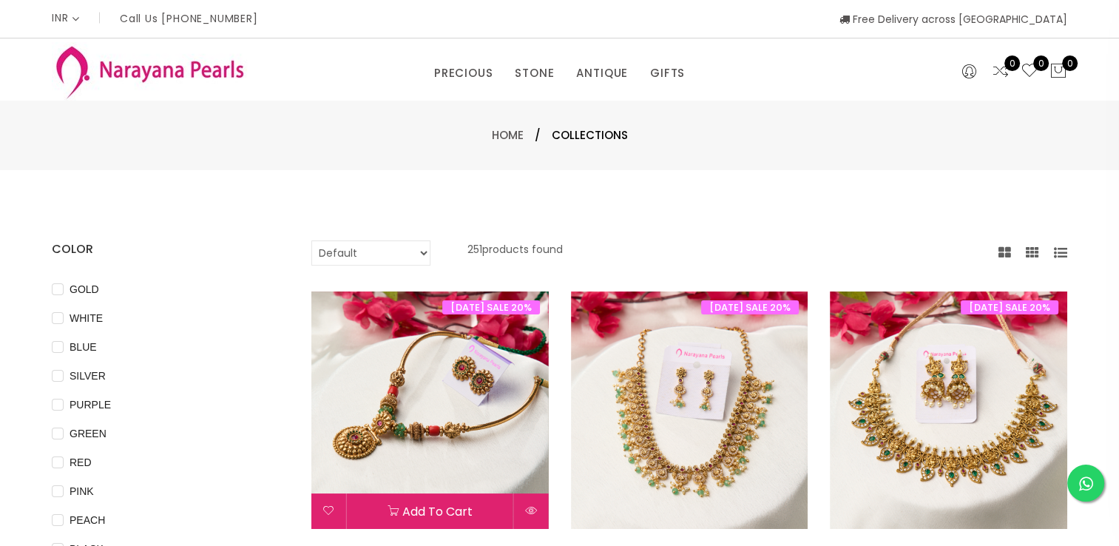
click at [456, 436] on img at bounding box center [429, 409] width 237 height 237
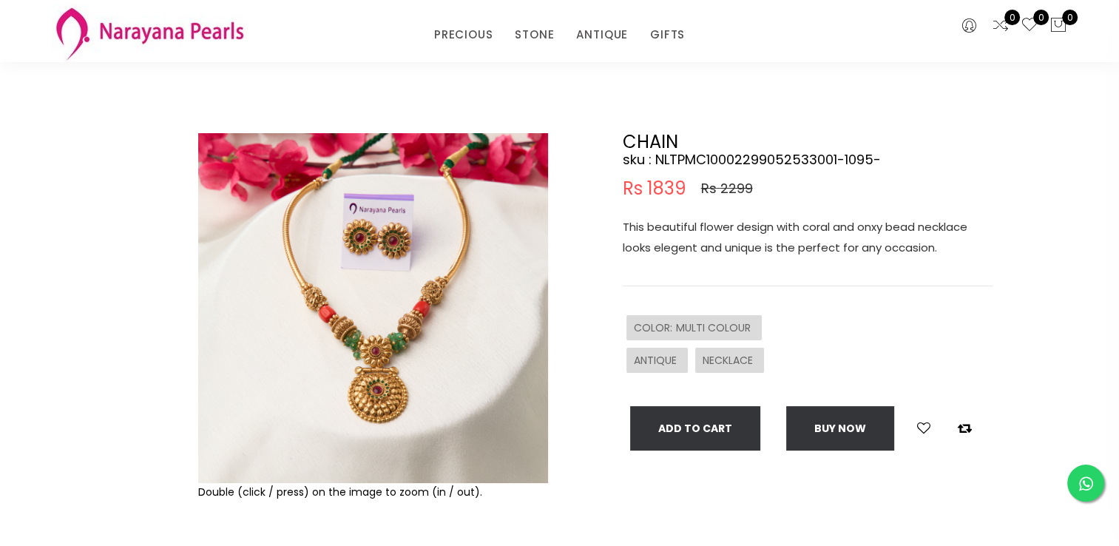
scroll to position [74, 0]
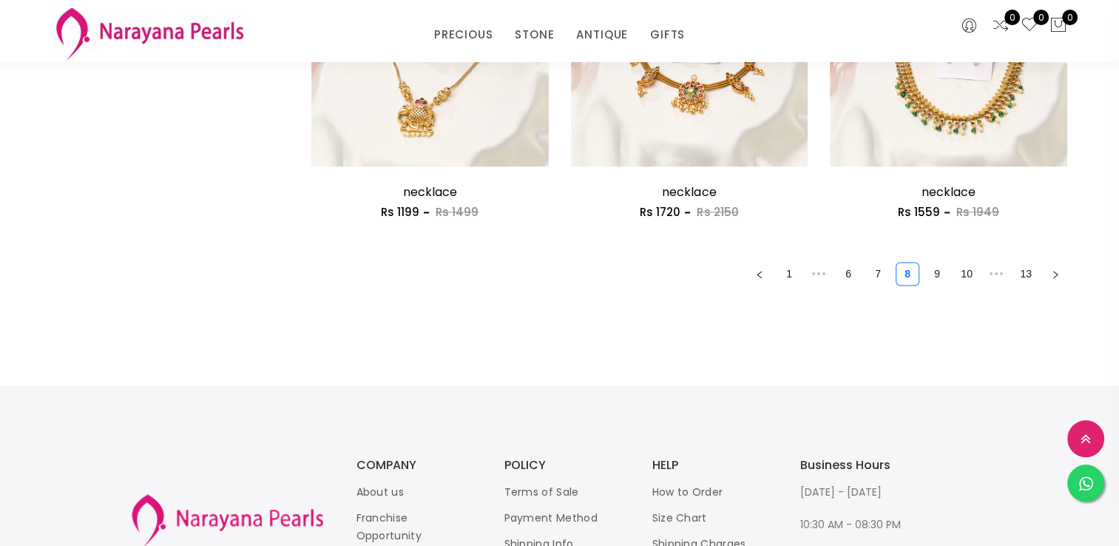
scroll to position [2219, 0]
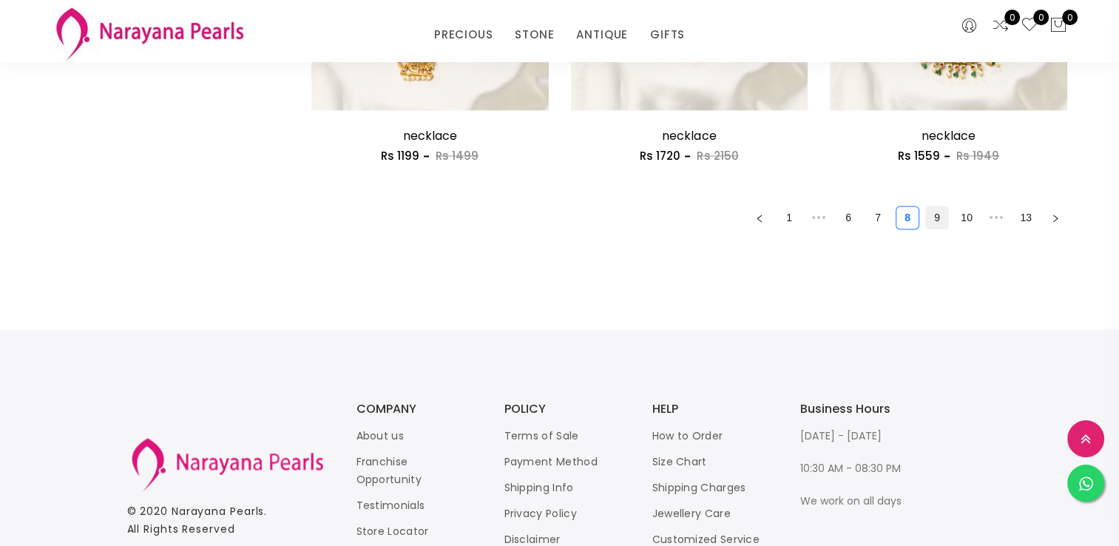
click at [934, 217] on link "9" at bounding box center [937, 217] width 22 height 22
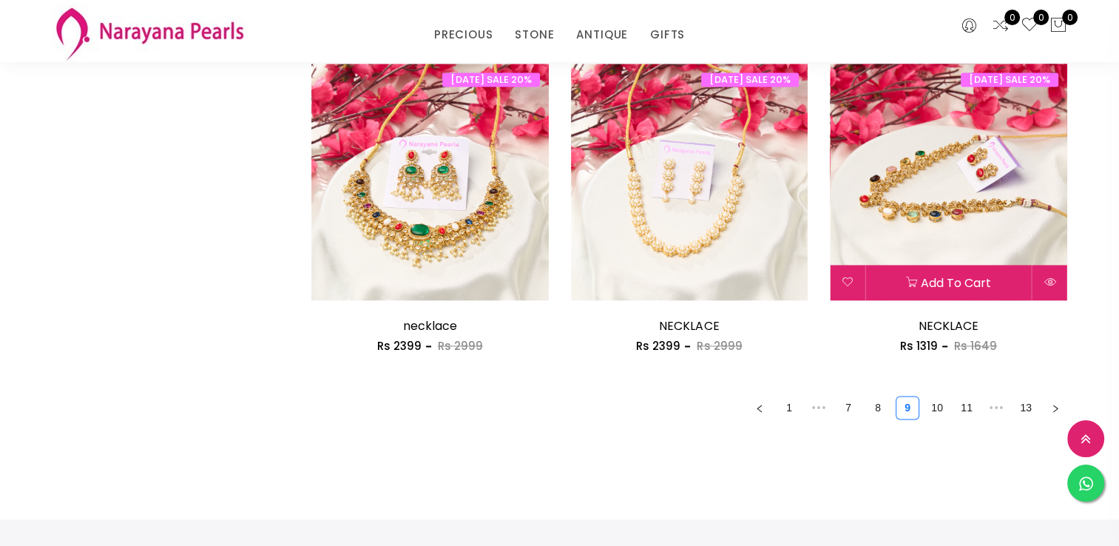
scroll to position [2071, 0]
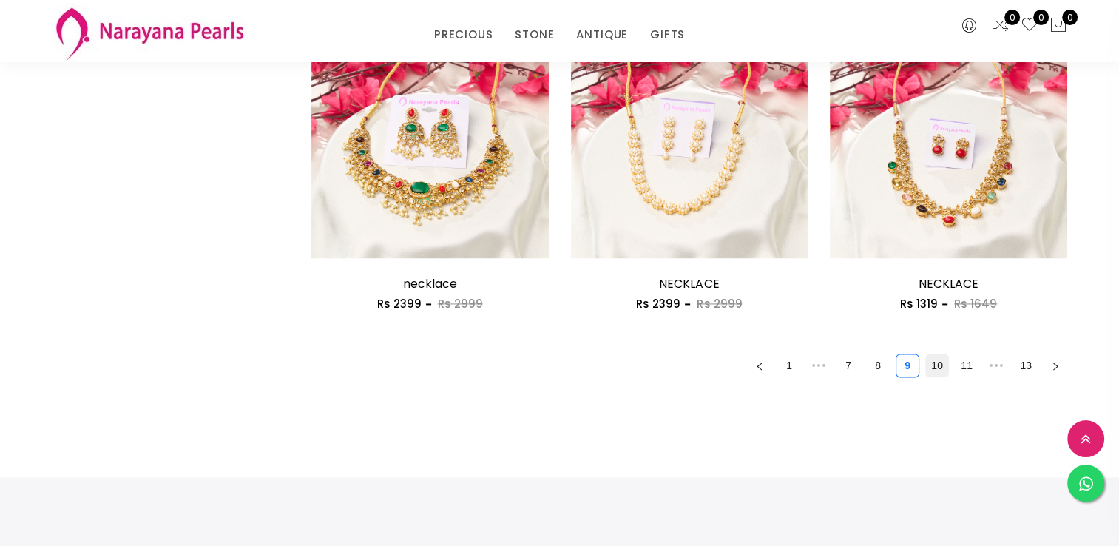
click at [935, 365] on link "10" at bounding box center [937, 365] width 22 height 22
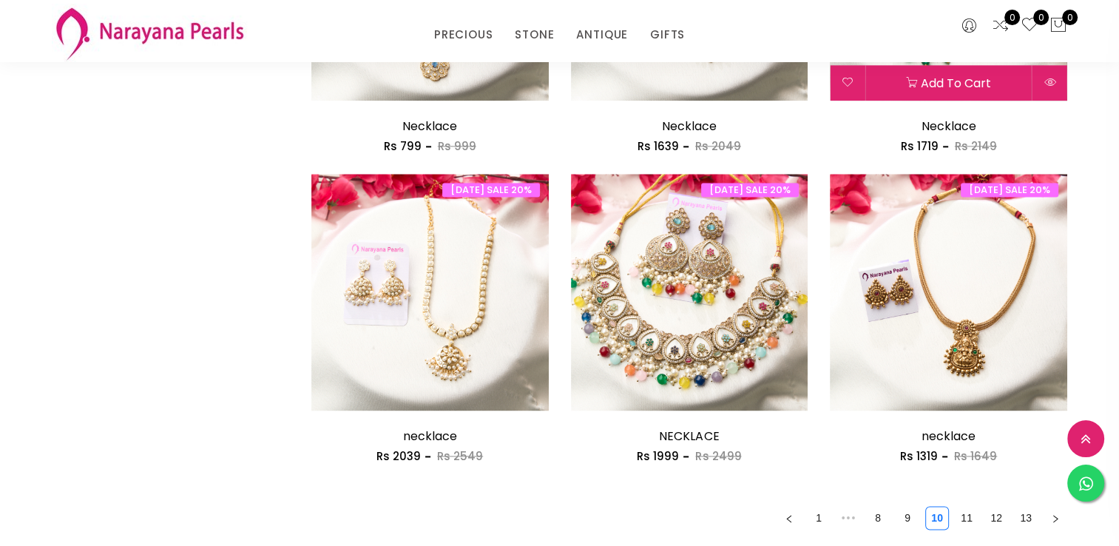
scroll to position [1923, 0]
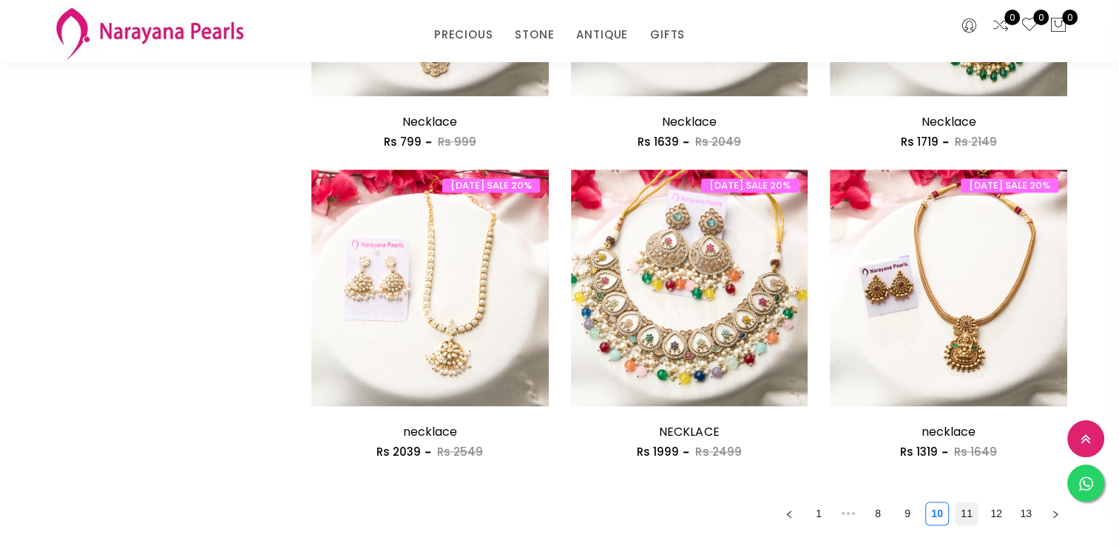
click at [960, 508] on link "11" at bounding box center [967, 513] width 22 height 22
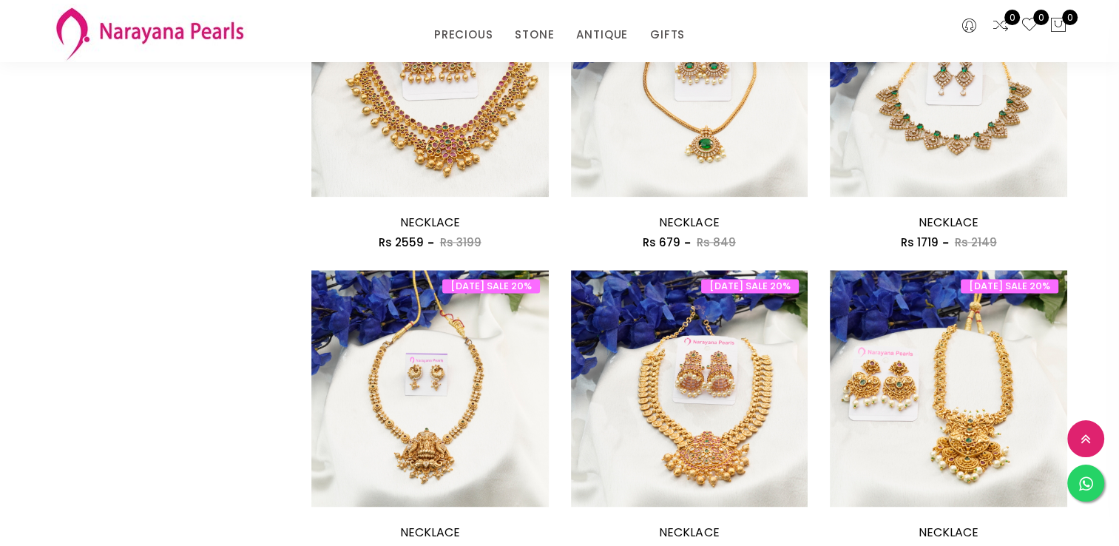
scroll to position [1923, 0]
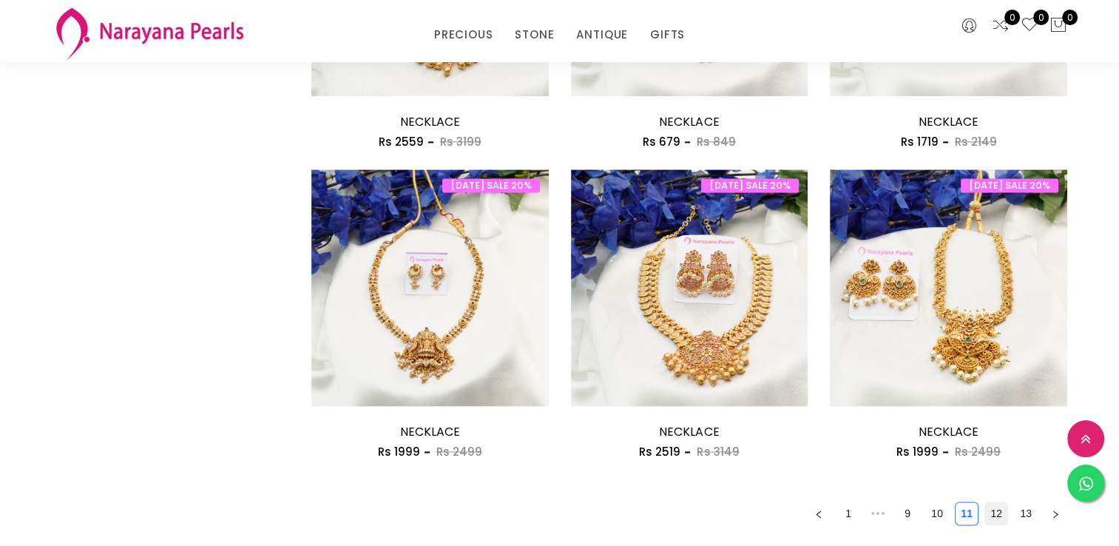
click at [995, 510] on link "12" at bounding box center [996, 513] width 22 height 22
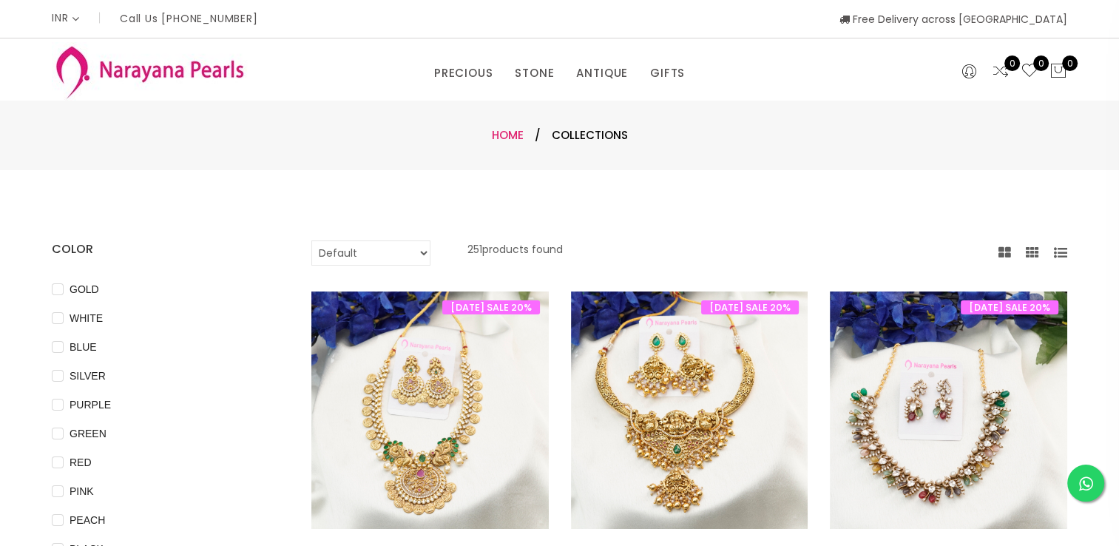
click at [507, 129] on link "Home" at bounding box center [508, 135] width 32 height 16
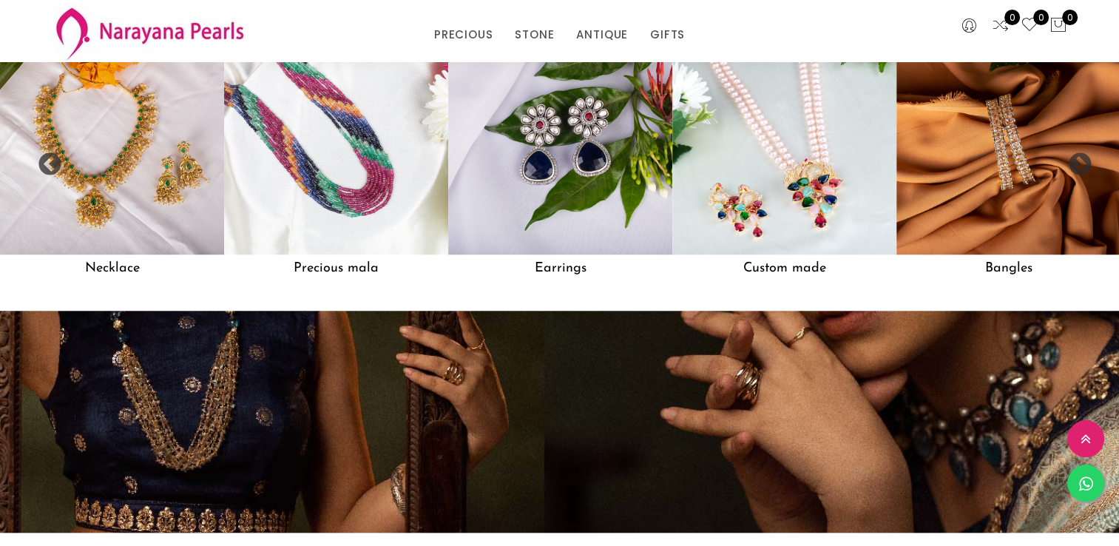
scroll to position [1333, 0]
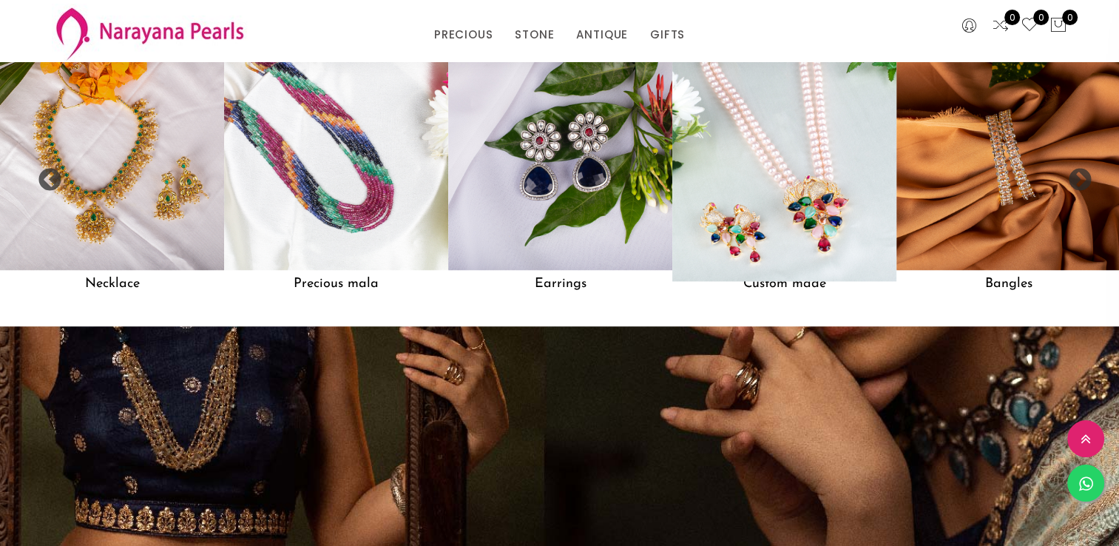
click at [743, 220] on img at bounding box center [784, 158] width 246 height 246
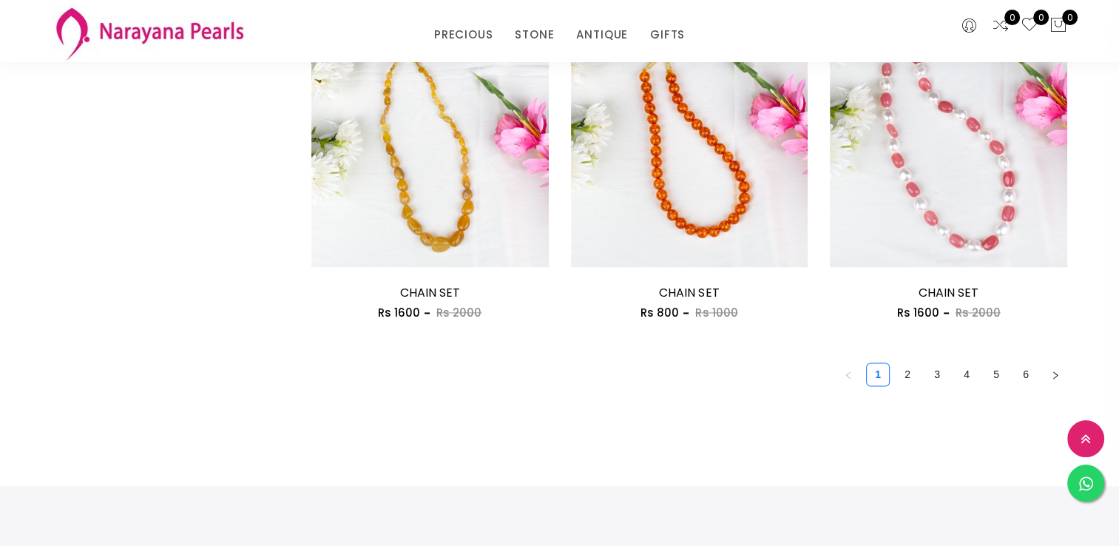
scroll to position [2071, 0]
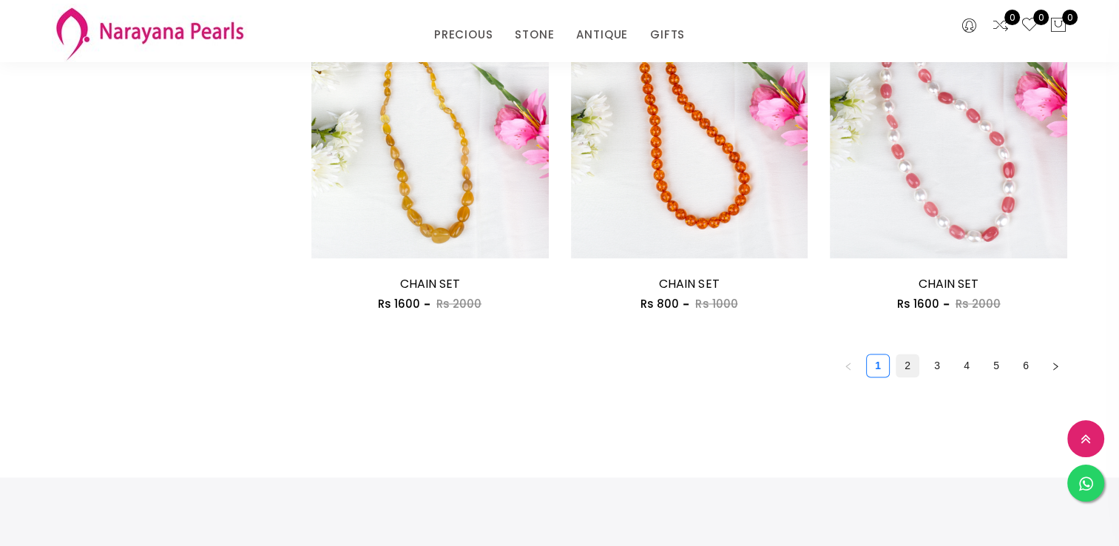
click at [905, 365] on link "2" at bounding box center [908, 365] width 22 height 22
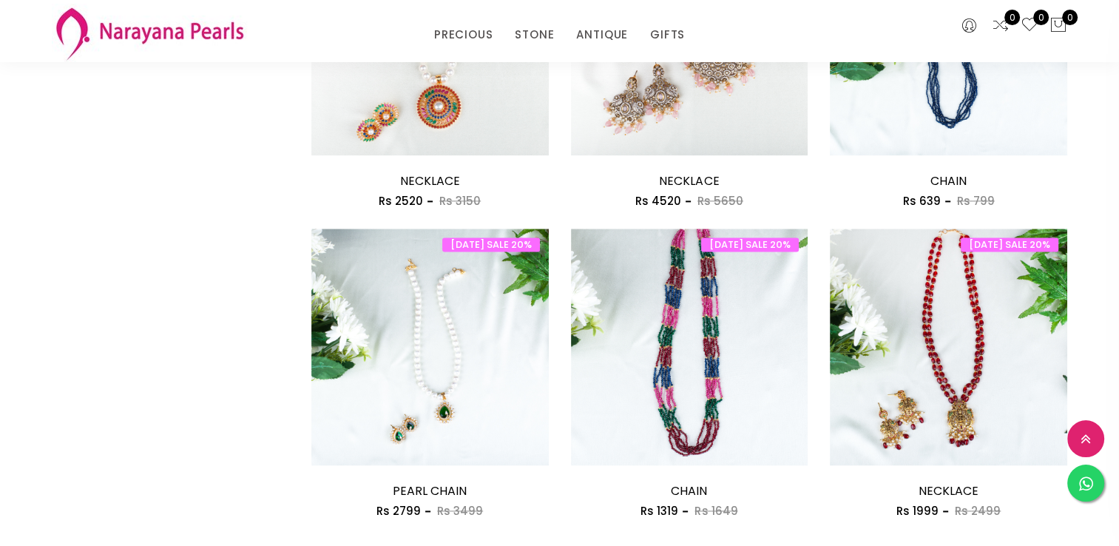
scroll to position [1923, 0]
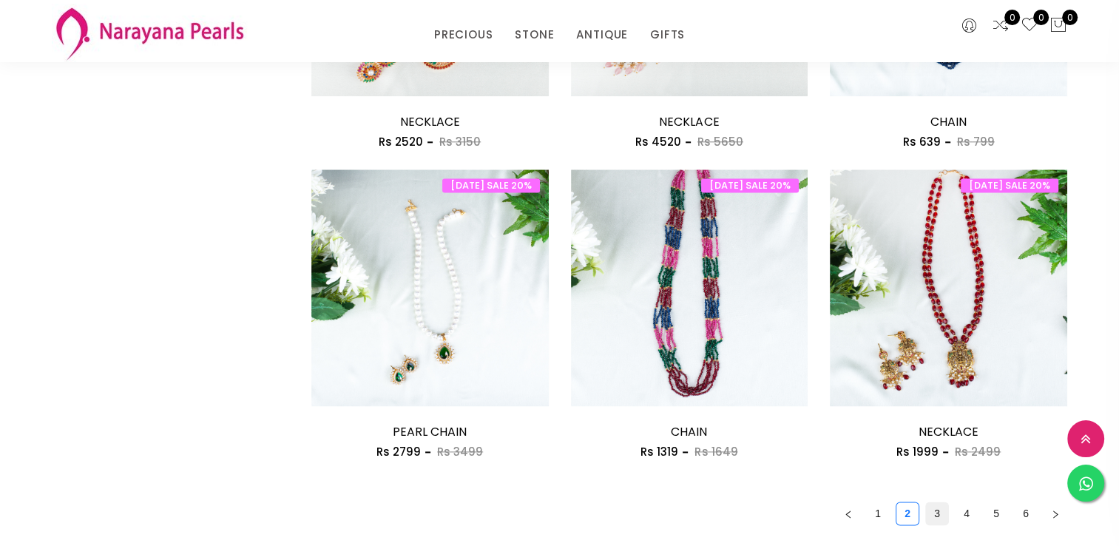
click at [946, 505] on link "3" at bounding box center [937, 513] width 22 height 22
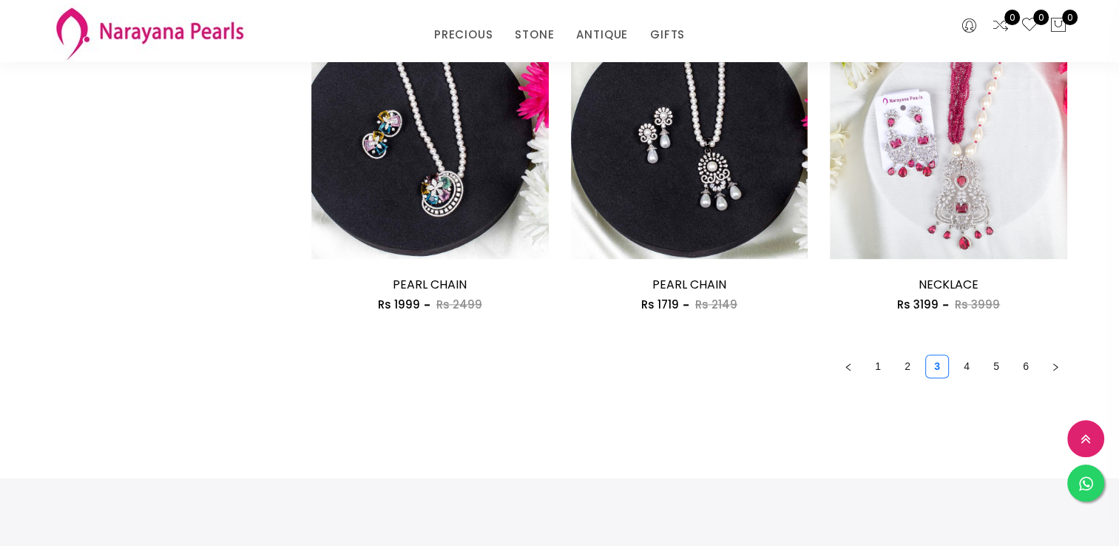
scroll to position [2071, 0]
click at [964, 368] on link "4" at bounding box center [967, 365] width 22 height 22
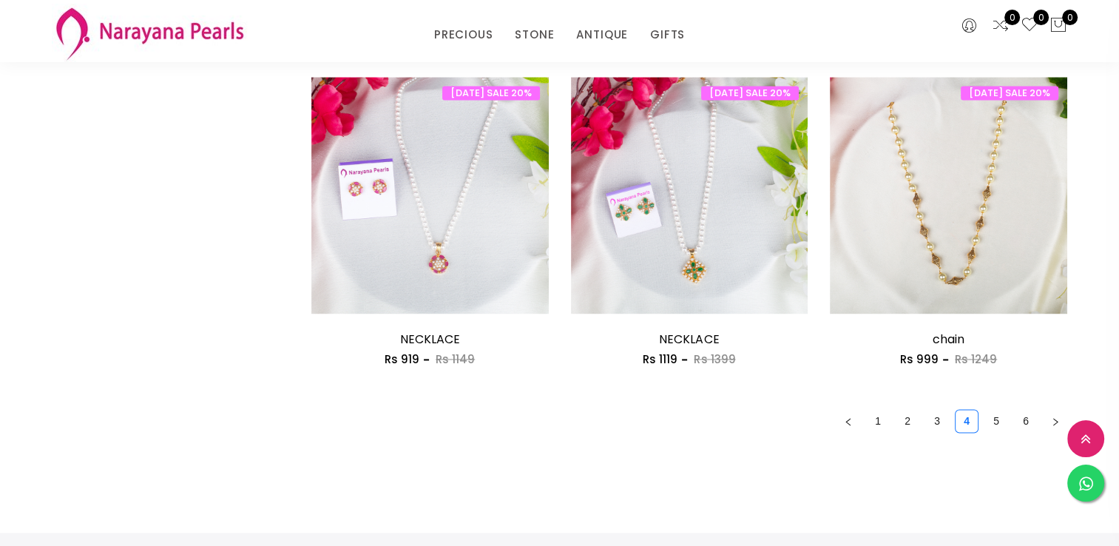
scroll to position [2071, 0]
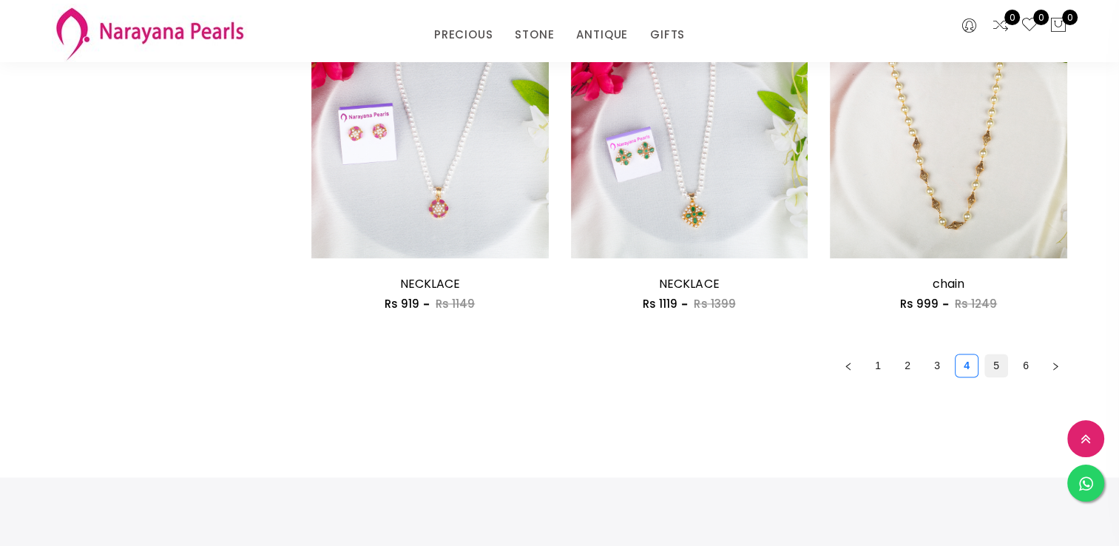
click at [1005, 362] on link "5" at bounding box center [996, 365] width 22 height 22
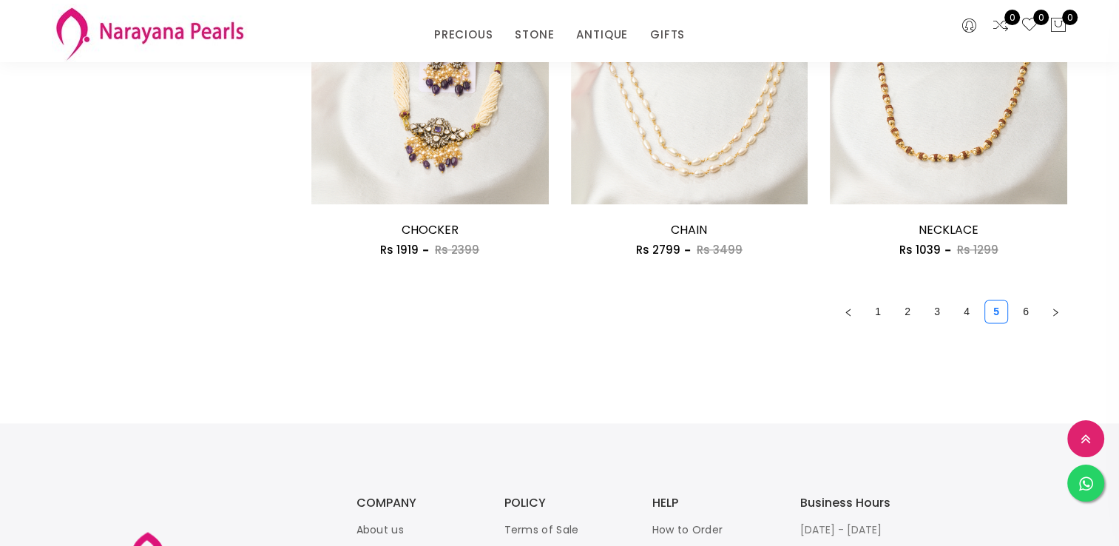
scroll to position [2145, 0]
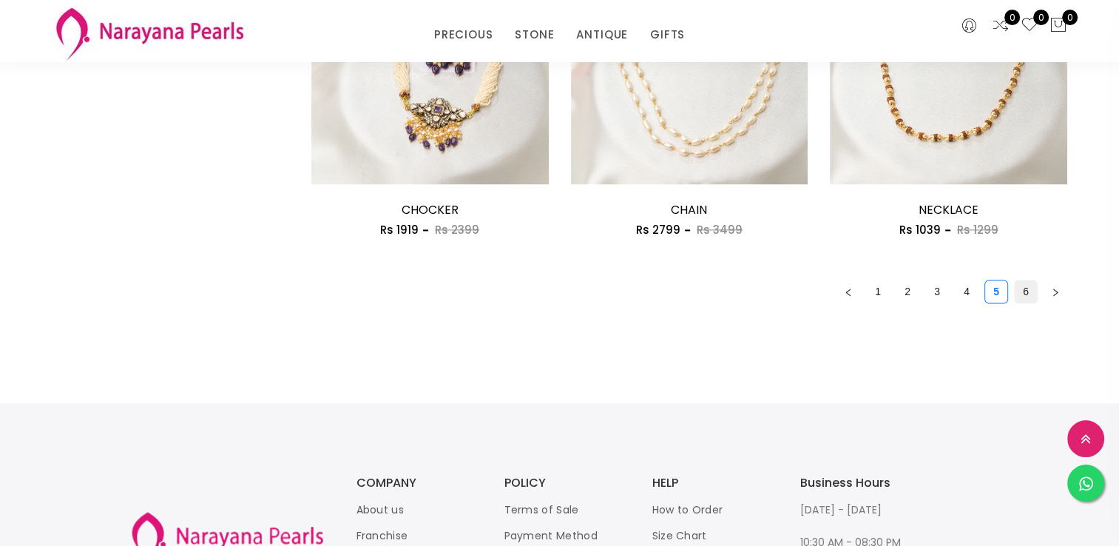
click at [1019, 300] on link "6" at bounding box center [1026, 291] width 22 height 22
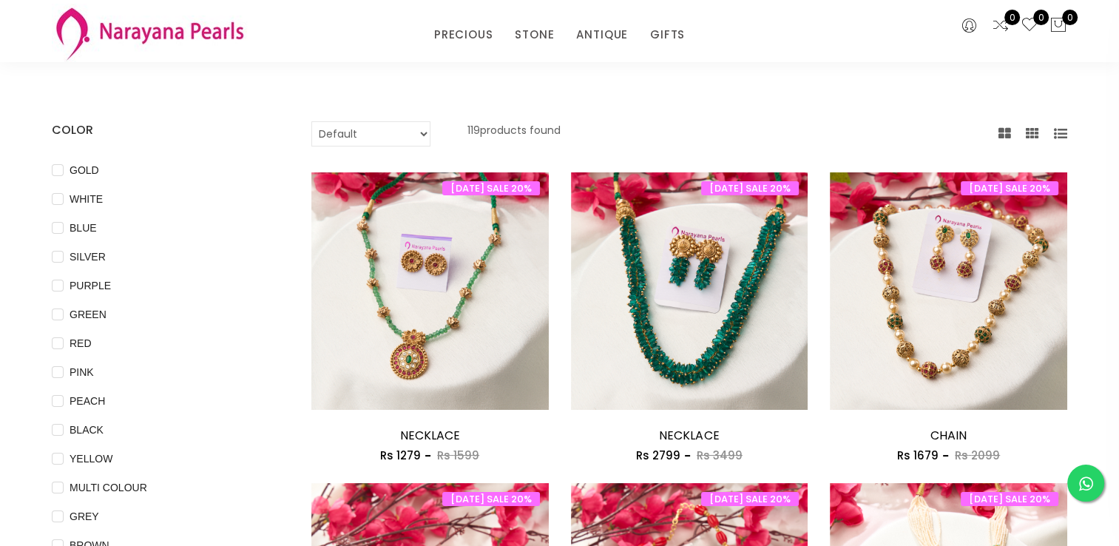
scroll to position [74, 0]
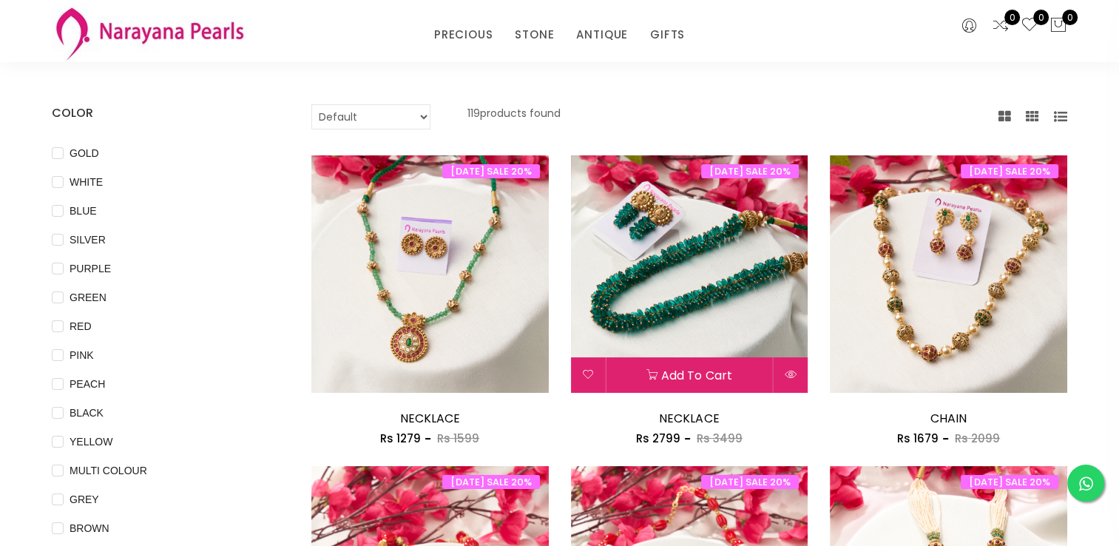
click at [726, 312] on img at bounding box center [689, 273] width 237 height 237
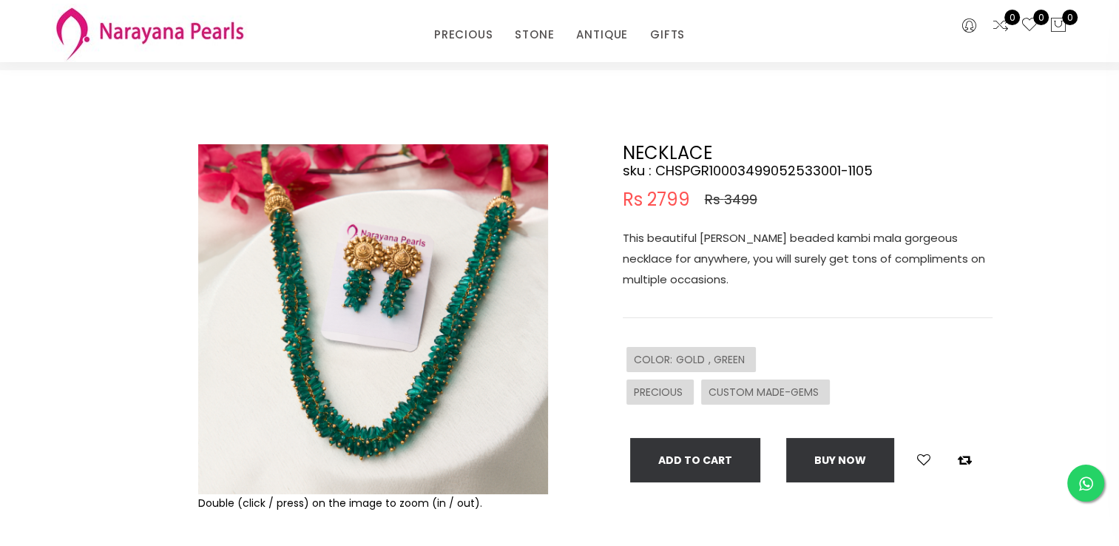
scroll to position [74, 0]
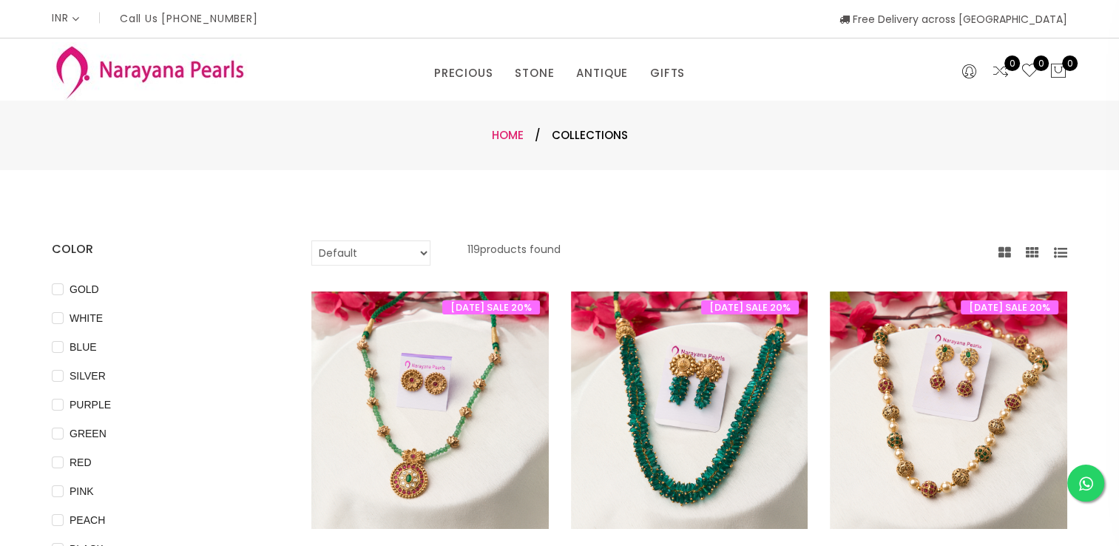
click at [518, 138] on link "Home" at bounding box center [508, 135] width 32 height 16
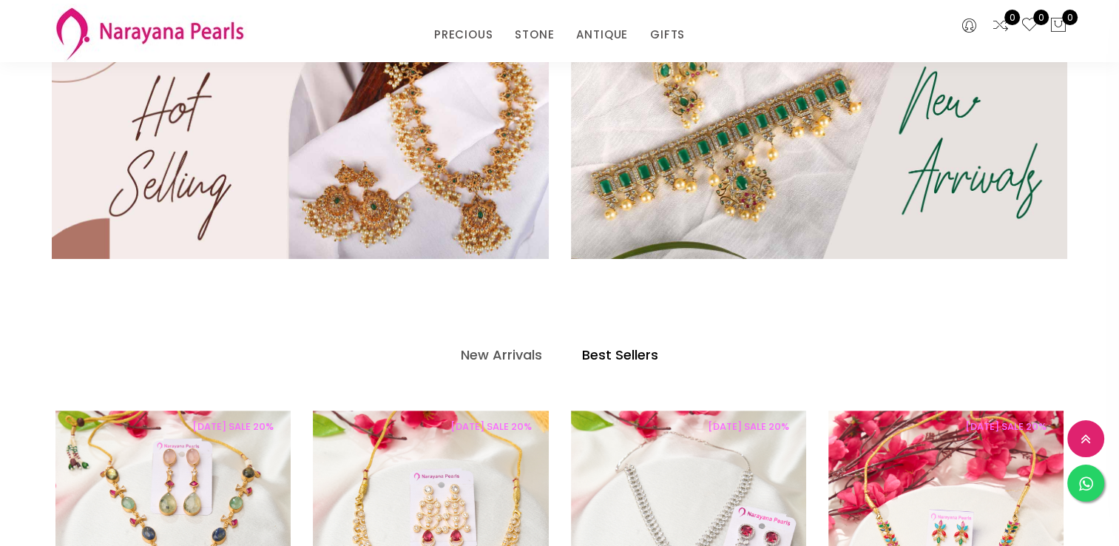
scroll to position [444, 0]
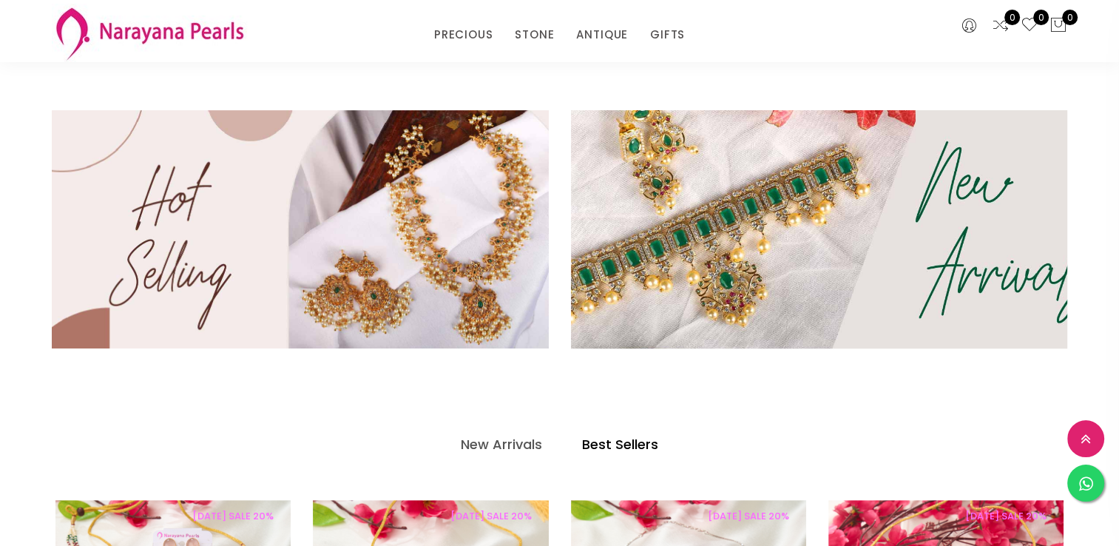
click at [741, 207] on img at bounding box center [819, 230] width 596 height 286
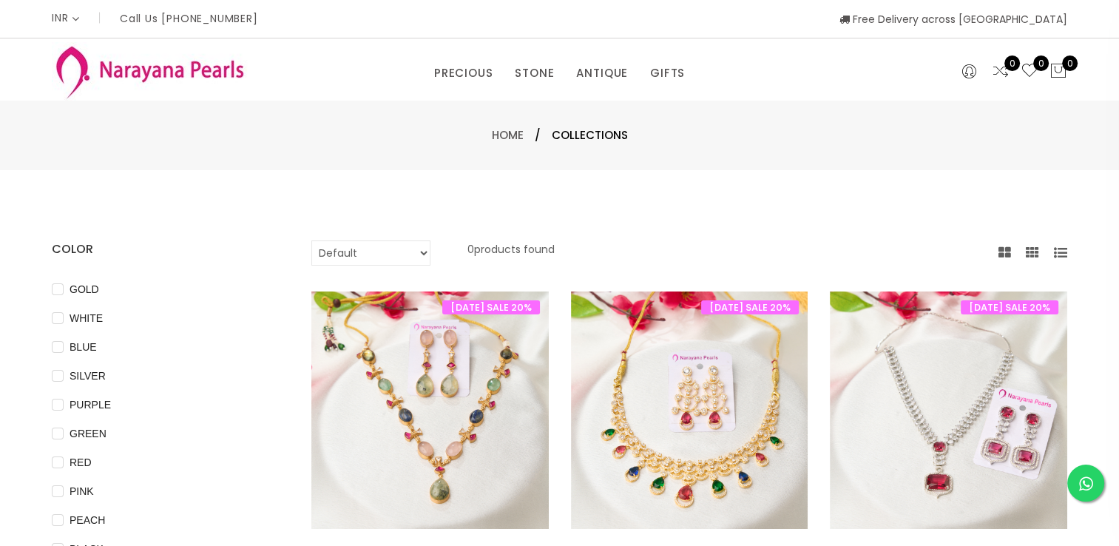
click at [509, 126] on div "Home / Collections" at bounding box center [559, 136] width 1119 height 70
click at [519, 144] on span "Home /" at bounding box center [522, 135] width 60 height 18
click at [516, 139] on link "Home" at bounding box center [508, 135] width 32 height 16
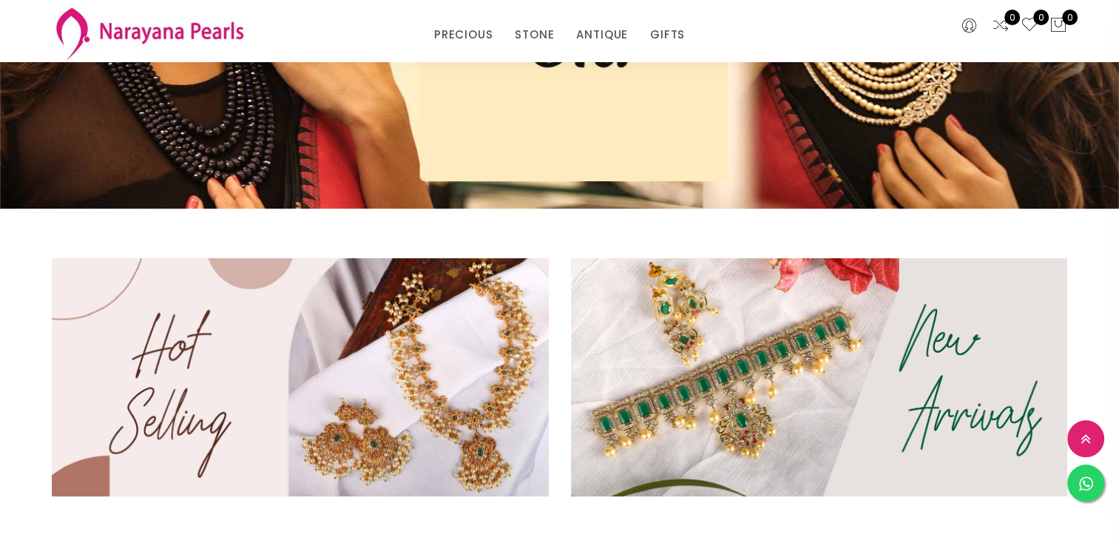
scroll to position [370, 0]
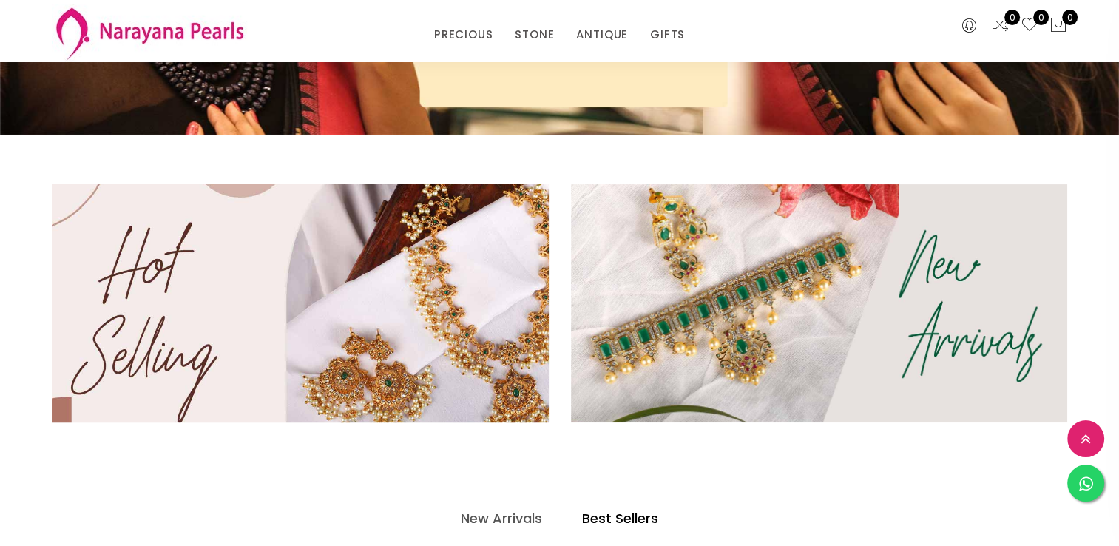
click at [240, 281] on img at bounding box center [300, 303] width 596 height 285
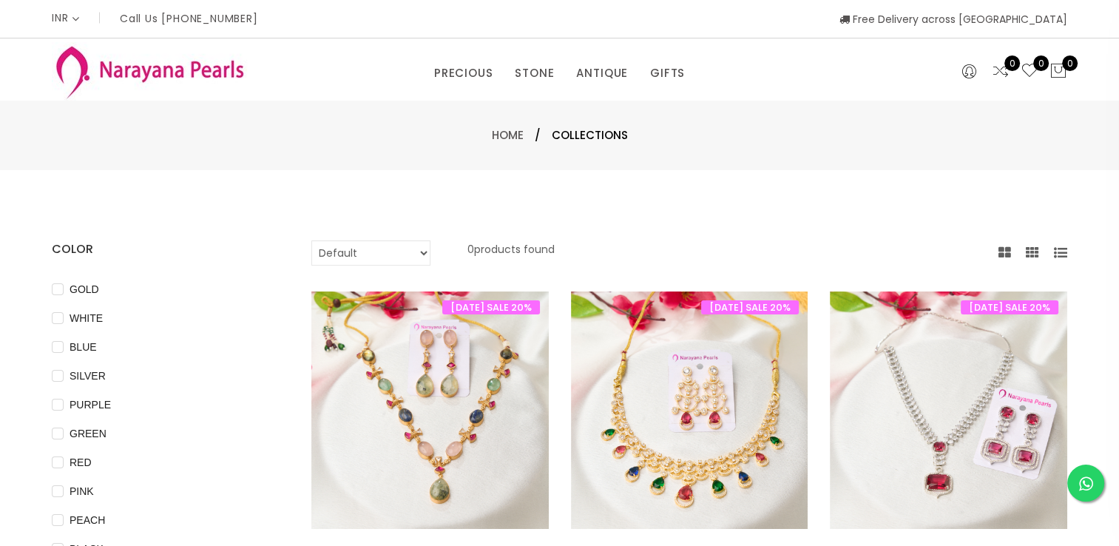
click at [515, 126] on span "Home /" at bounding box center [522, 135] width 60 height 18
click at [515, 132] on link "Home" at bounding box center [508, 135] width 32 height 16
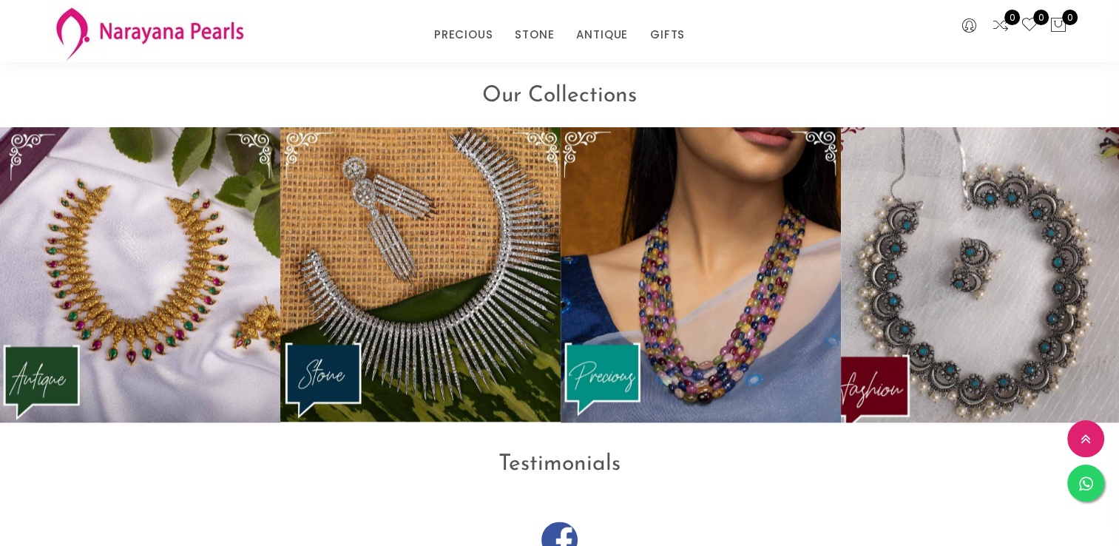
scroll to position [1851, 0]
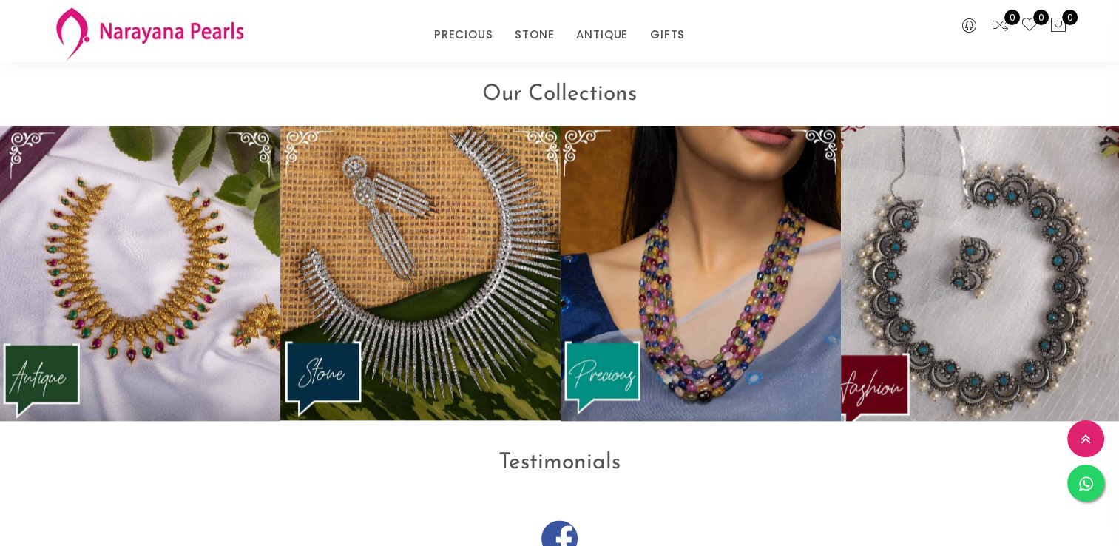
click at [1025, 314] on img at bounding box center [981, 273] width 308 height 325
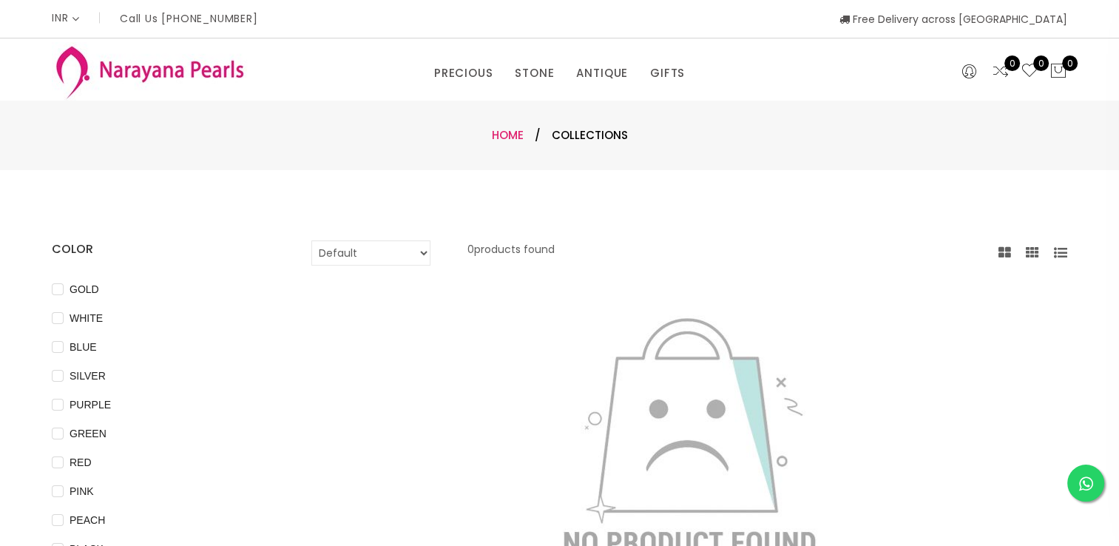
click at [507, 135] on link "Home" at bounding box center [508, 135] width 32 height 16
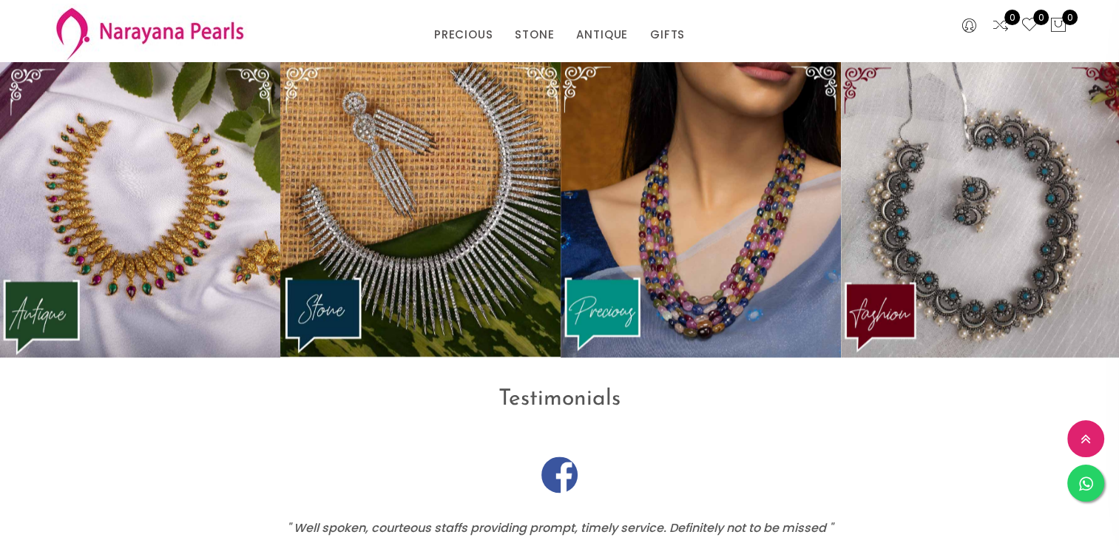
scroll to position [1923, 0]
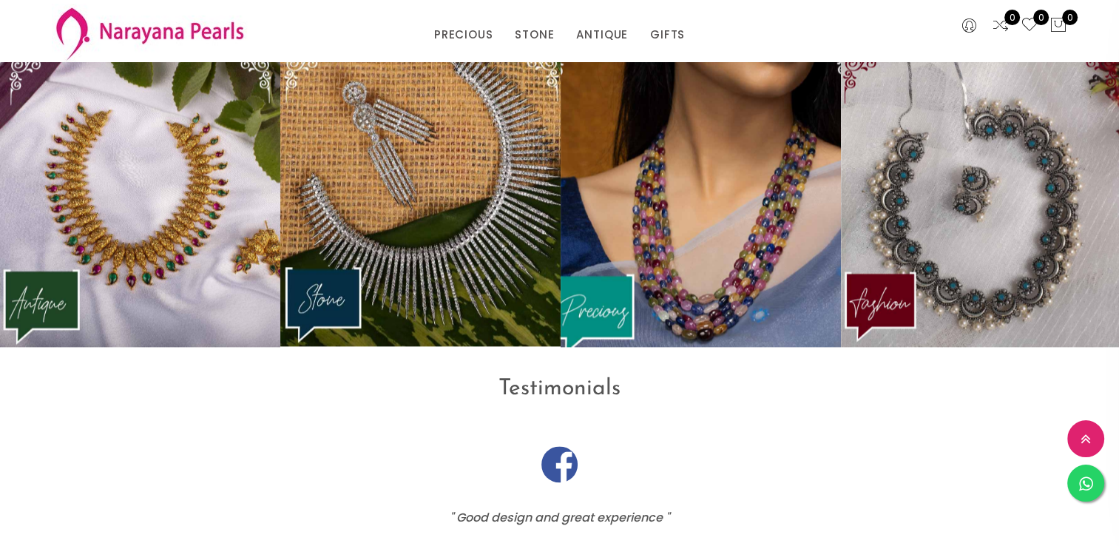
click at [734, 250] on img at bounding box center [701, 199] width 308 height 324
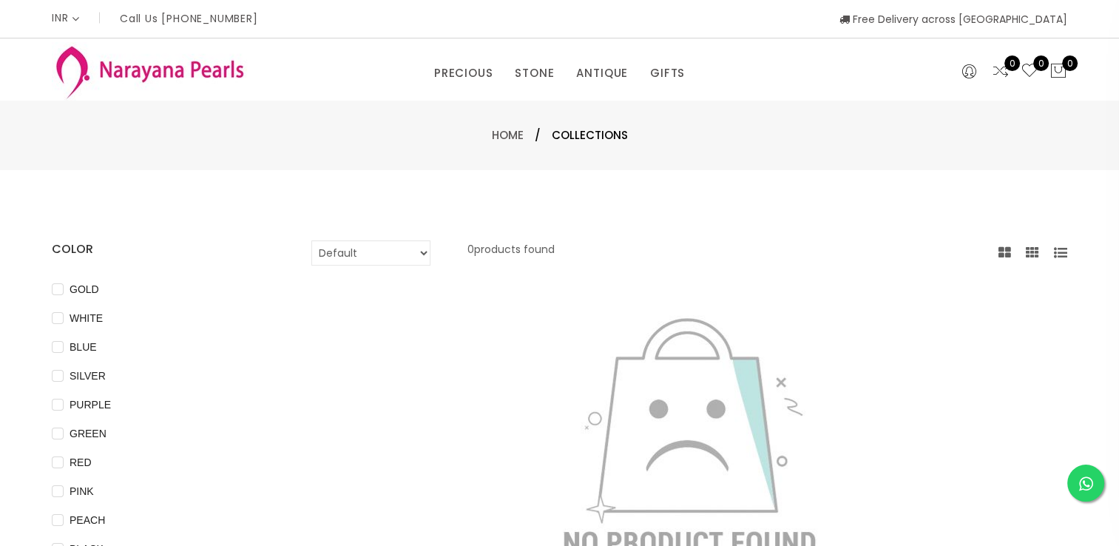
click at [528, 137] on span "Home /" at bounding box center [522, 135] width 60 height 18
click at [518, 135] on link "Home" at bounding box center [508, 135] width 32 height 16
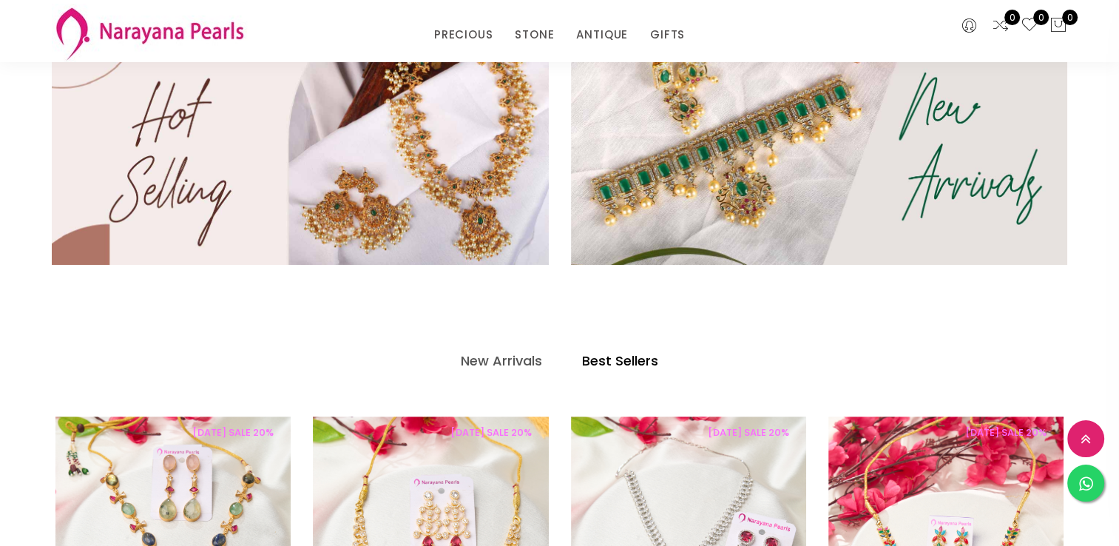
scroll to position [531, 0]
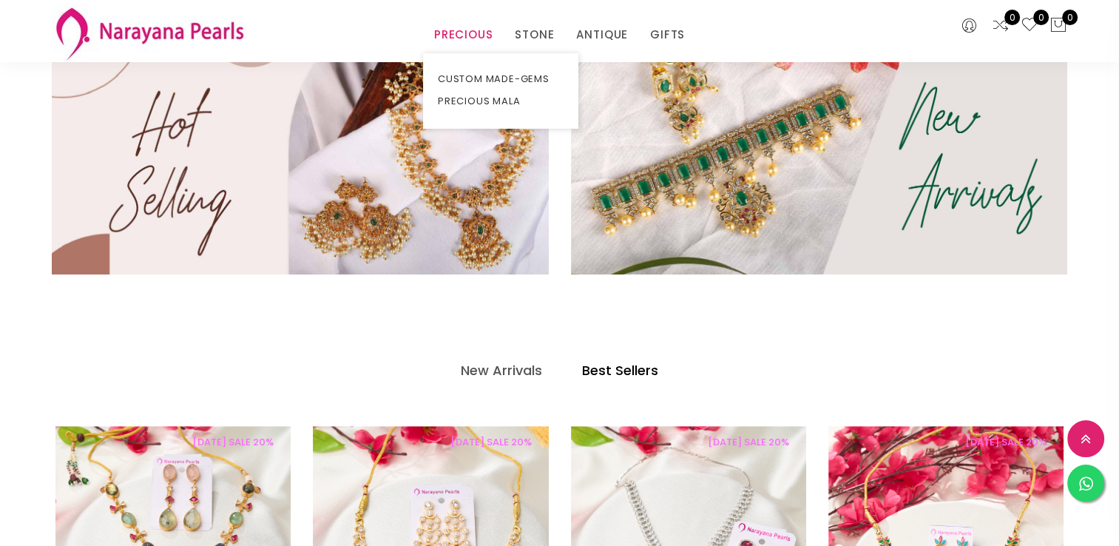
click at [479, 35] on link "PRECIOUS" at bounding box center [463, 35] width 58 height 22
click at [494, 77] on link "CUSTOM MADE-GEMS" at bounding box center [501, 79] width 126 height 22
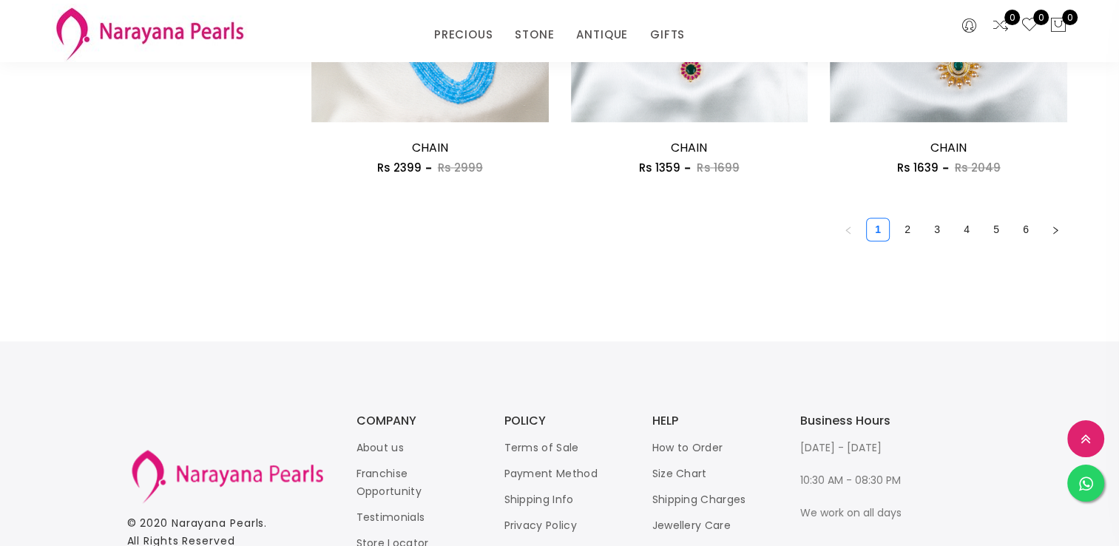
scroll to position [2219, 0]
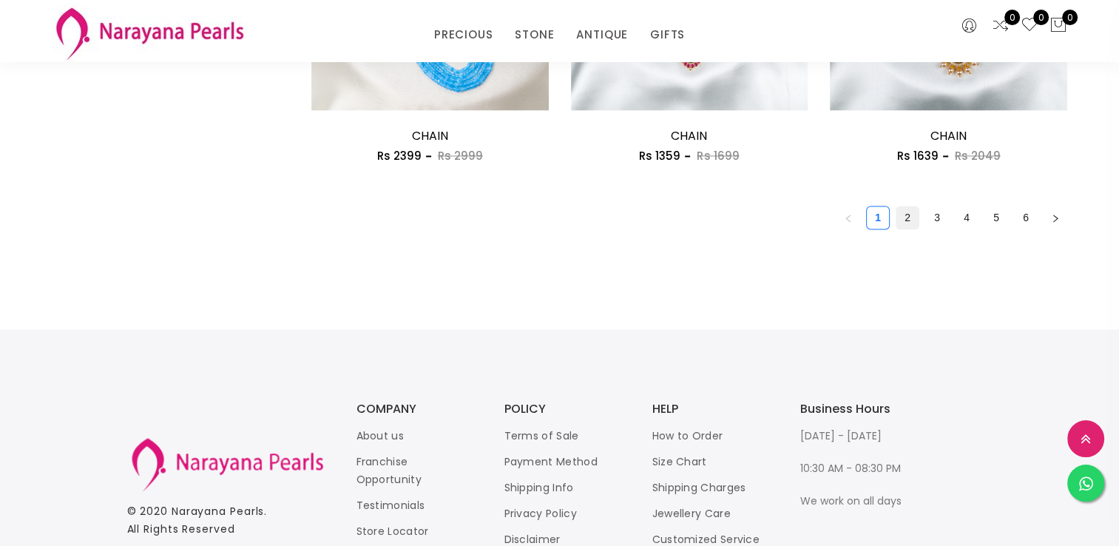
click at [902, 209] on link "2" at bounding box center [908, 217] width 22 height 22
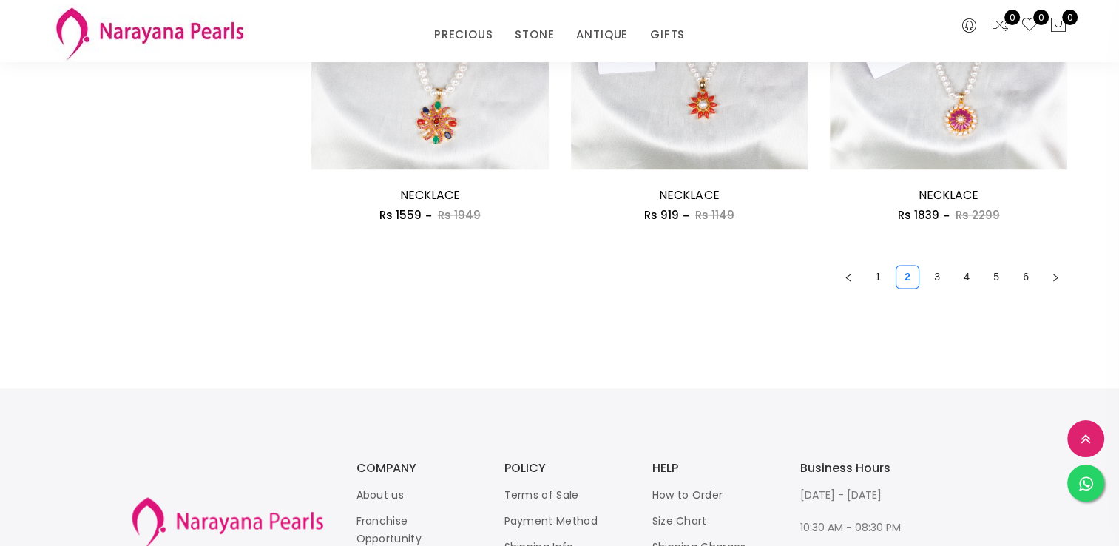
scroll to position [2219, 0]
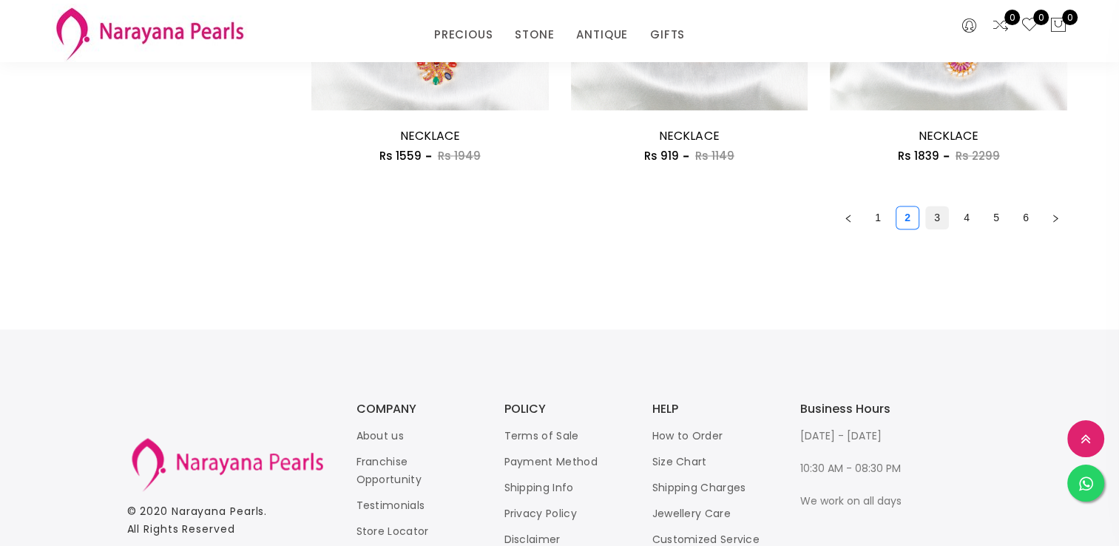
click at [939, 223] on link "3" at bounding box center [937, 217] width 22 height 22
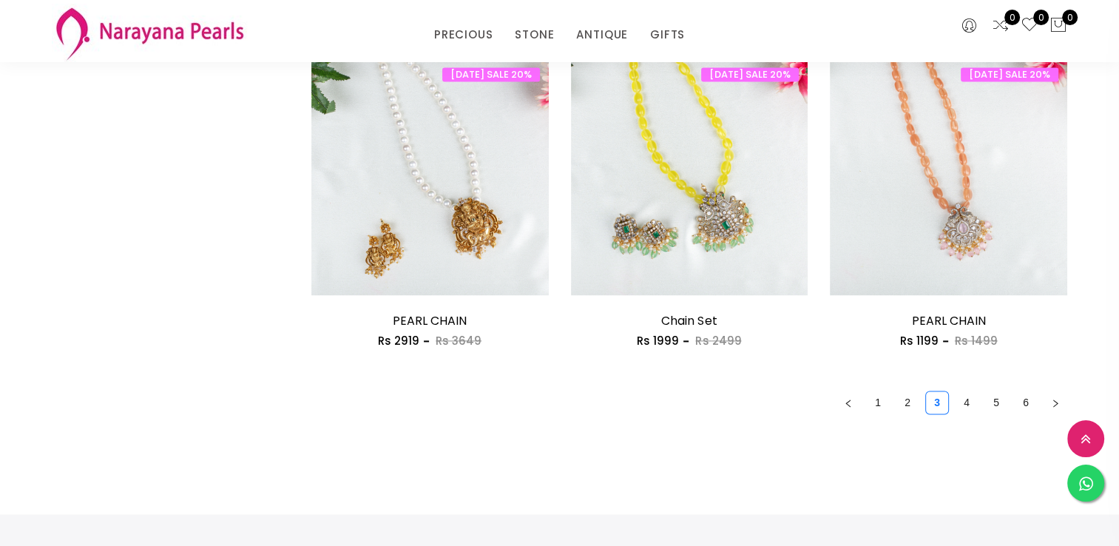
scroll to position [2145, 0]
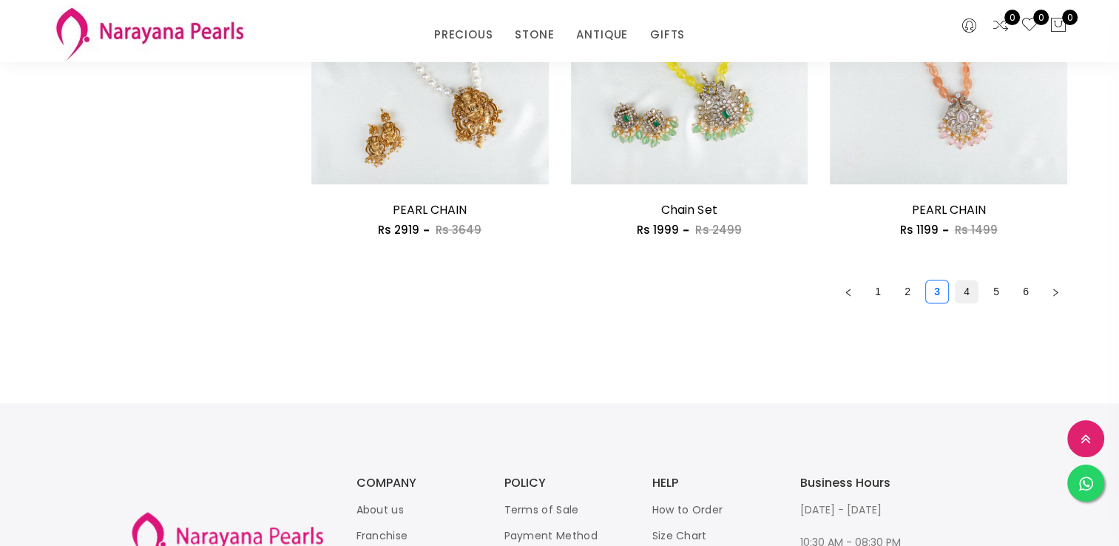
click at [966, 291] on link "4" at bounding box center [967, 291] width 22 height 22
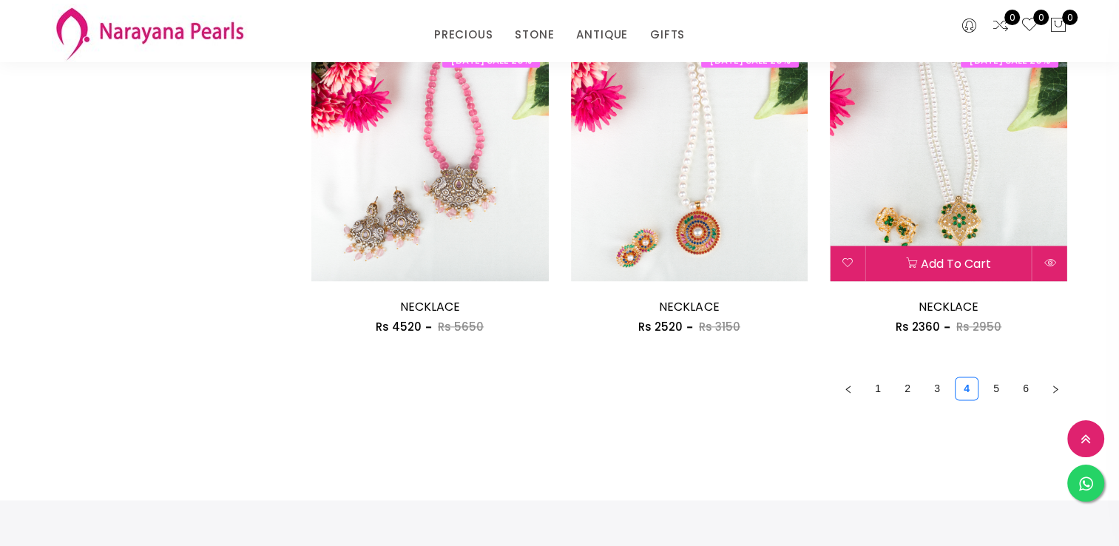
scroll to position [2071, 0]
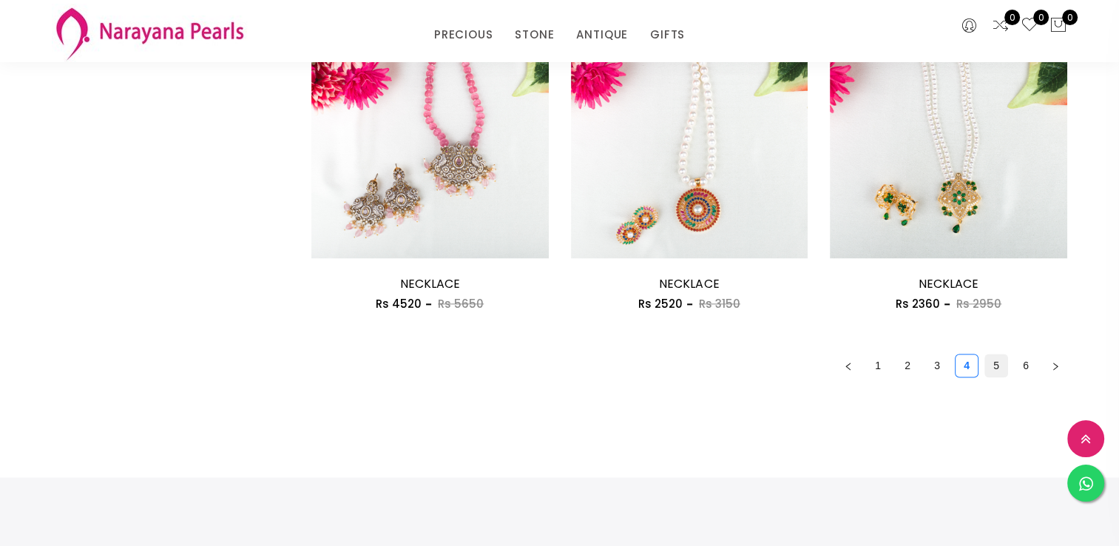
click at [993, 368] on link "5" at bounding box center [996, 365] width 22 height 22
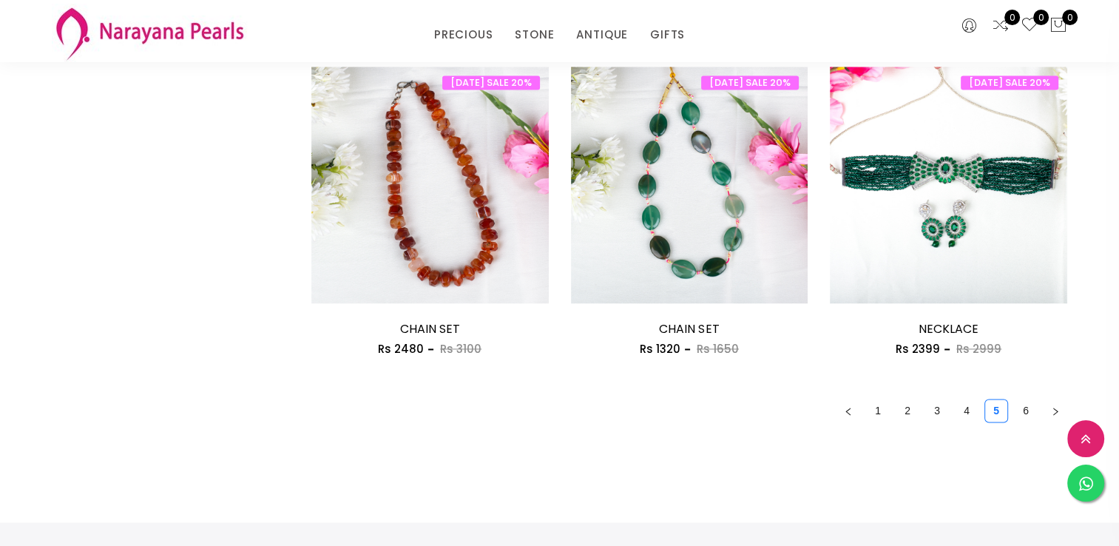
scroll to position [2071, 0]
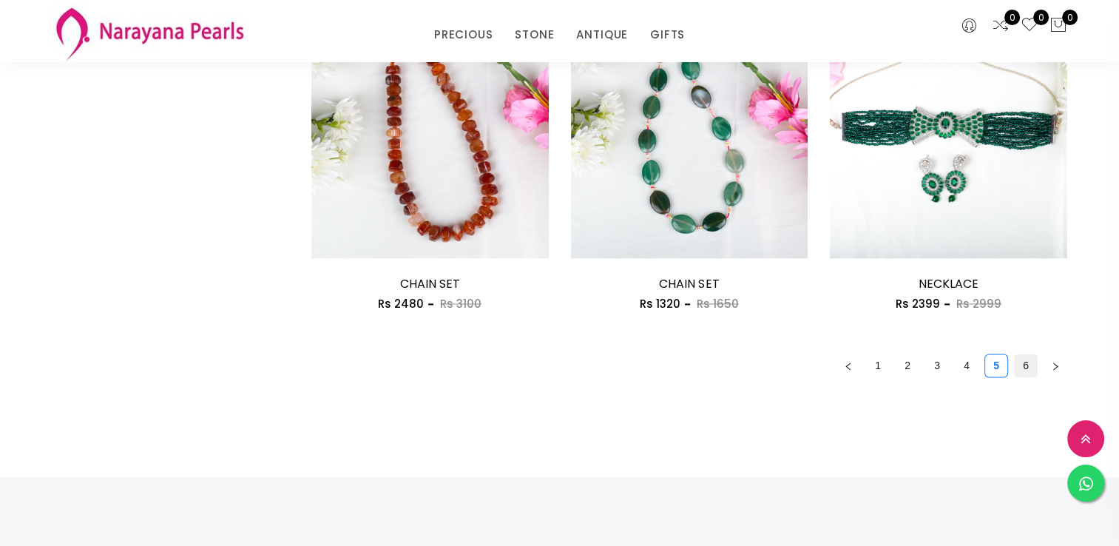
click at [1026, 368] on link "6" at bounding box center [1026, 365] width 22 height 22
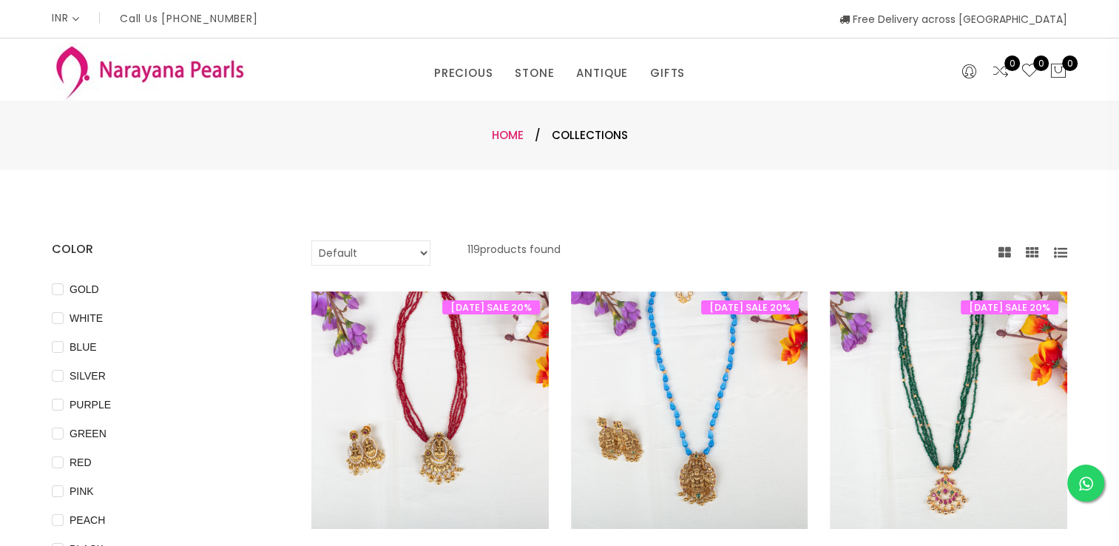
click at [493, 140] on link "Home" at bounding box center [508, 135] width 32 height 16
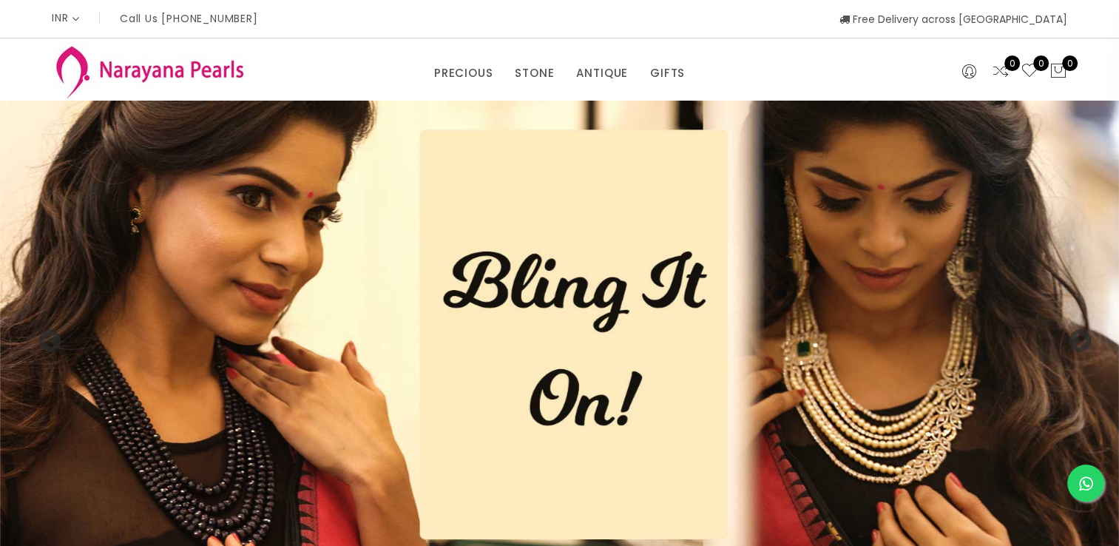
click at [477, 84] on div "PRECIOUS CUSTOM MADE-GEMS PRECIOUS [PERSON_NAME] EARRINGS / JHUMKAS NECKLACE AN…" at bounding box center [560, 69] width 1038 height 62
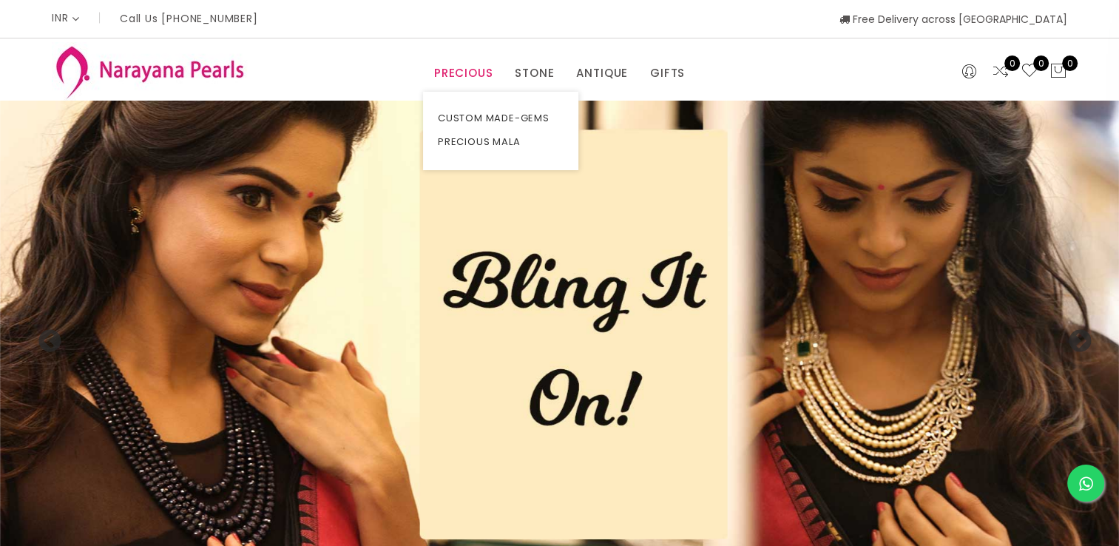
click at [472, 78] on link "PRECIOUS" at bounding box center [463, 73] width 58 height 22
click at [490, 138] on link "PRECIOUS MALA" at bounding box center [501, 142] width 126 height 24
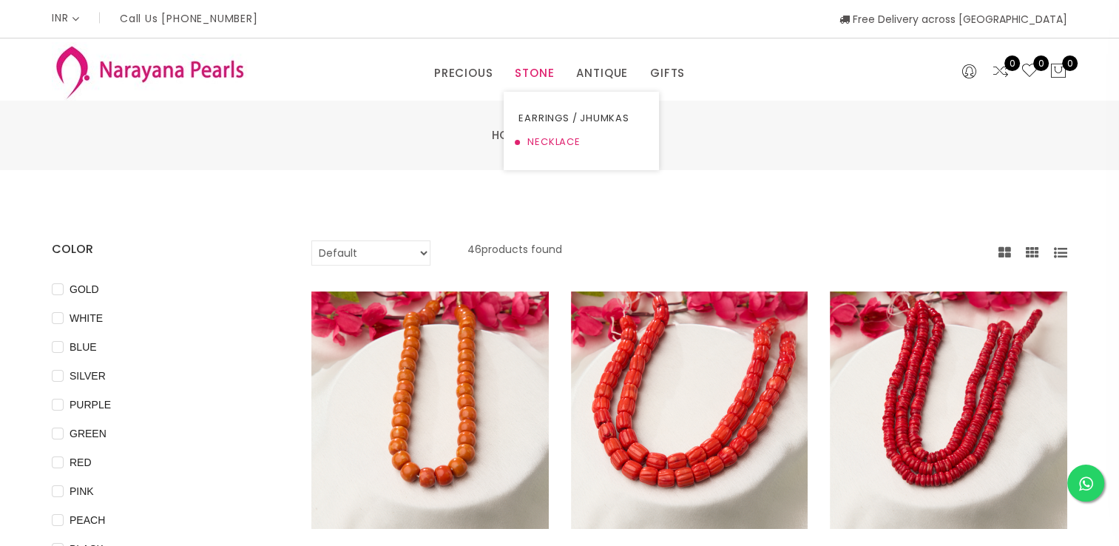
click at [545, 136] on link "NECKLACE" at bounding box center [582, 142] width 126 height 24
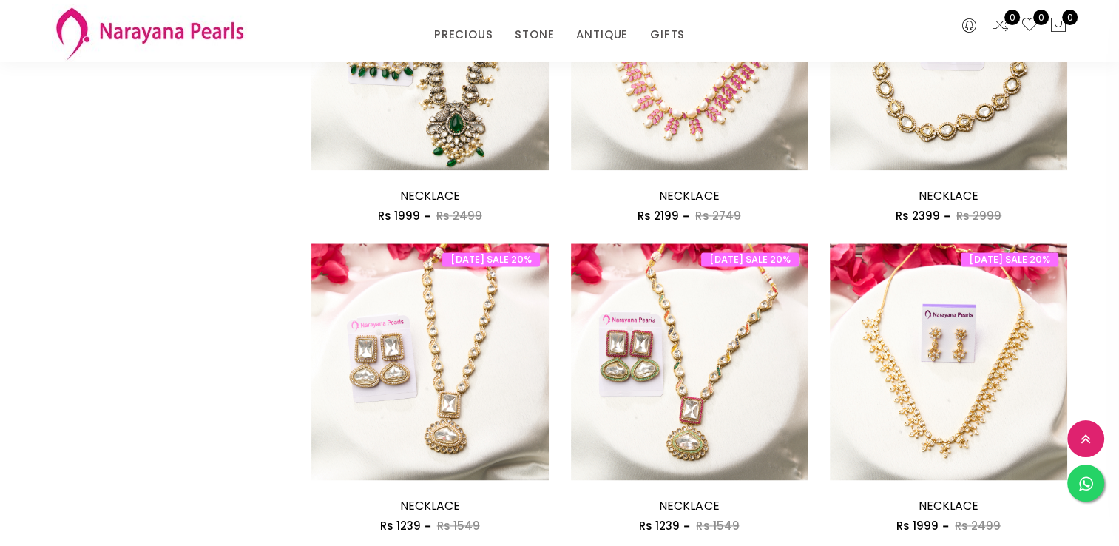
scroll to position [2219, 0]
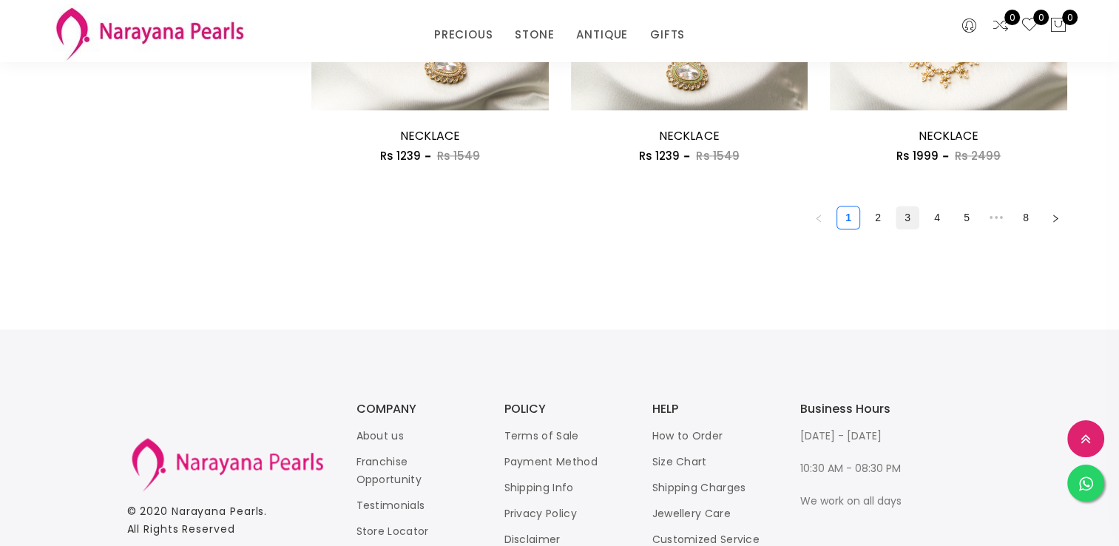
click at [914, 220] on link "3" at bounding box center [908, 217] width 22 height 22
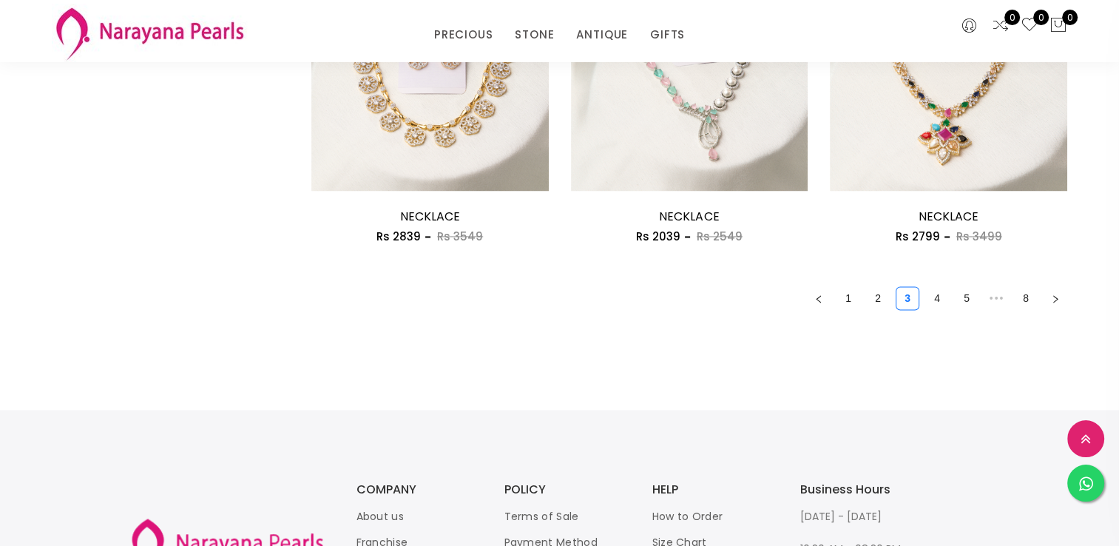
scroll to position [2145, 0]
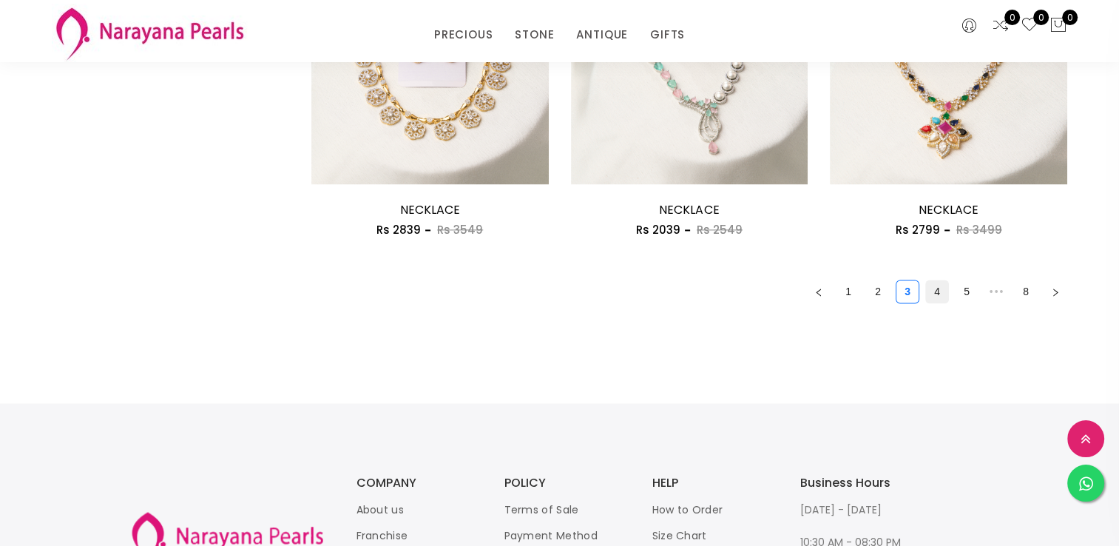
click at [932, 287] on link "4" at bounding box center [937, 291] width 22 height 22
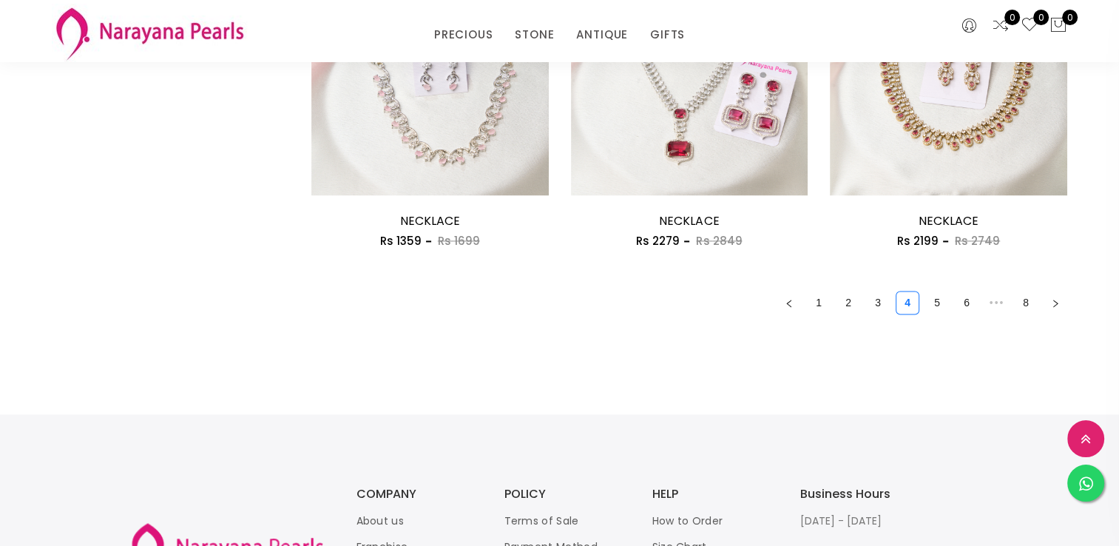
scroll to position [2145, 0]
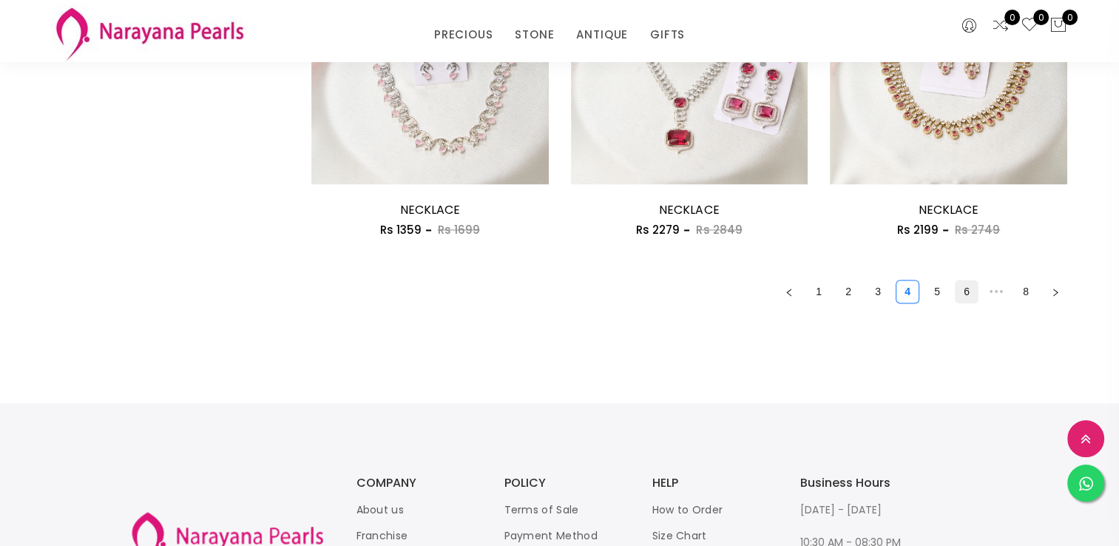
click at [963, 297] on link "6" at bounding box center [967, 291] width 22 height 22
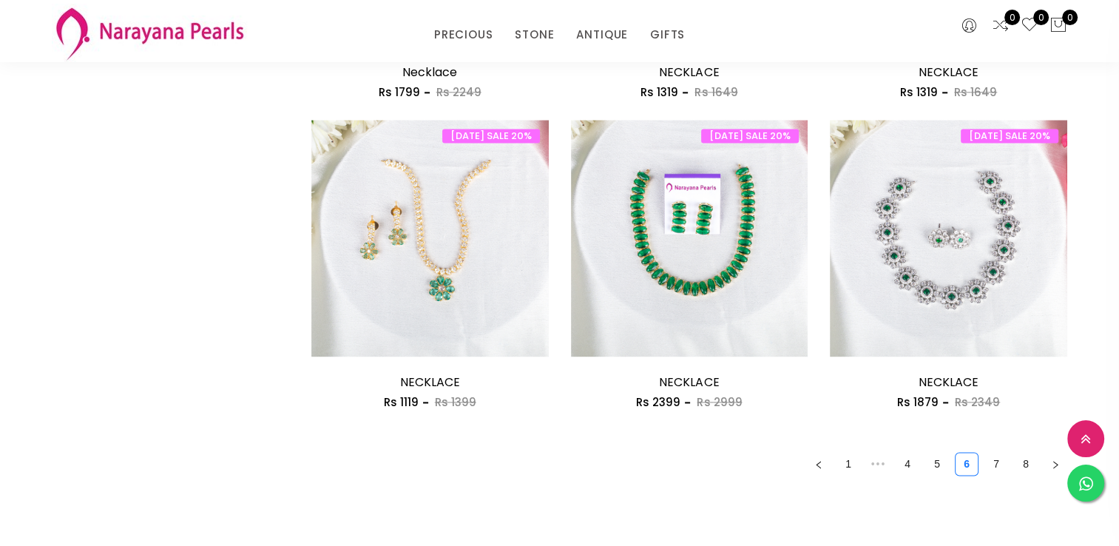
scroll to position [1997, 0]
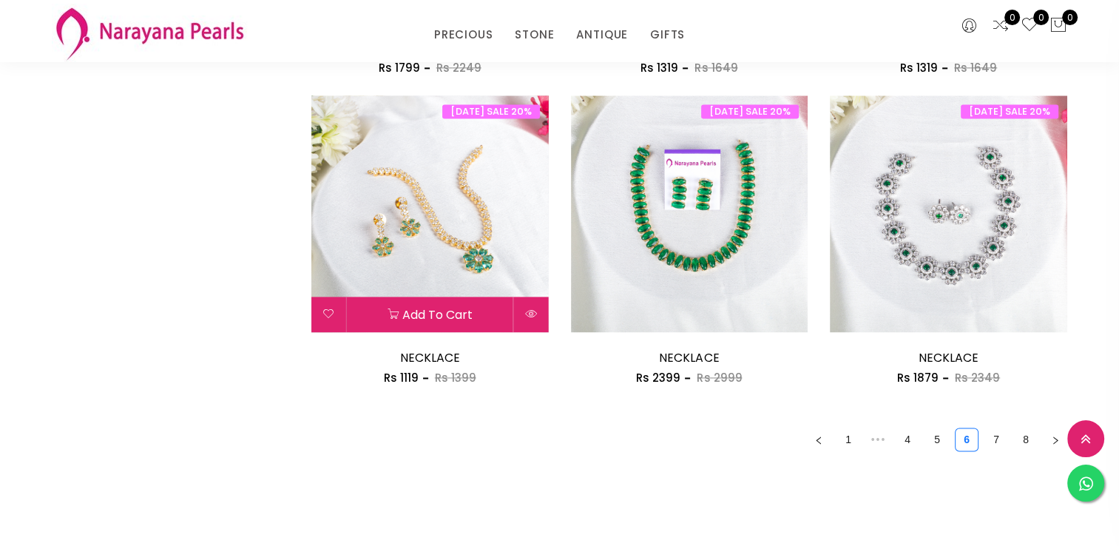
click at [422, 256] on img at bounding box center [429, 213] width 237 height 237
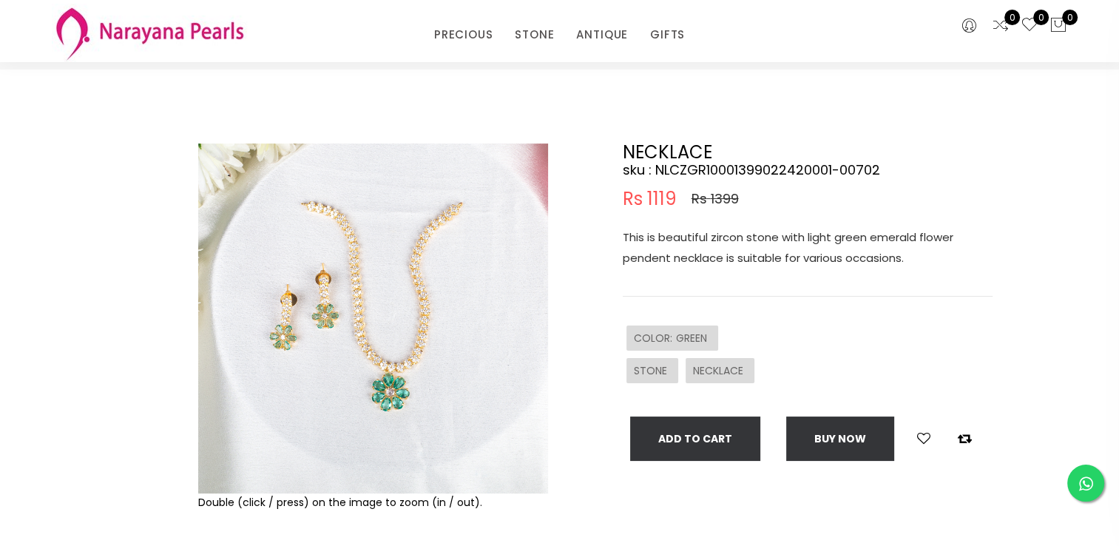
scroll to position [74, 0]
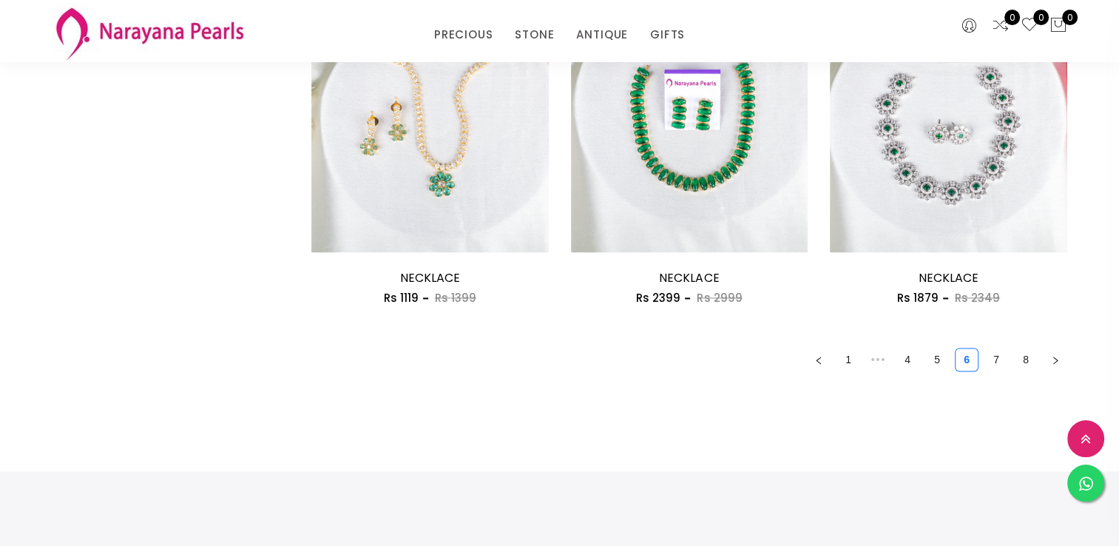
scroll to position [2151, 0]
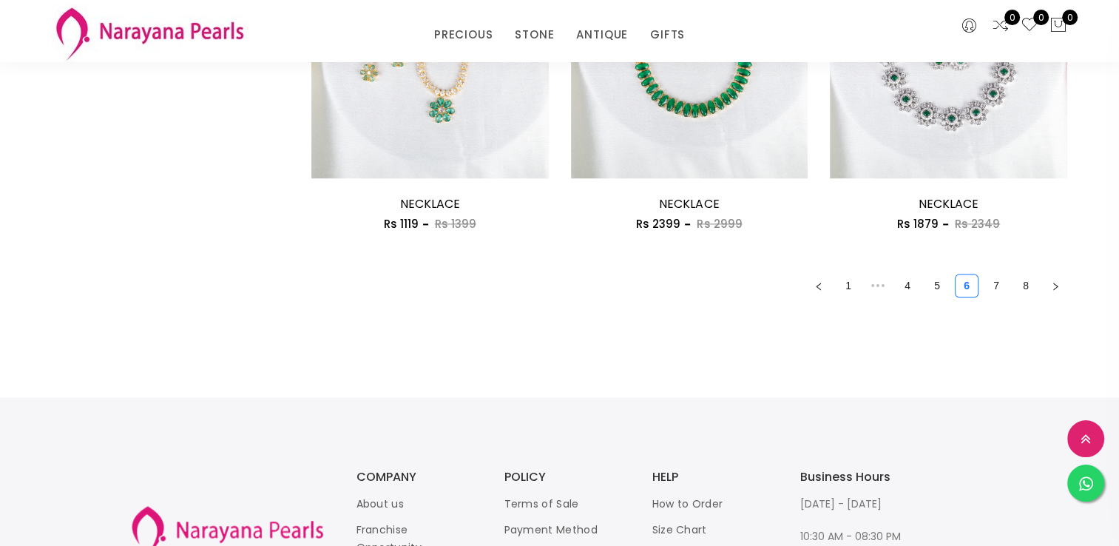
click at [1009, 285] on ul "1 ••• 4 5 6 7 8" at bounding box center [689, 286] width 756 height 24
click at [999, 283] on link "7" at bounding box center [996, 285] width 22 height 22
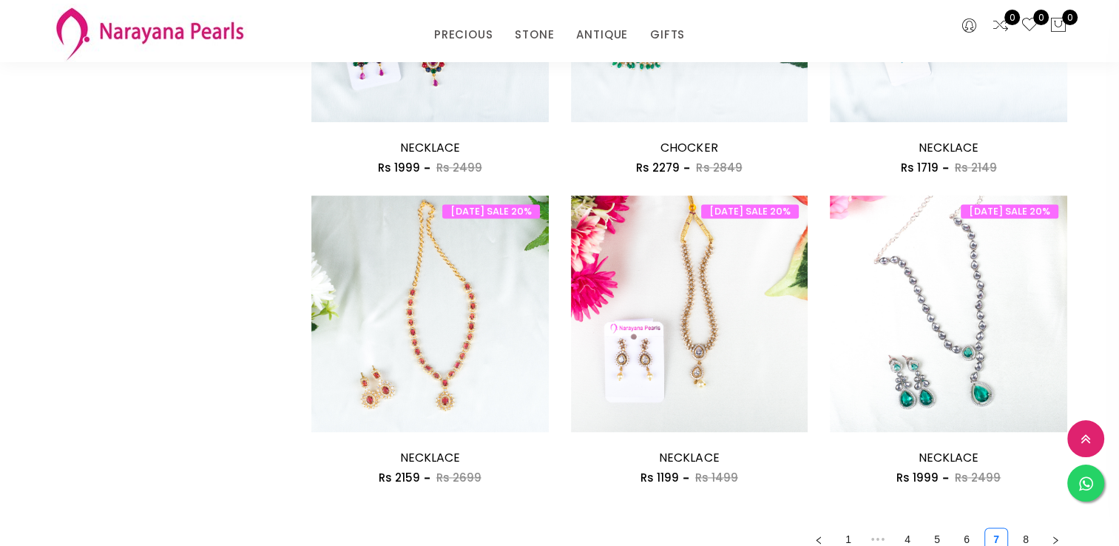
scroll to position [1997, 0]
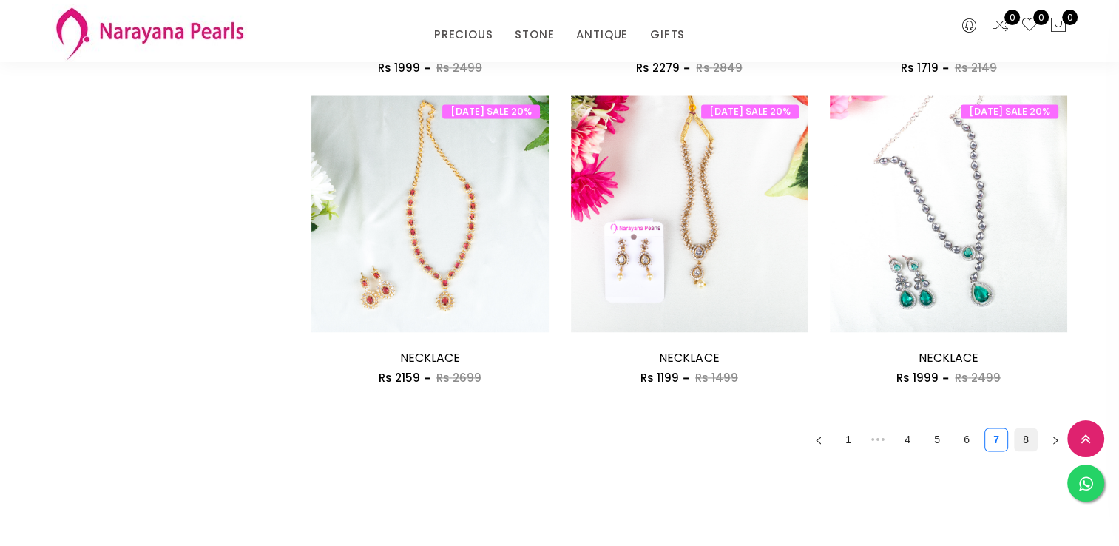
click at [1019, 437] on link "8" at bounding box center [1026, 439] width 22 height 22
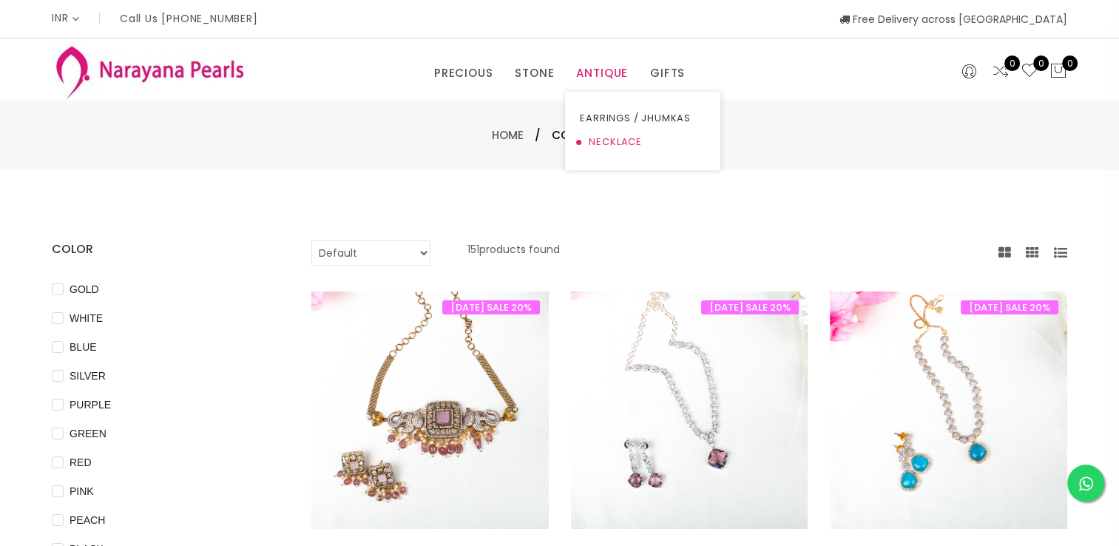
click at [607, 141] on link "NECKLACE" at bounding box center [643, 142] width 126 height 24
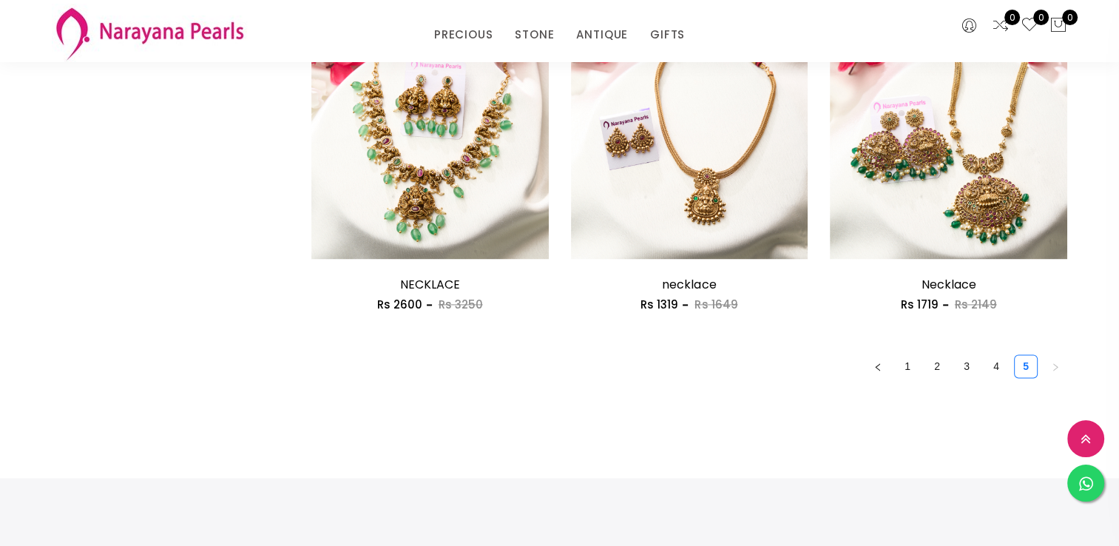
scroll to position [2071, 0]
click at [909, 365] on link "1" at bounding box center [908, 365] width 22 height 22
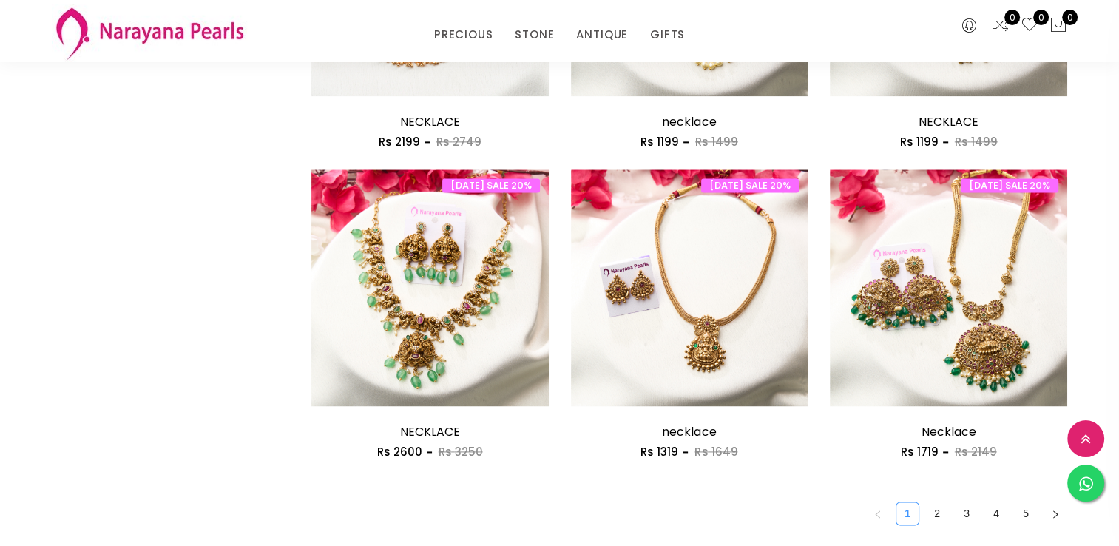
scroll to position [2219, 0]
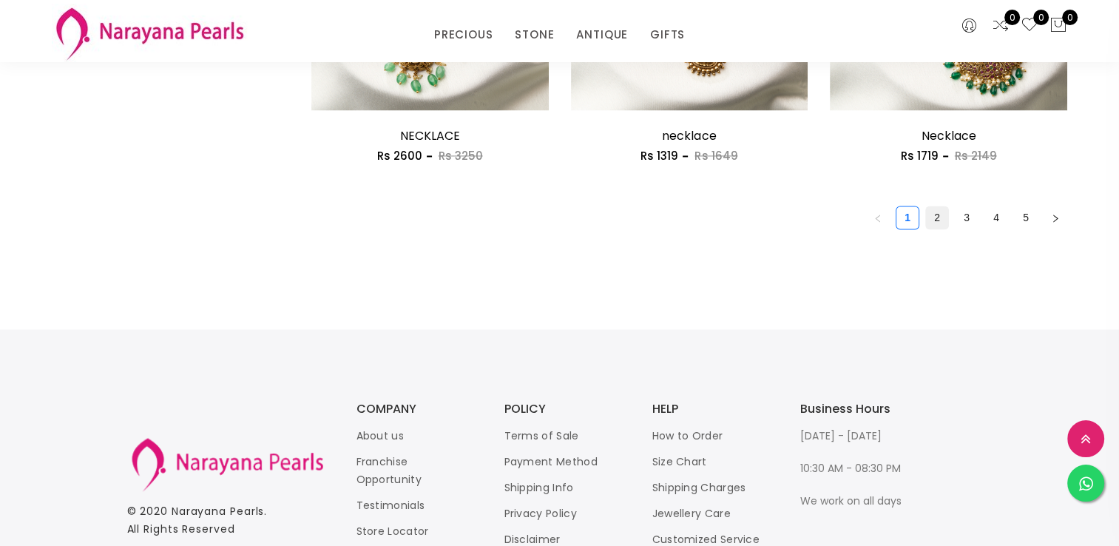
click at [938, 223] on link "2" at bounding box center [937, 217] width 22 height 22
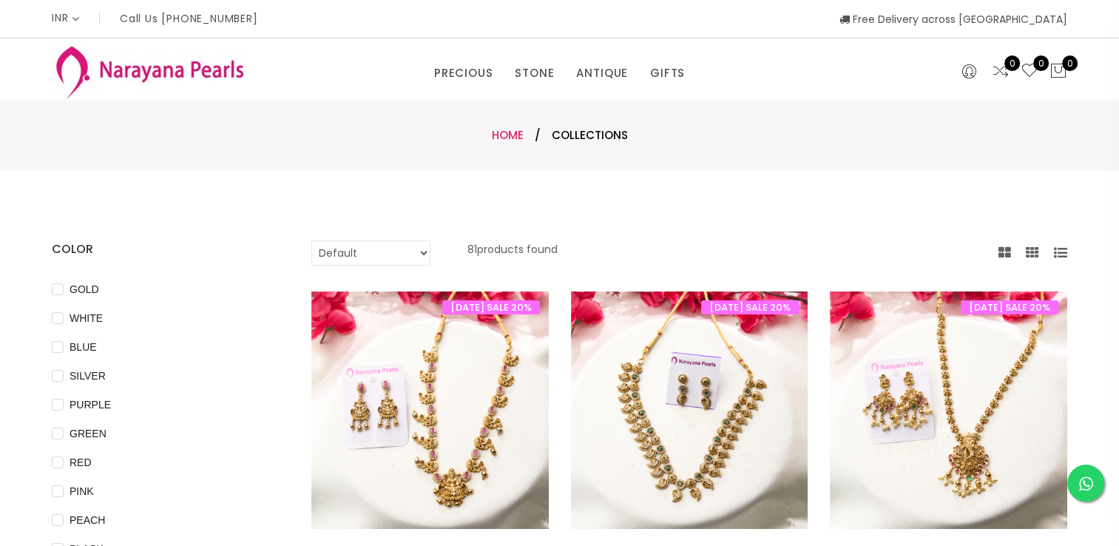
click at [503, 128] on link "Home" at bounding box center [508, 135] width 32 height 16
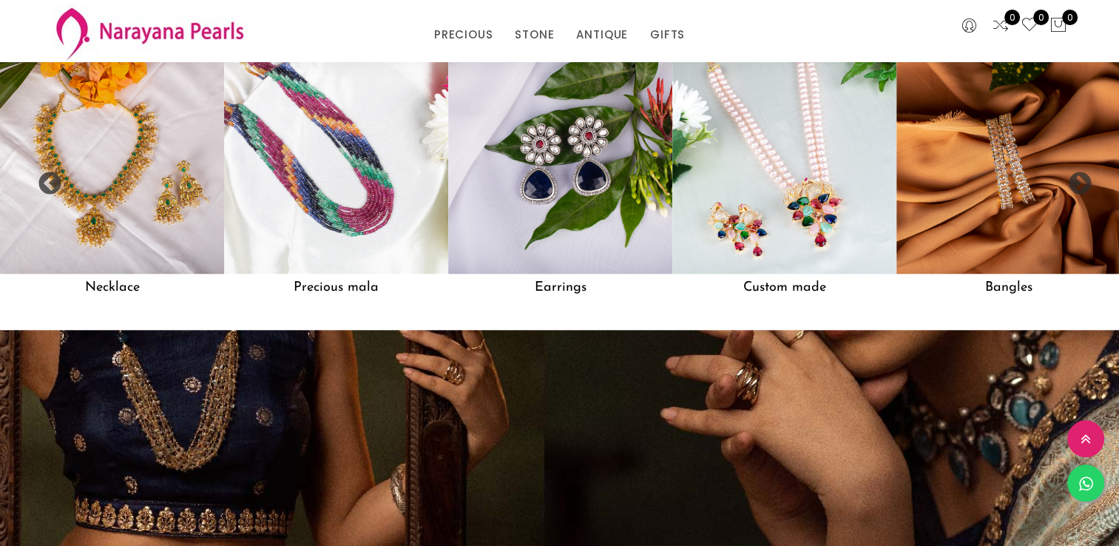
scroll to position [1331, 0]
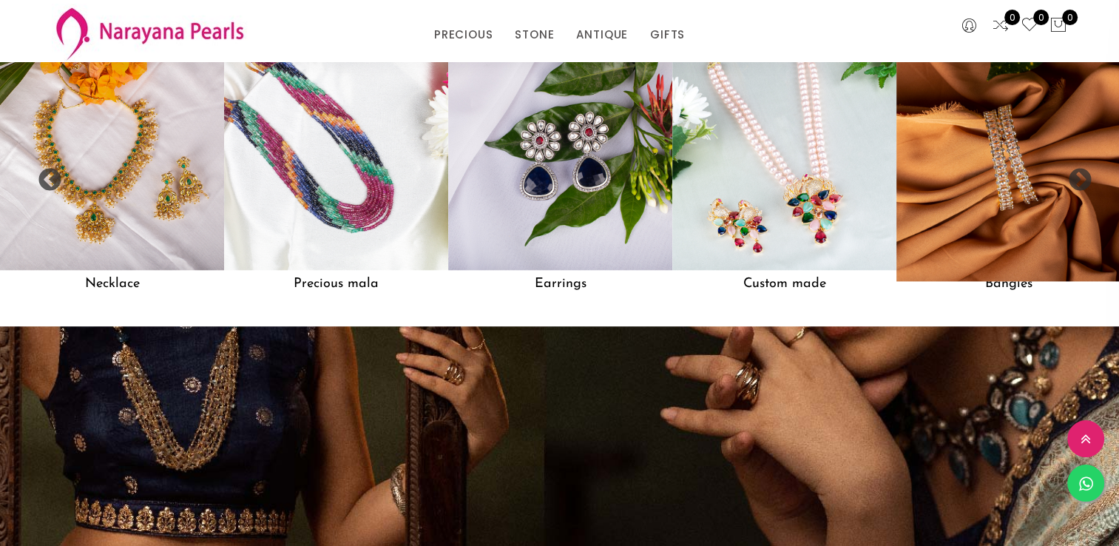
click at [1056, 172] on img at bounding box center [1008, 158] width 246 height 246
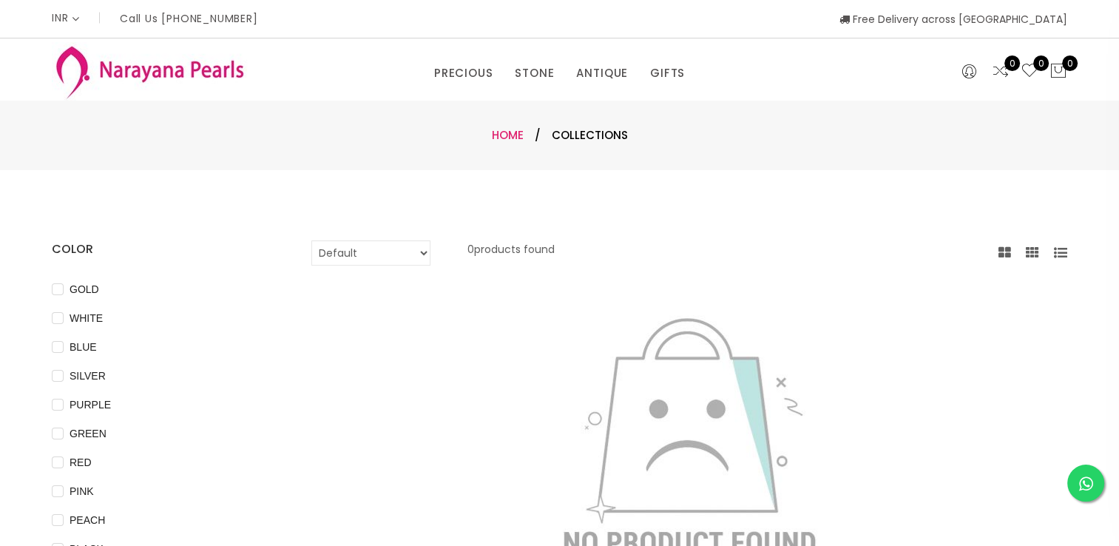
click at [519, 135] on link "Home" at bounding box center [508, 135] width 32 height 16
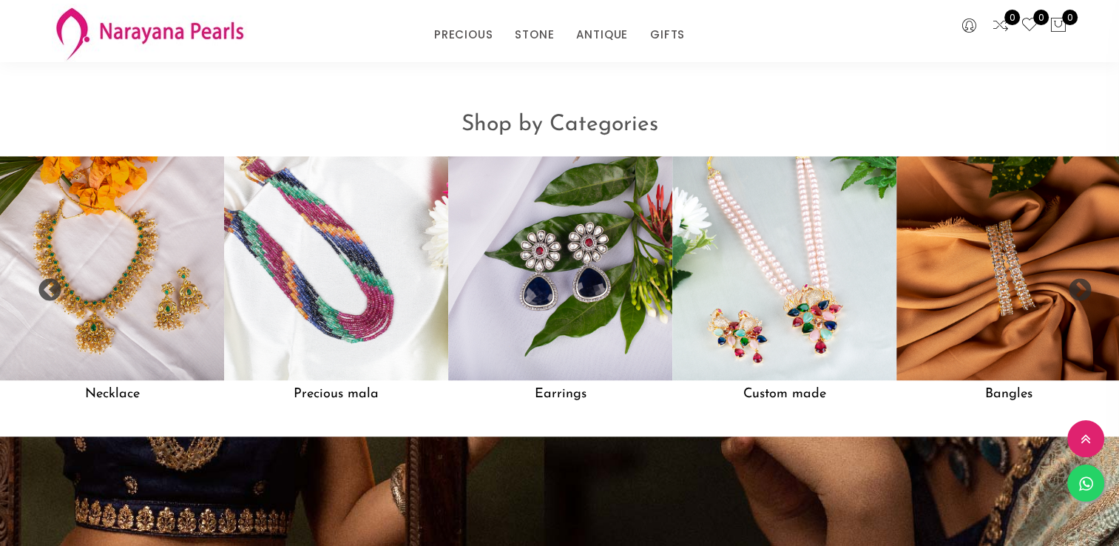
scroll to position [1405, 0]
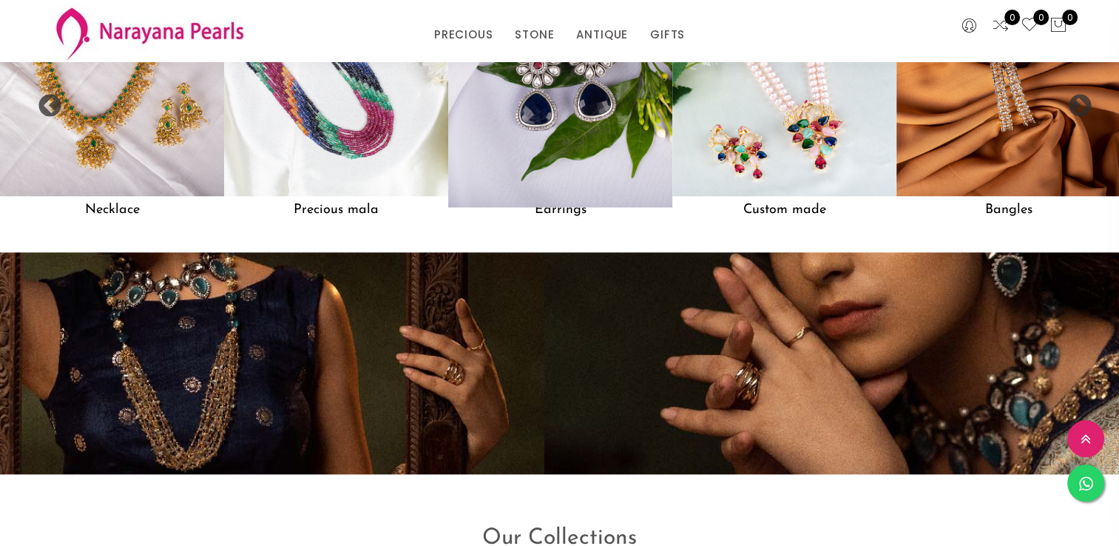
click at [586, 161] on img at bounding box center [560, 84] width 246 height 246
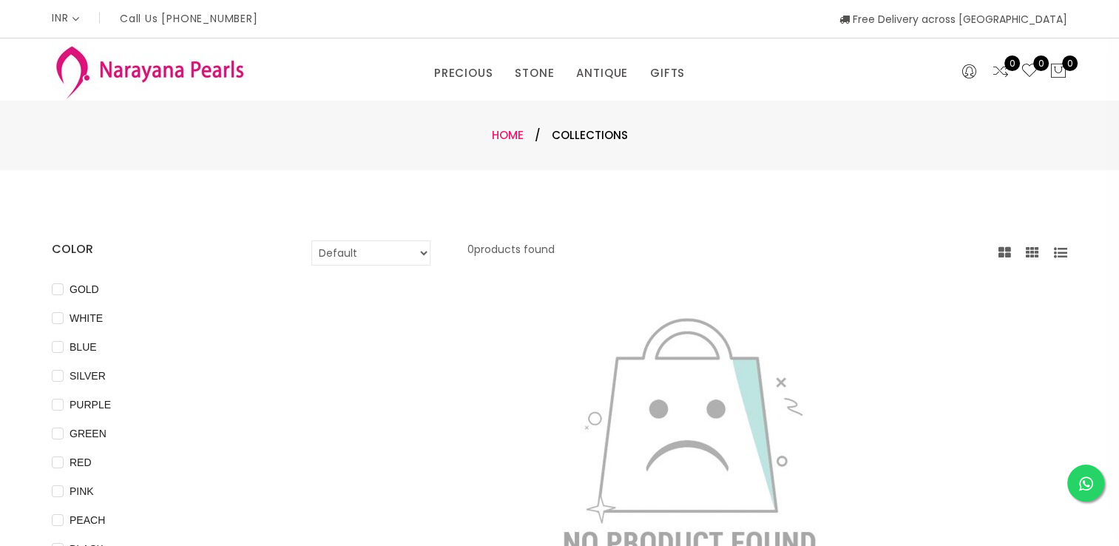
click at [492, 132] on link "Home" at bounding box center [508, 135] width 32 height 16
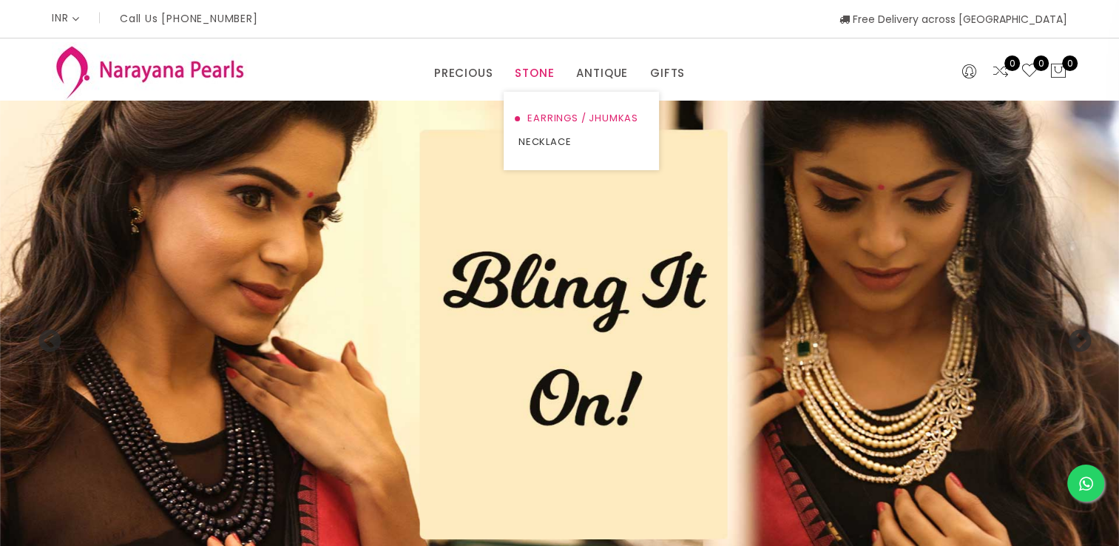
click at [549, 120] on link "EARRINGS / JHUMKAS" at bounding box center [582, 119] width 126 height 24
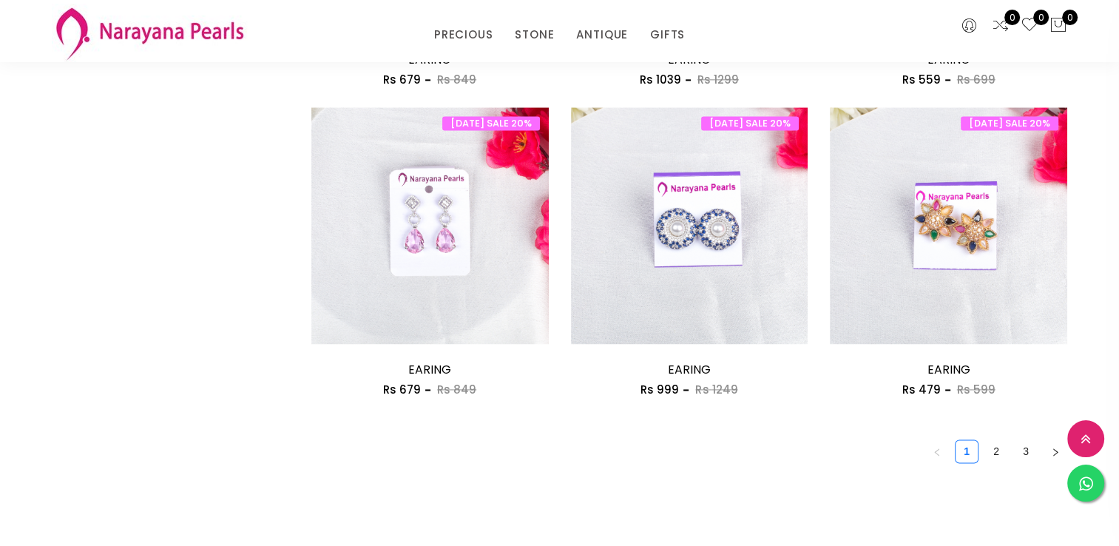
scroll to position [2071, 0]
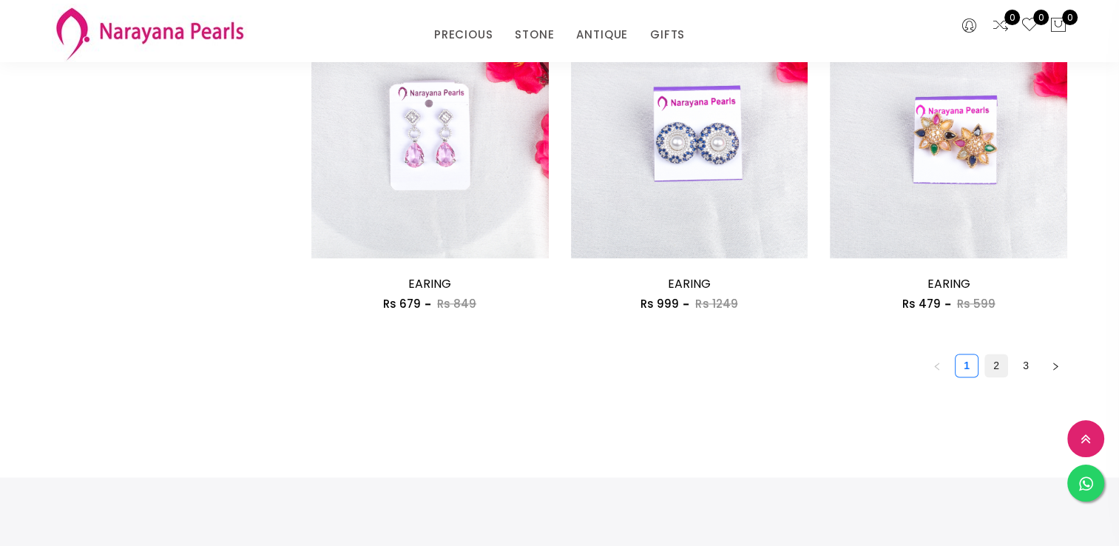
click at [1004, 364] on link "2" at bounding box center [996, 365] width 22 height 22
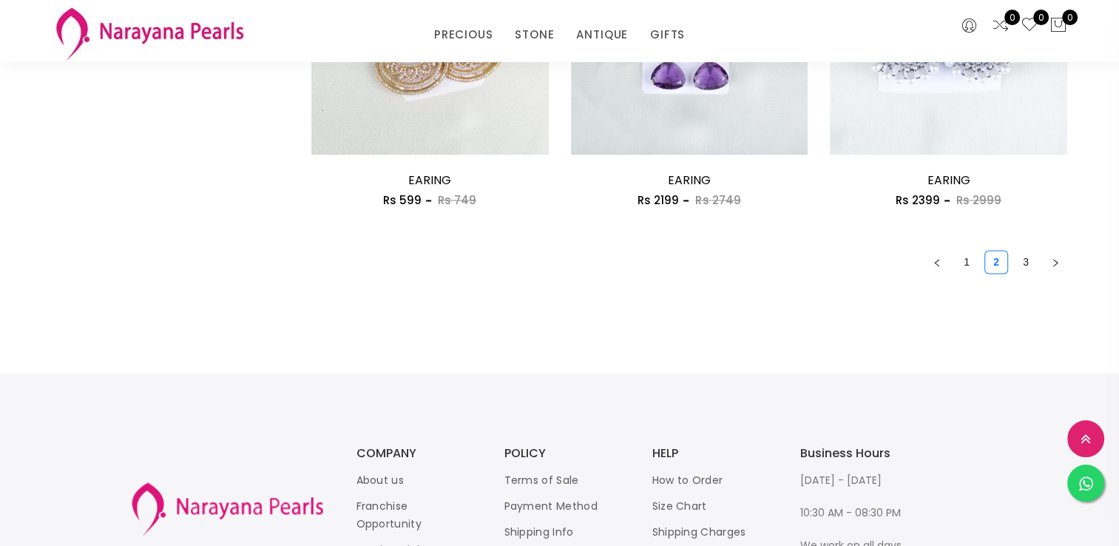
scroll to position [2219, 0]
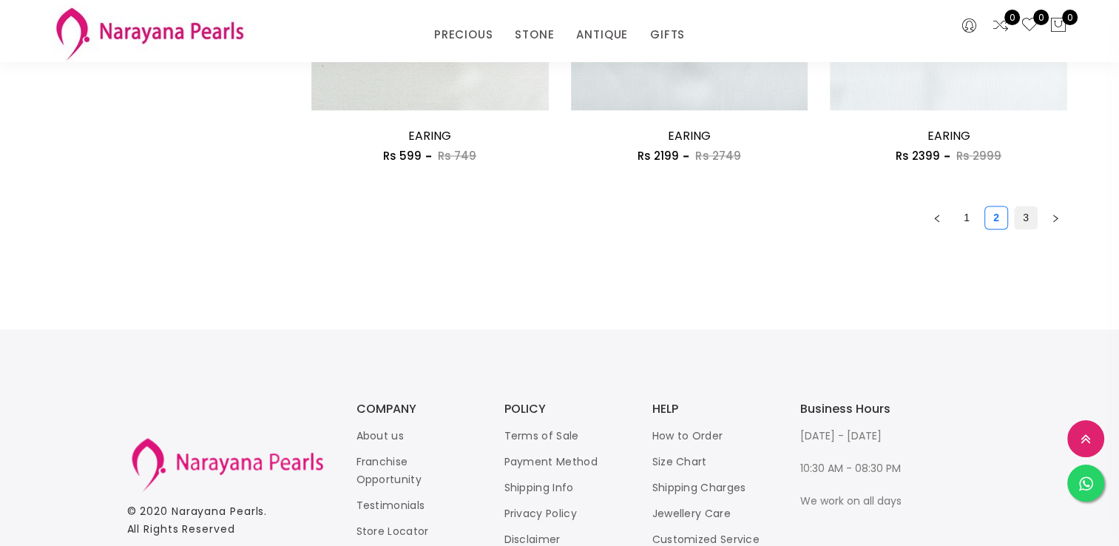
click at [1027, 216] on link "3" at bounding box center [1026, 217] width 22 height 22
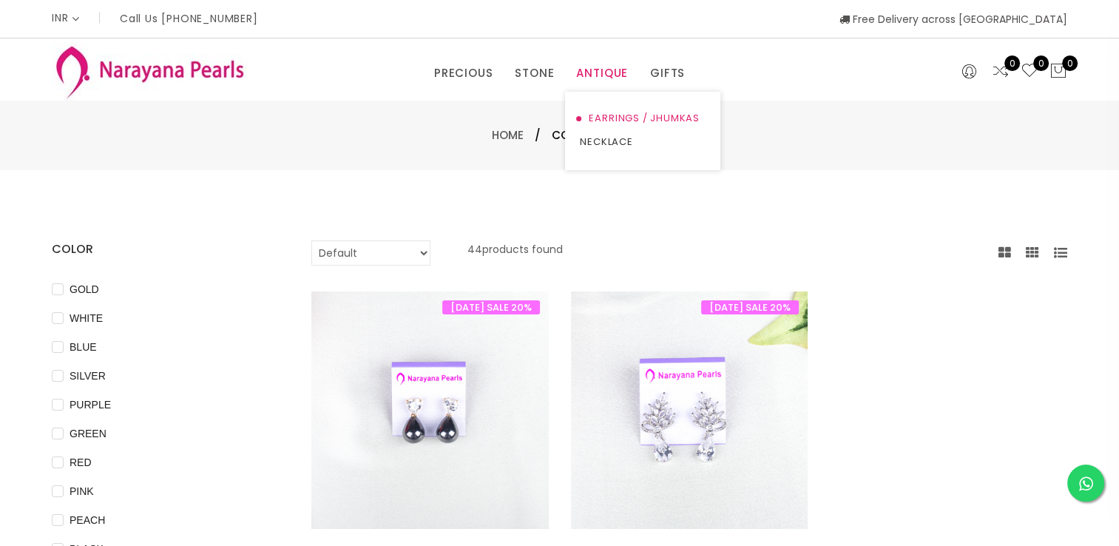
click at [601, 112] on link "EARRINGS / JHUMKAS" at bounding box center [643, 119] width 126 height 24
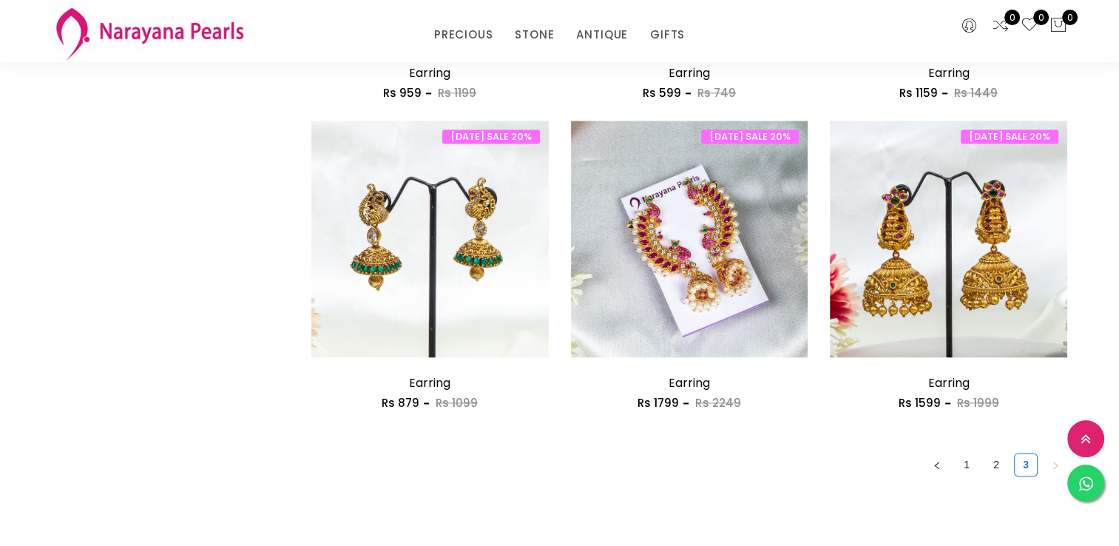
scroll to position [1997, 0]
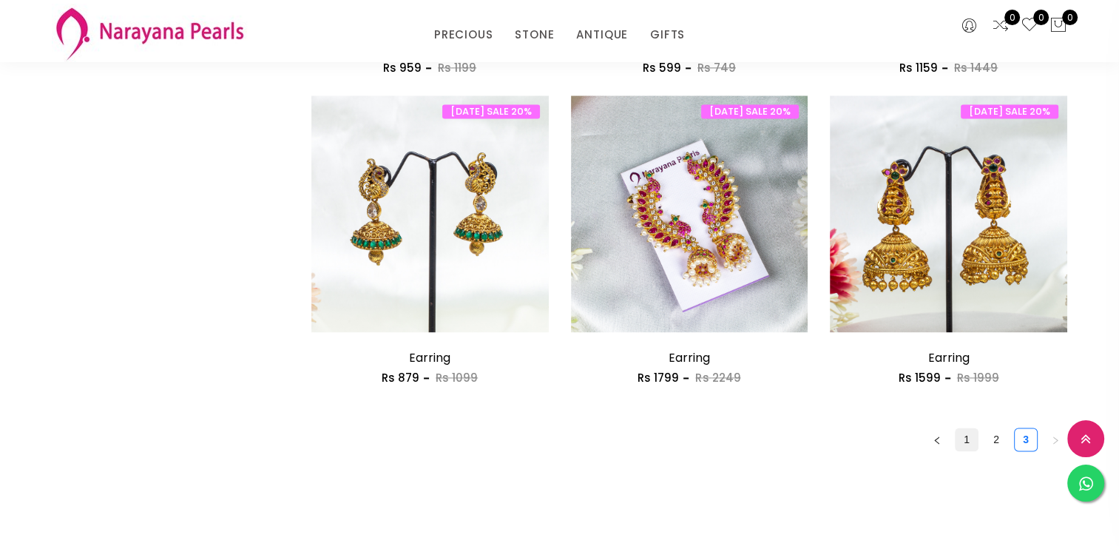
click at [971, 434] on link "1" at bounding box center [967, 439] width 22 height 22
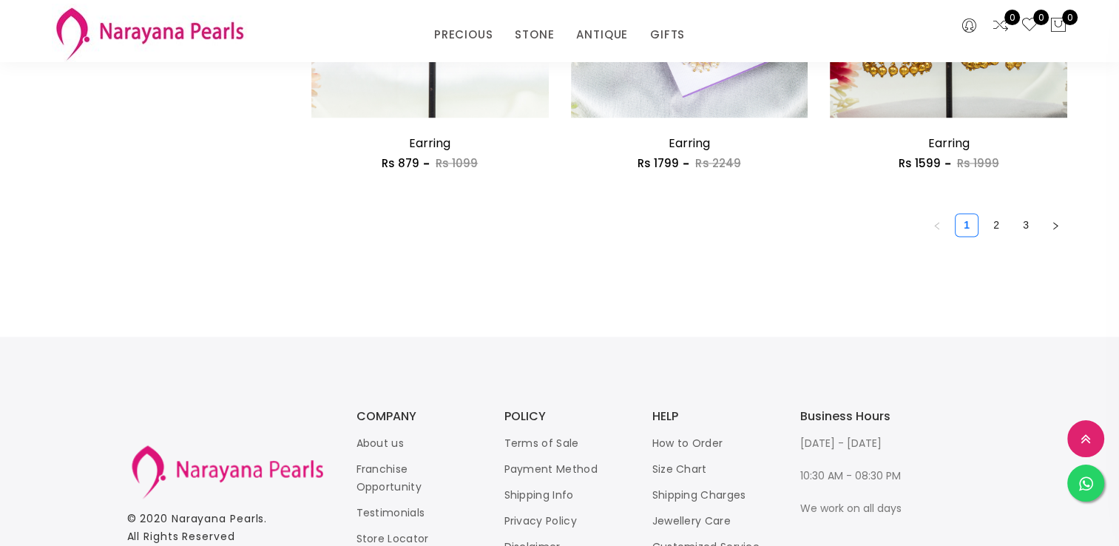
scroll to position [2219, 0]
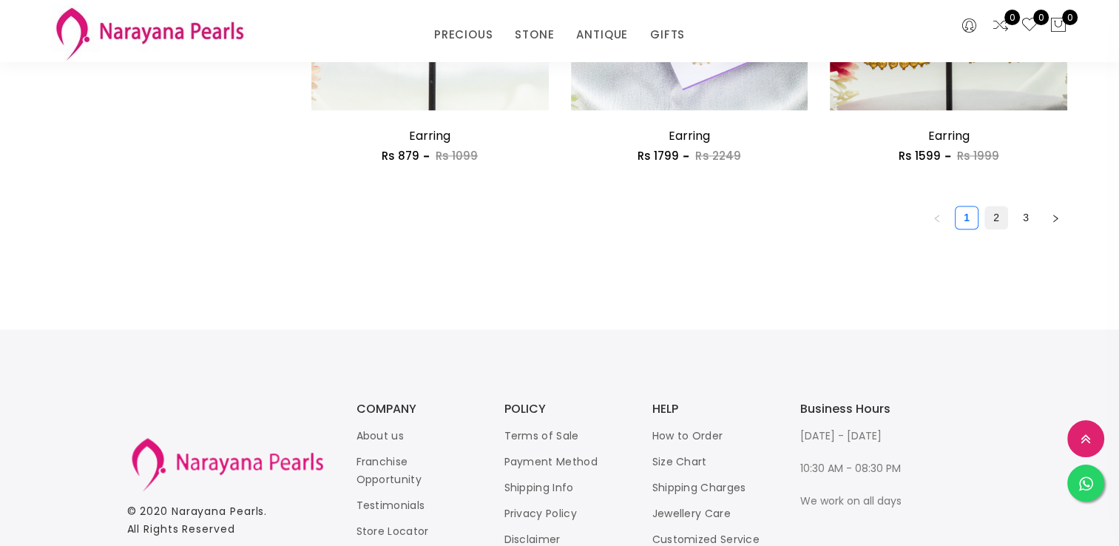
click at [990, 217] on link "2" at bounding box center [996, 217] width 22 height 22
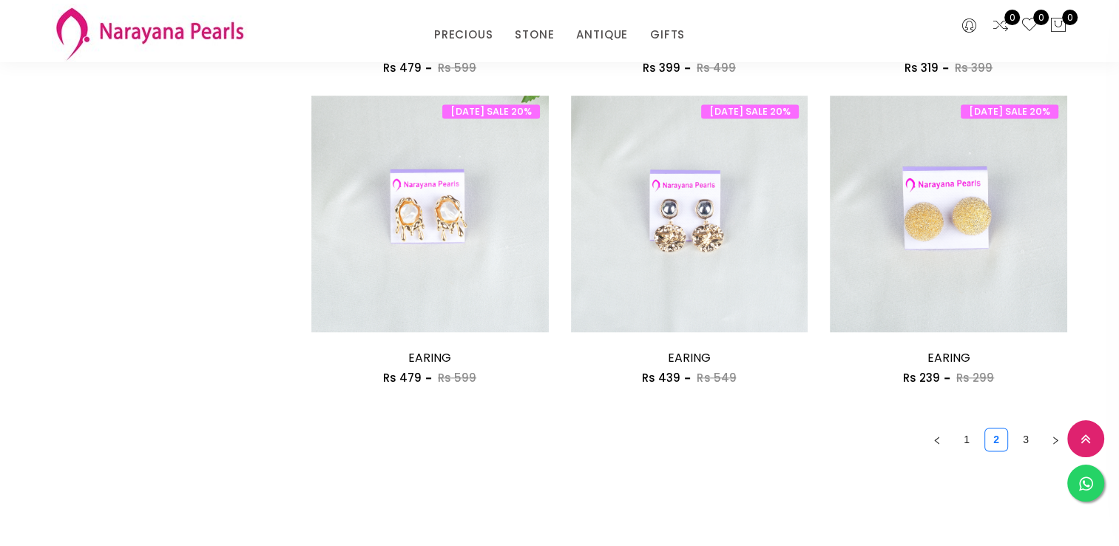
scroll to position [2071, 0]
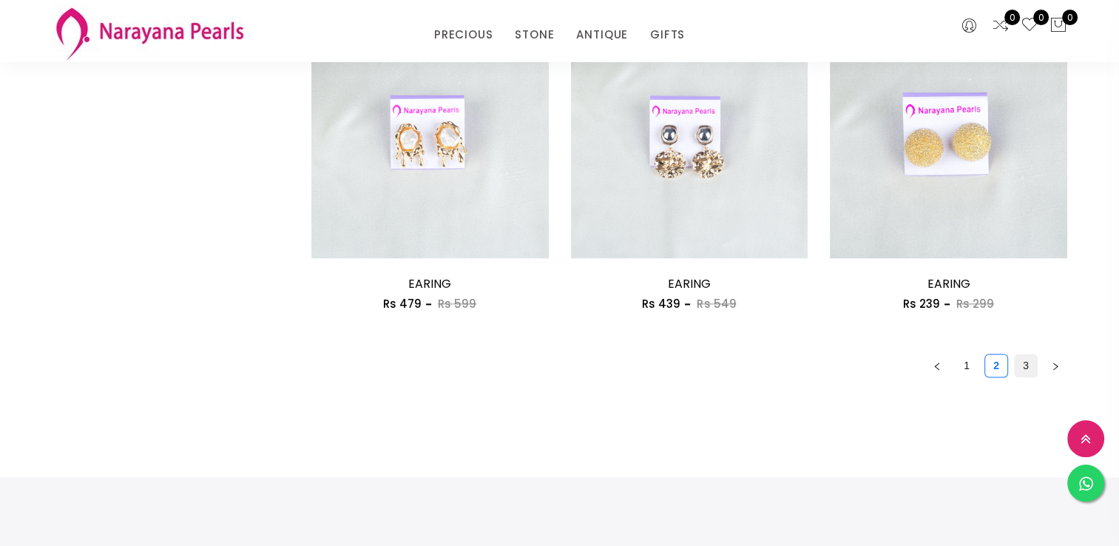
click at [1027, 359] on link "3" at bounding box center [1026, 365] width 22 height 22
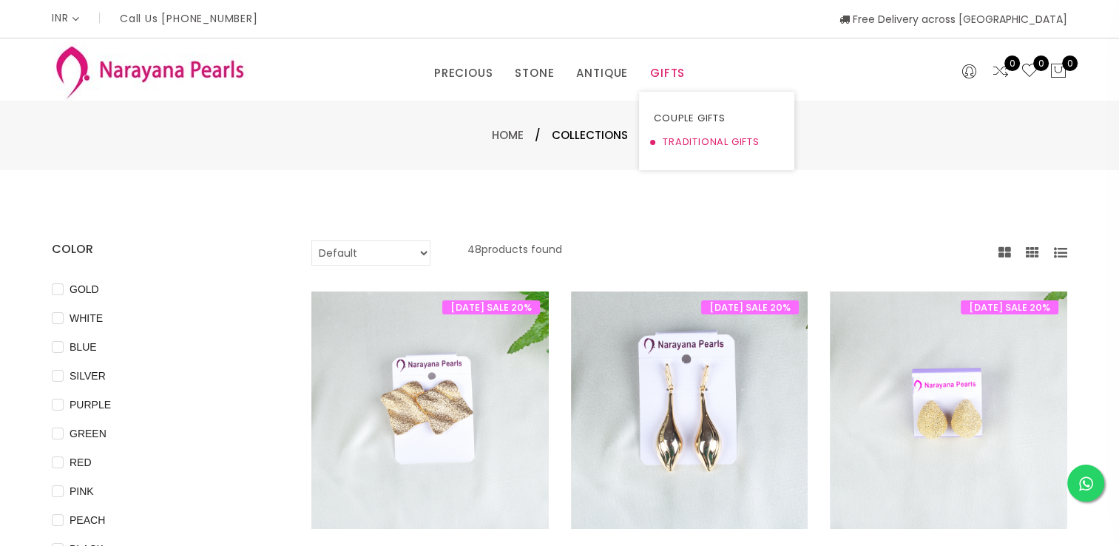
click at [697, 139] on link "TRADITIONAL GIFTS" at bounding box center [717, 142] width 126 height 24
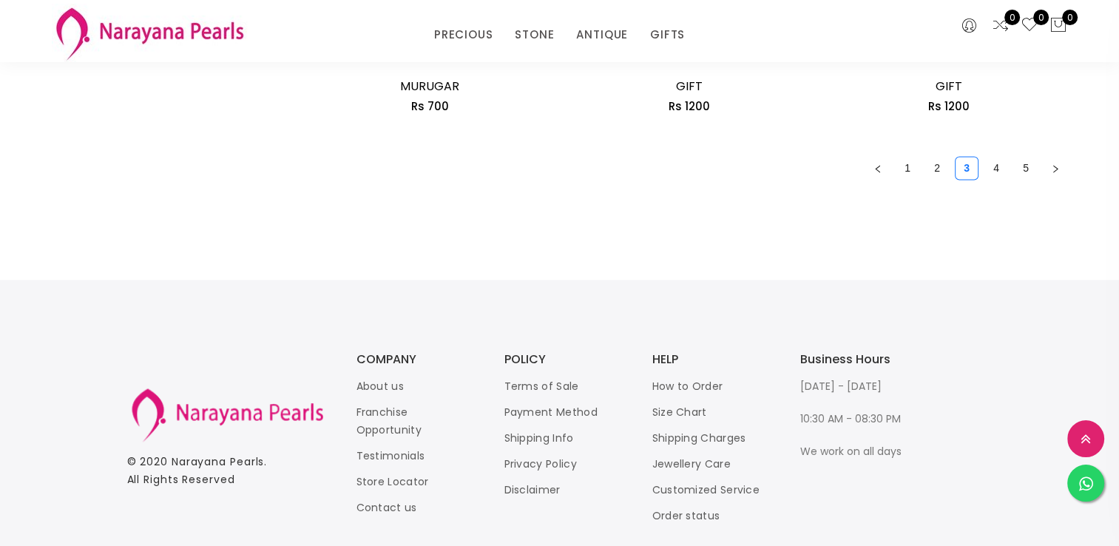
scroll to position [2096, 0]
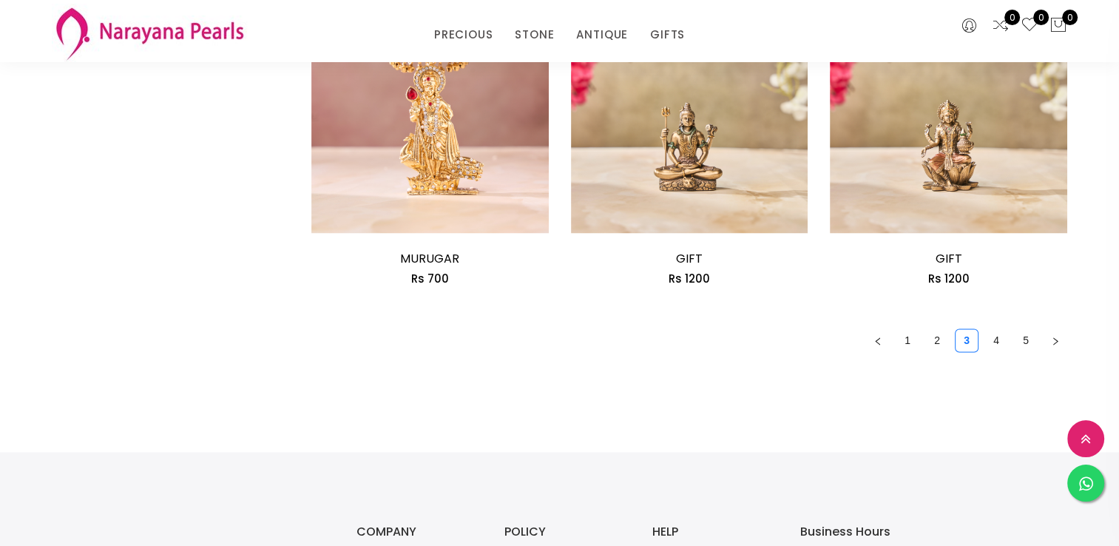
drag, startPoint x: 913, startPoint y: 337, endPoint x: 858, endPoint y: 299, distance: 66.5
click at [903, 342] on link "1" at bounding box center [908, 340] width 22 height 22
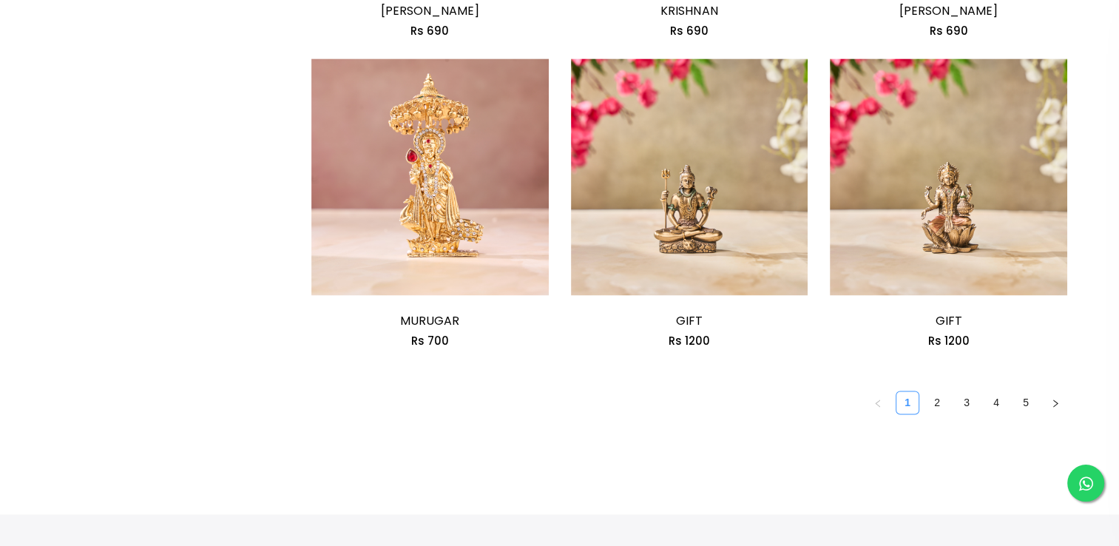
scroll to position [0, 0]
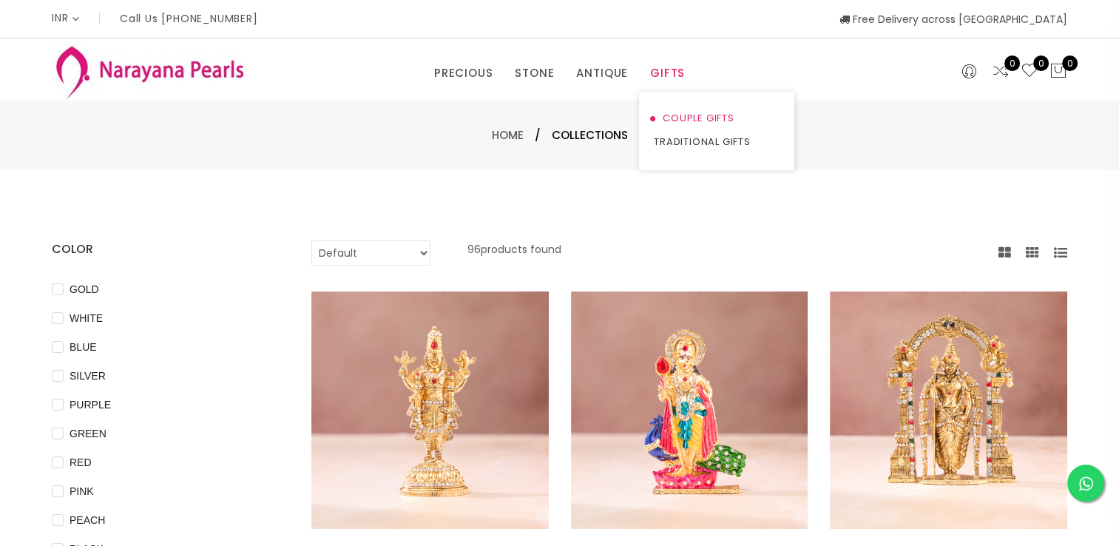
click at [681, 111] on link "COUPLE GIFTS" at bounding box center [717, 119] width 126 height 24
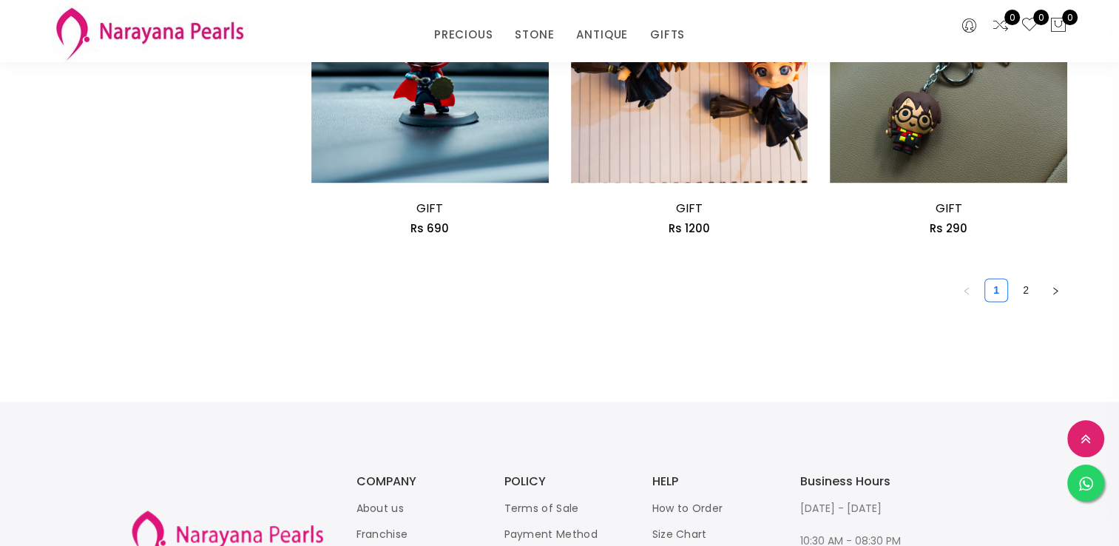
scroll to position [2219, 0]
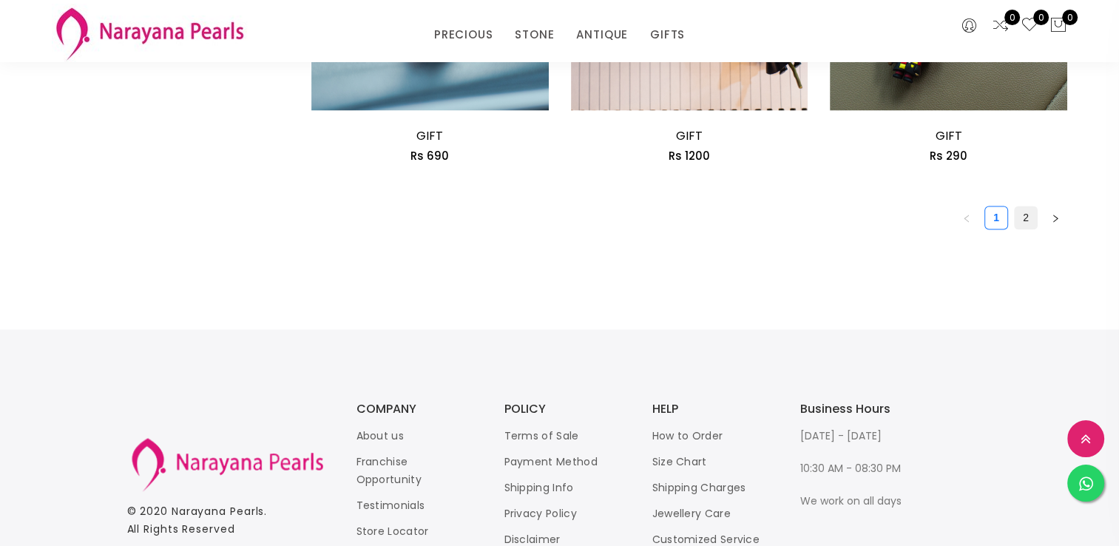
click at [1022, 219] on link "2" at bounding box center [1026, 217] width 22 height 22
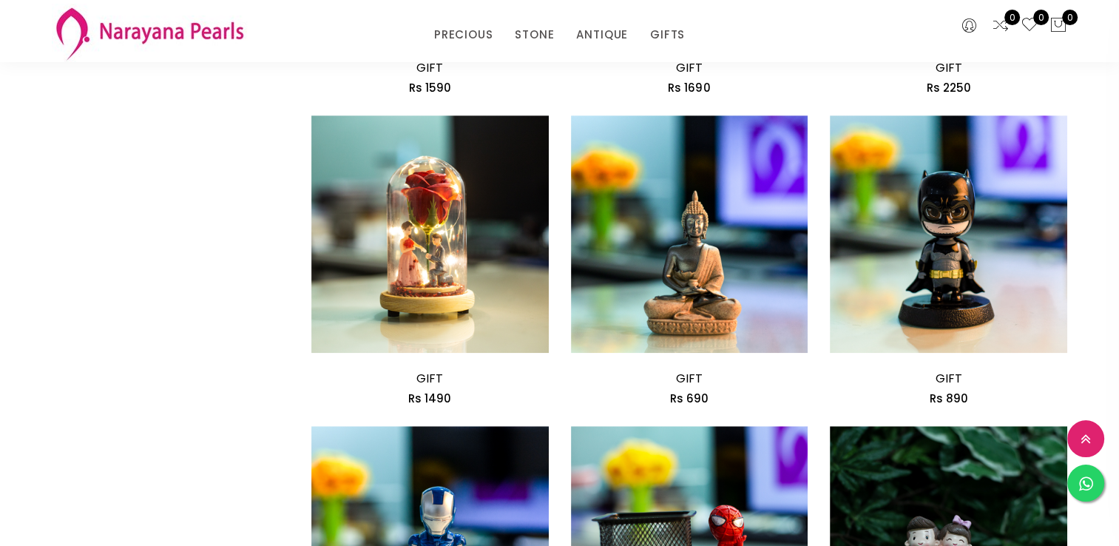
scroll to position [814, 0]
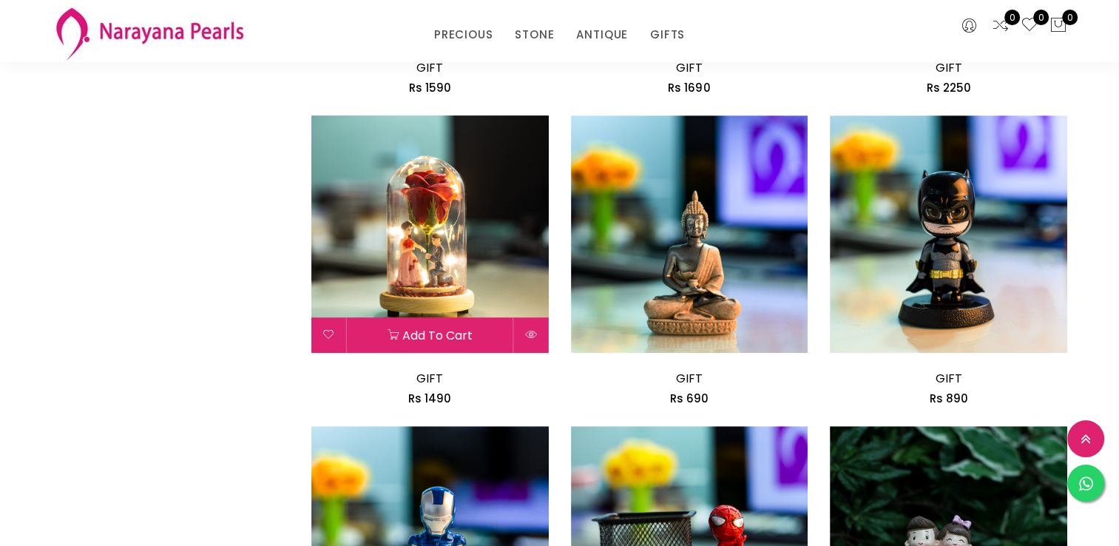
click at [458, 263] on img at bounding box center [429, 233] width 237 height 237
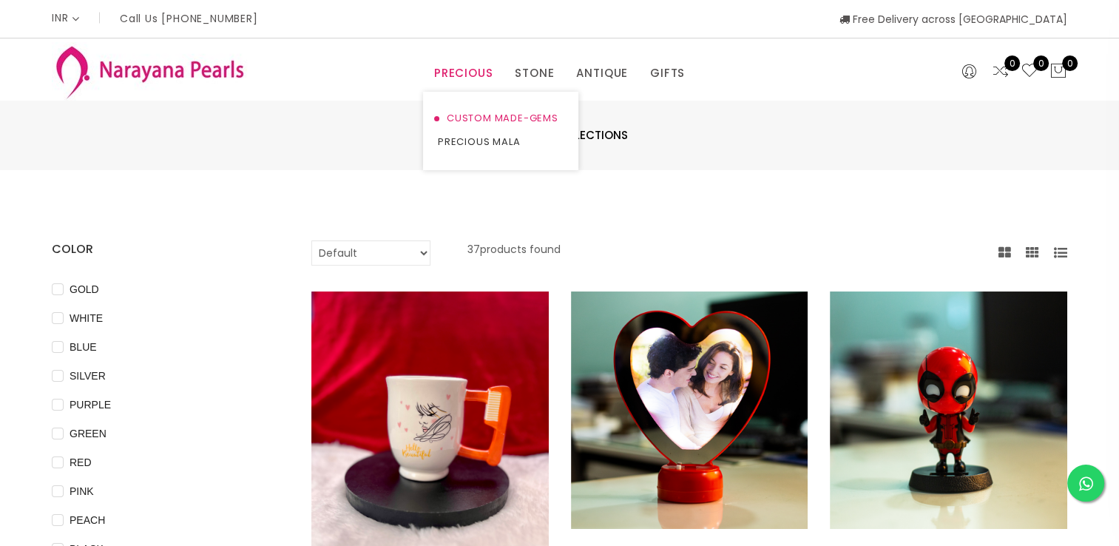
click at [500, 117] on link "CUSTOM MADE-GEMS" at bounding box center [501, 119] width 126 height 24
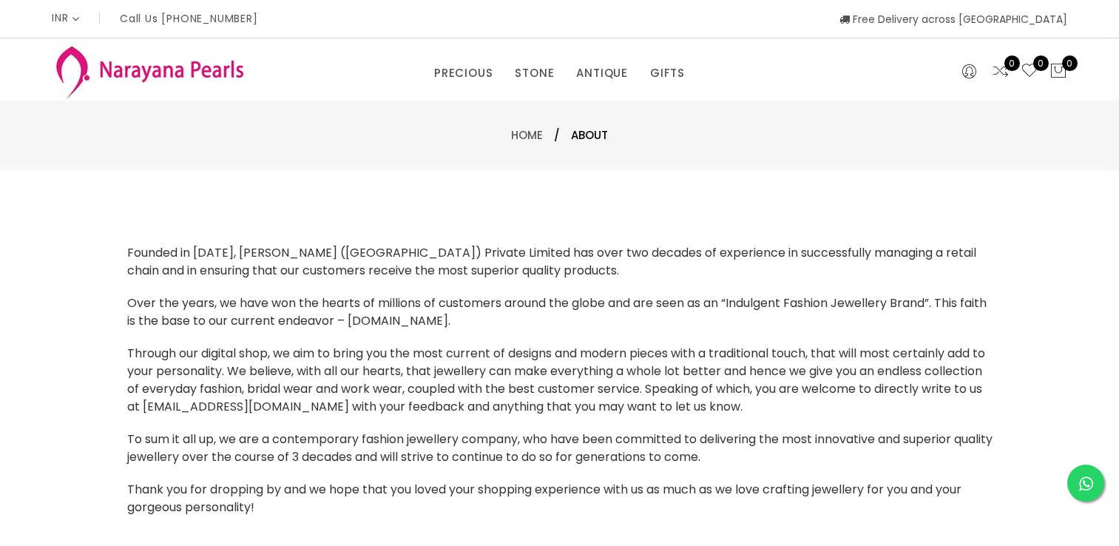
select select "INR"
